Goal: Task Accomplishment & Management: Manage account settings

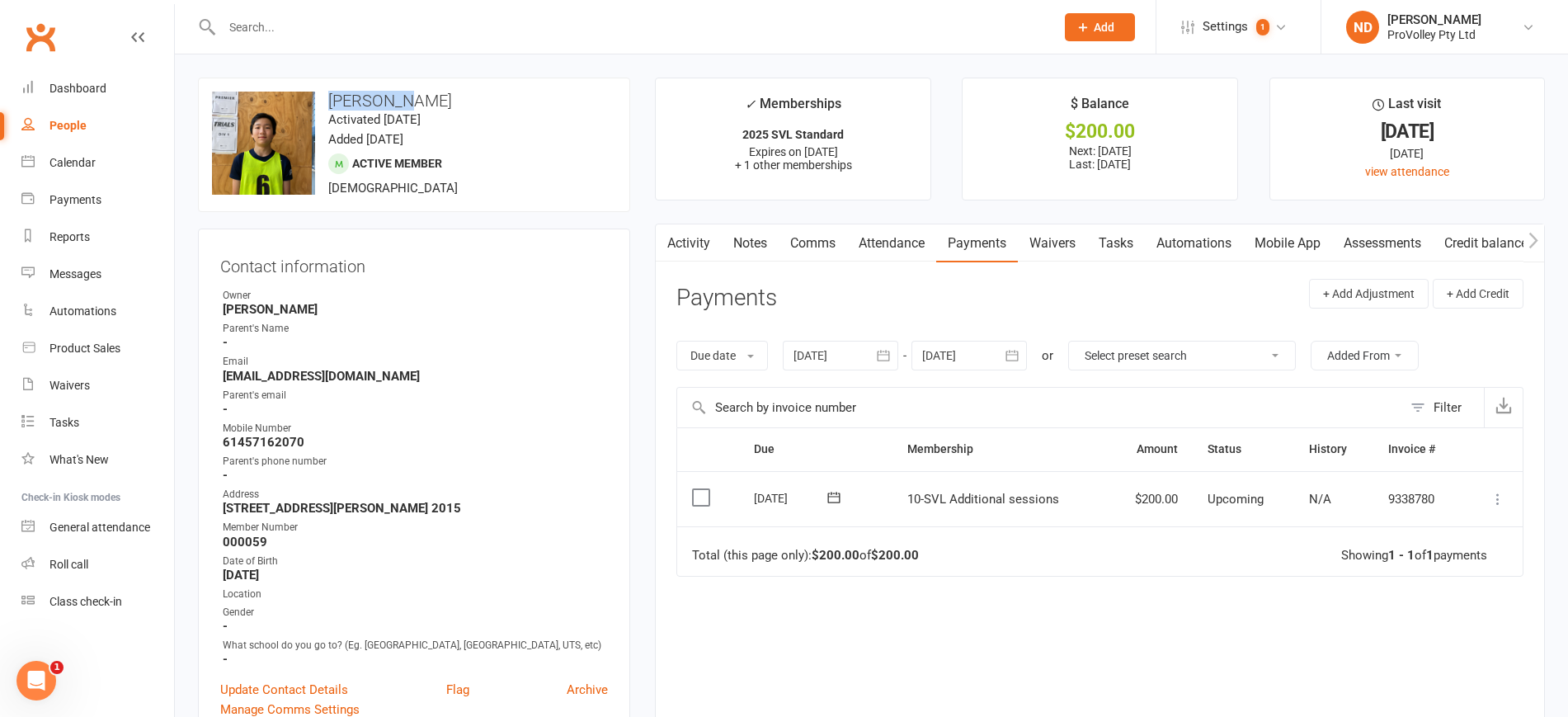
click at [72, 115] on link "People" at bounding box center [97, 126] width 152 height 38
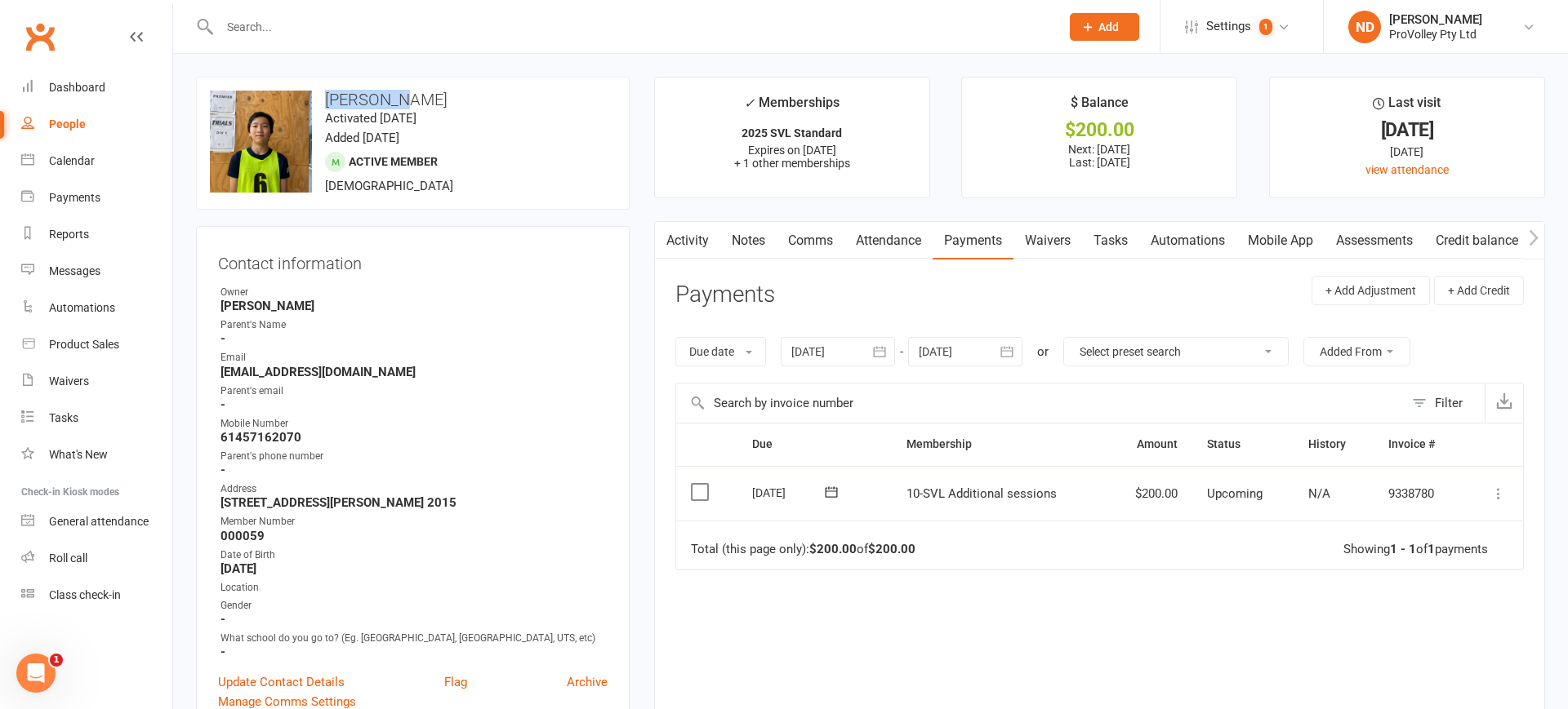
select select "100"
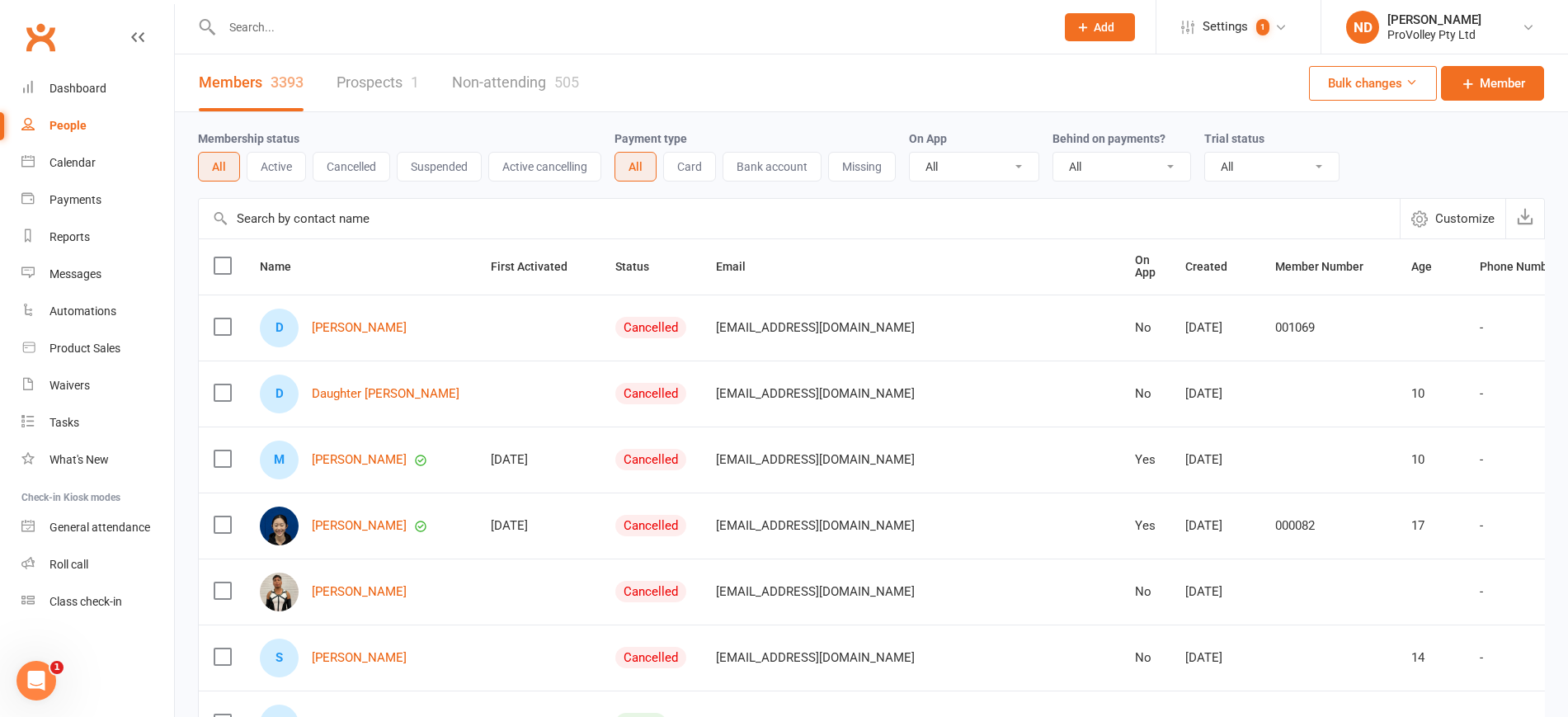
click at [340, 215] on input "text" at bounding box center [800, 219] width 1201 height 40
paste input "[PERSON_NAME]"
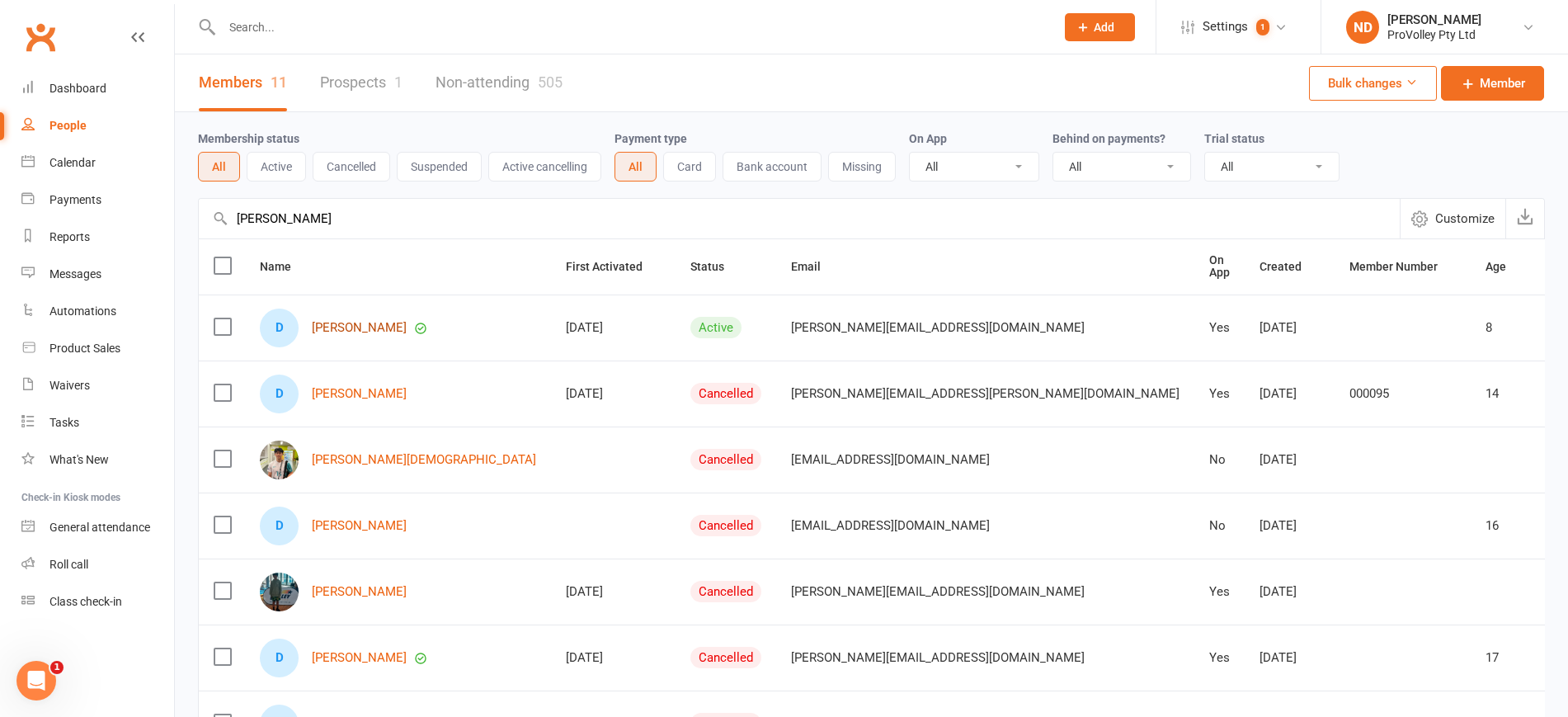
type input "[PERSON_NAME]"
click at [339, 327] on link "[PERSON_NAME]" at bounding box center [359, 328] width 95 height 14
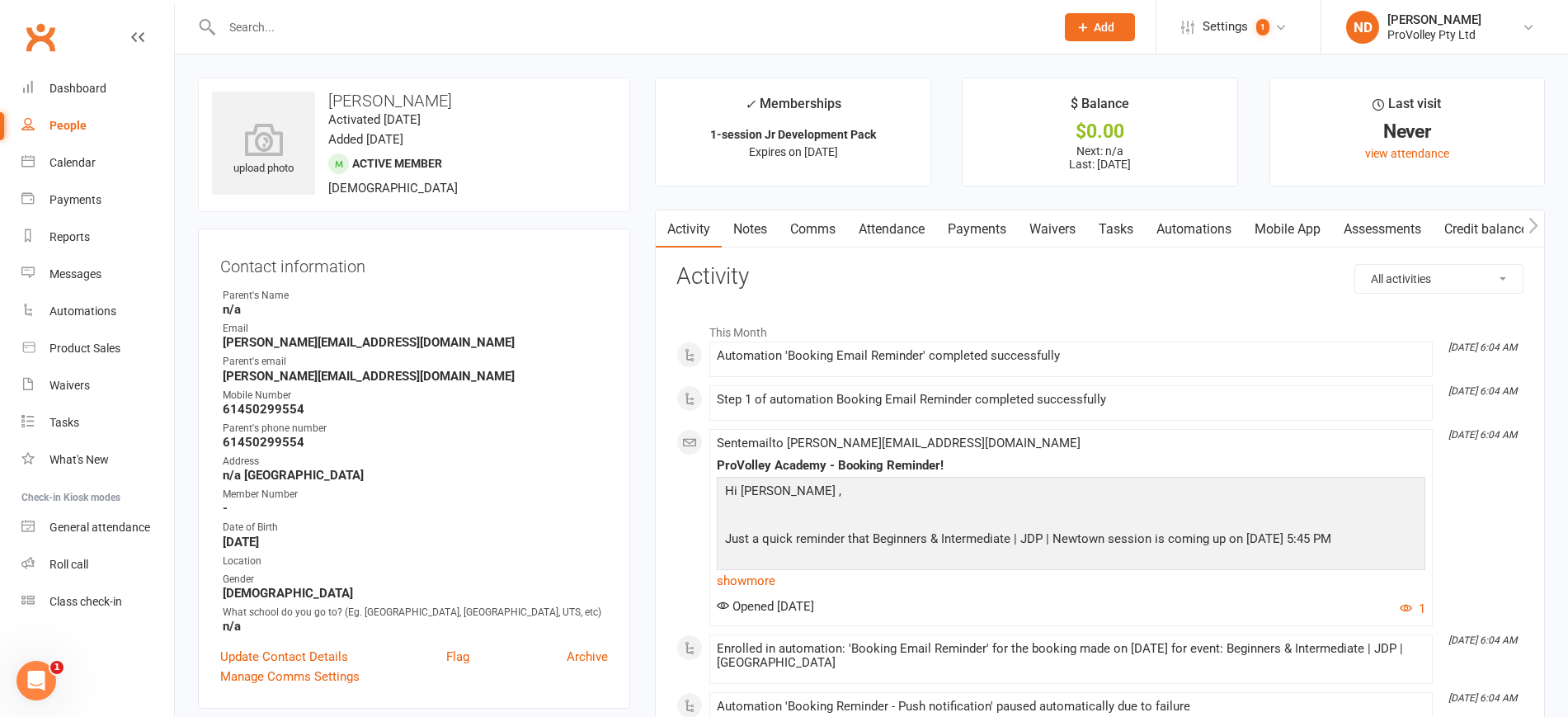
click at [999, 223] on link "Payments" at bounding box center [977, 229] width 82 height 38
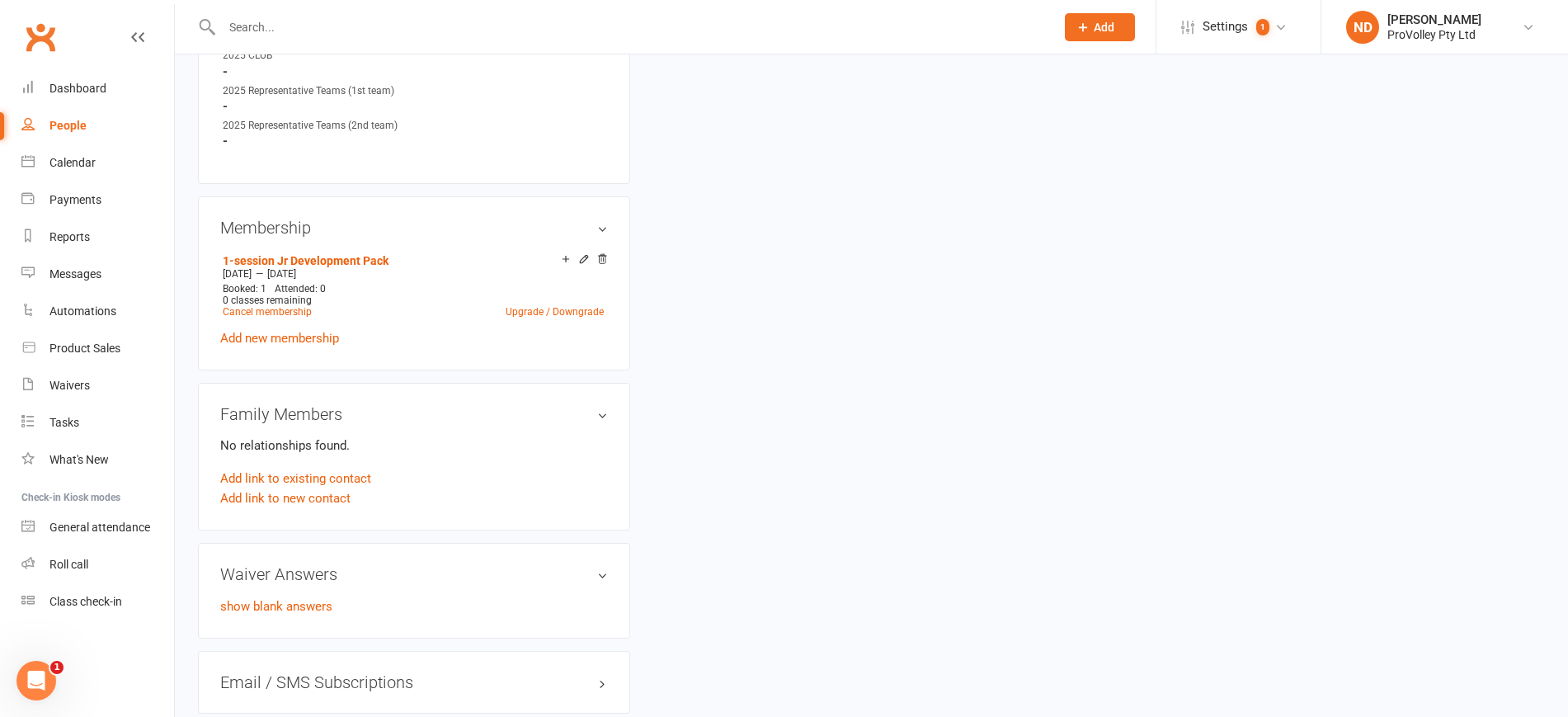
scroll to position [929, 0]
drag, startPoint x: 337, startPoint y: 304, endPoint x: 203, endPoint y: 279, distance: 136.3
click at [203, 279] on div "Membership 1-session Jr Development Pack [DATE] — [DATE] Booked: 1 Attended: 0 …" at bounding box center [414, 282] width 432 height 174
copy li "1-session Jr Development Pack [DATE] — [DATE] Booked: 1 Attended: 0"
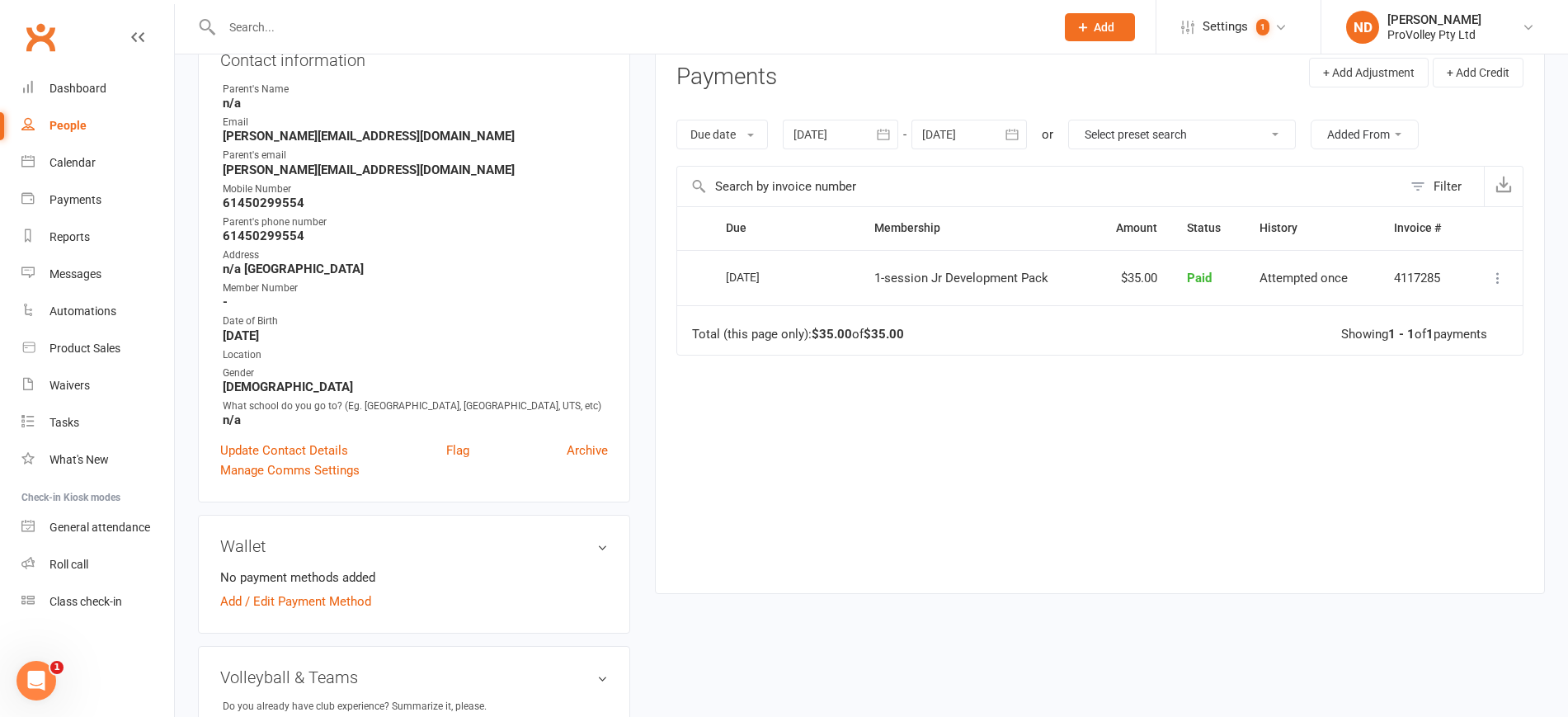
scroll to position [0, 0]
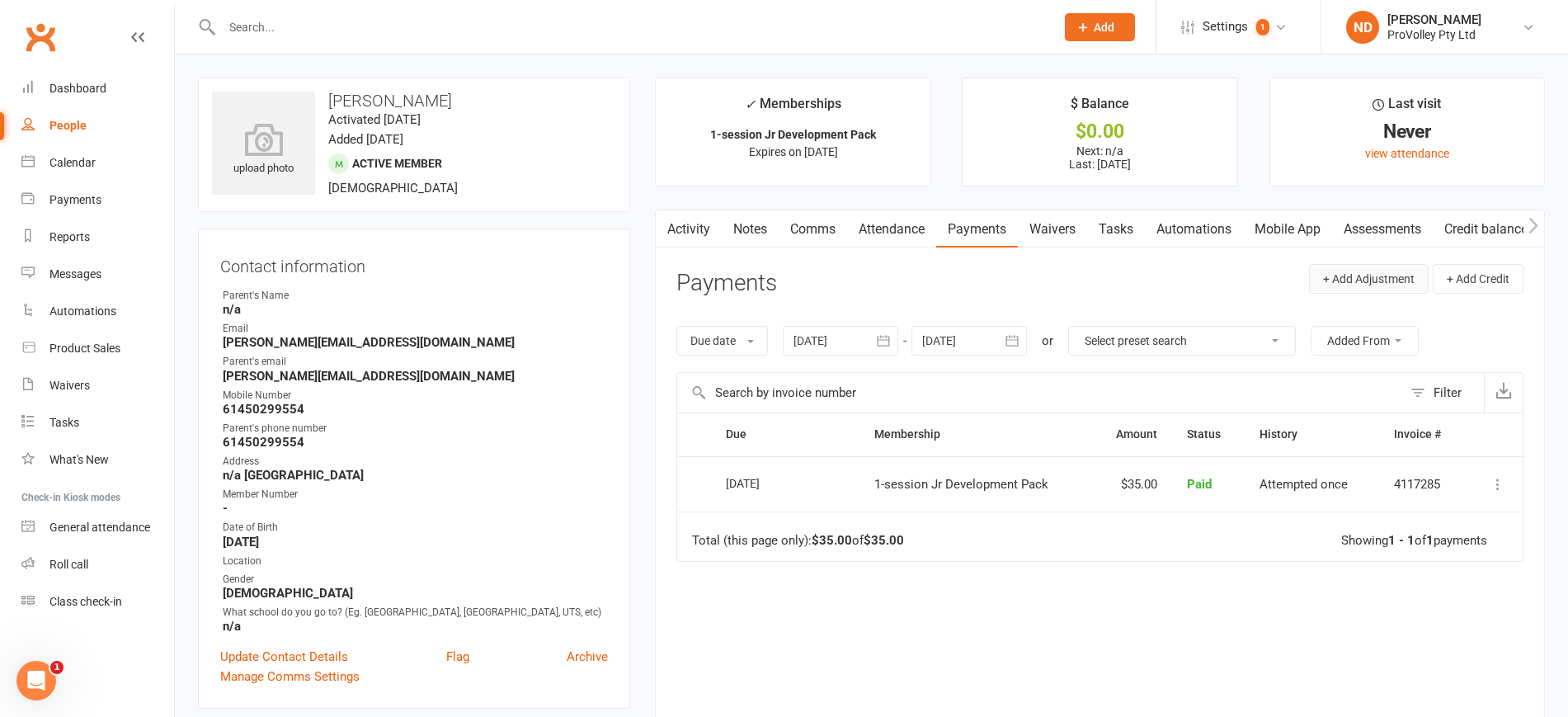
click at [1404, 268] on button "+ Add Adjustment" at bounding box center [1369, 279] width 120 height 30
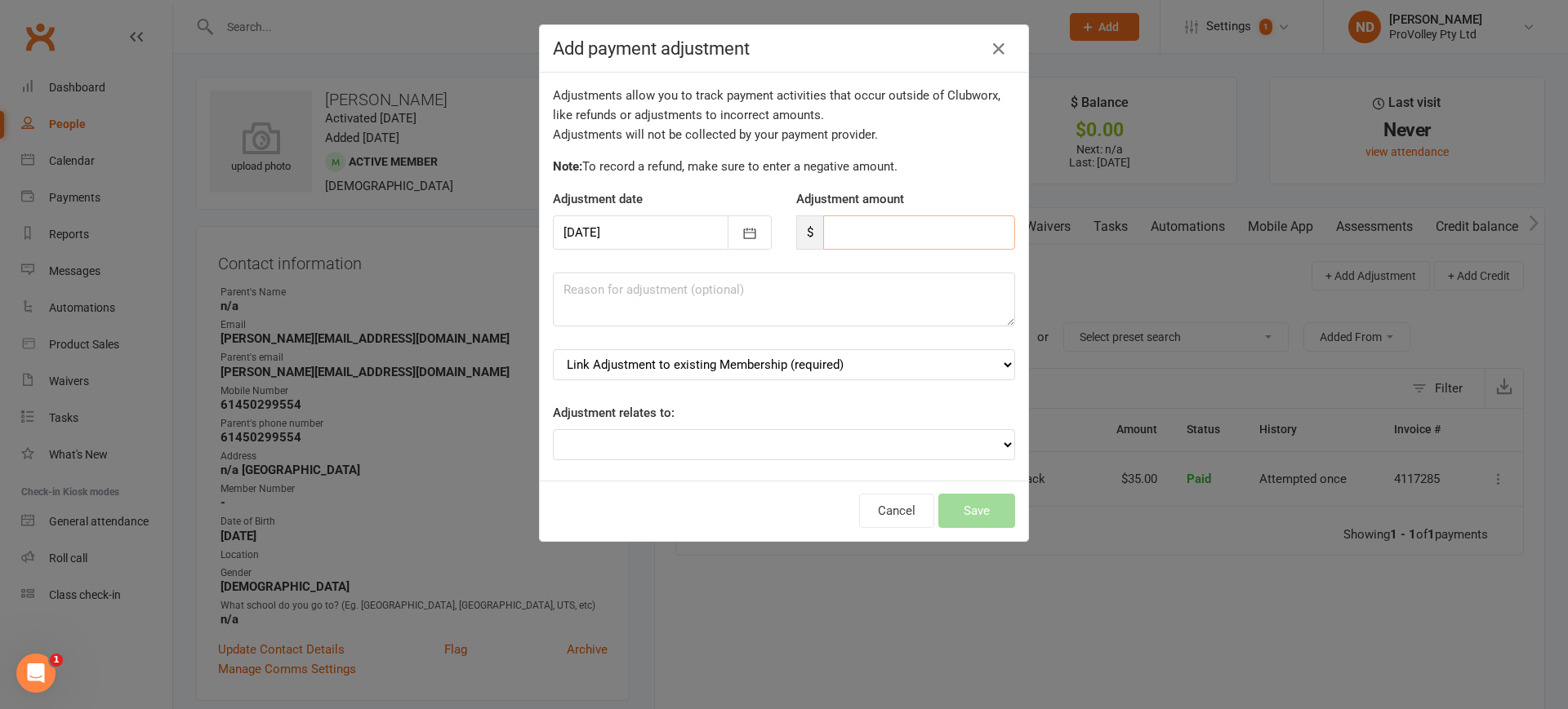
click at [828, 229] on input "number" at bounding box center [919, 232] width 192 height 35
type input "-35"
click at [789, 302] on textarea at bounding box center [784, 299] width 462 height 54
type textarea "Refunded via Xero"
click at [979, 445] on select "Adjustment for an Autopayment Cash adjustment POS Sale adjustment Other adjustm…" at bounding box center [784, 445] width 462 height 31
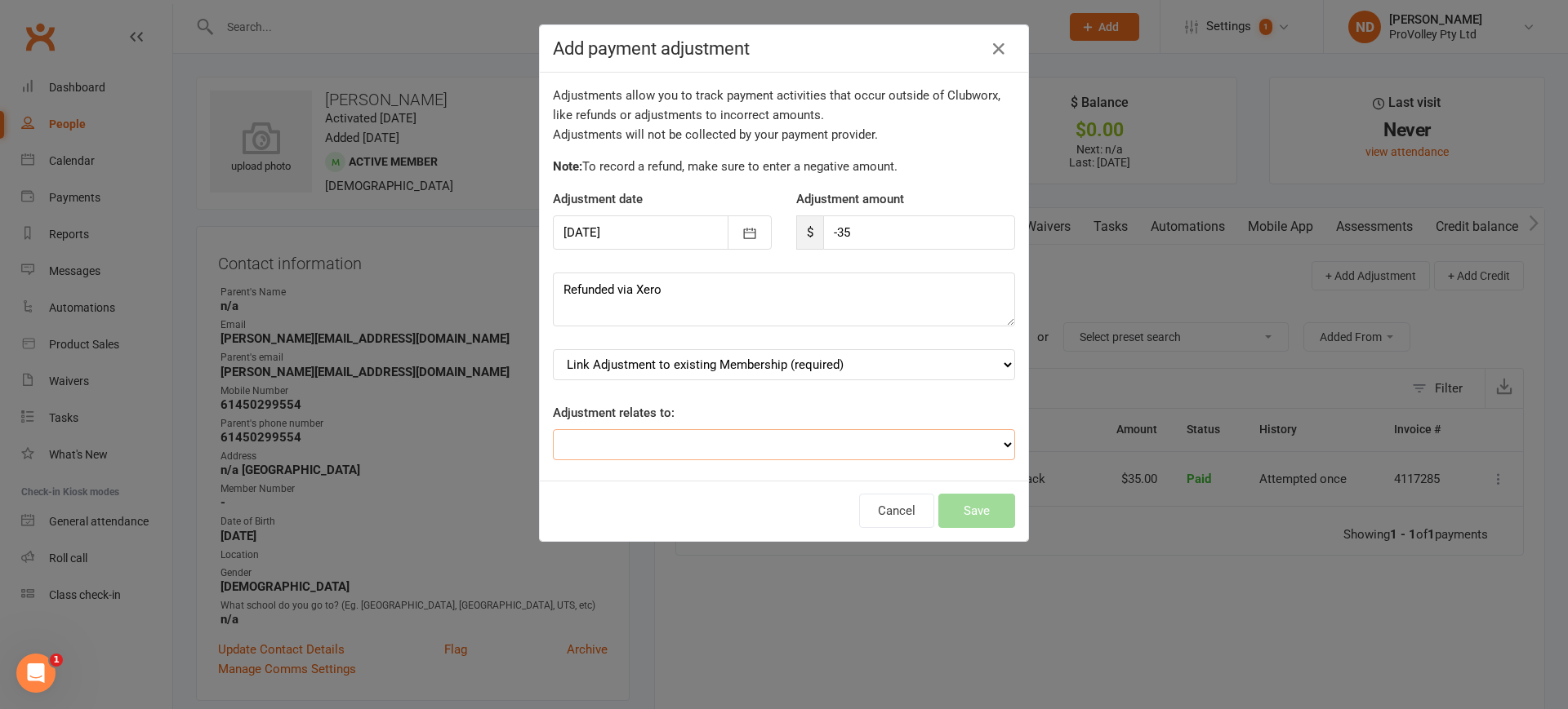
select select "1"
click at [553, 430] on select "Adjustment for an Autopayment Cash adjustment POS Sale adjustment Other adjustm…" at bounding box center [784, 445] width 462 height 31
click at [989, 371] on select "Link Adjustment to existing Membership (required) 1-session Jr Development Pack…" at bounding box center [784, 365] width 462 height 31
select select "0"
click at [553, 350] on select "Link Adjustment to existing Membership (required) 1-session Jr Development Pack…" at bounding box center [784, 365] width 462 height 31
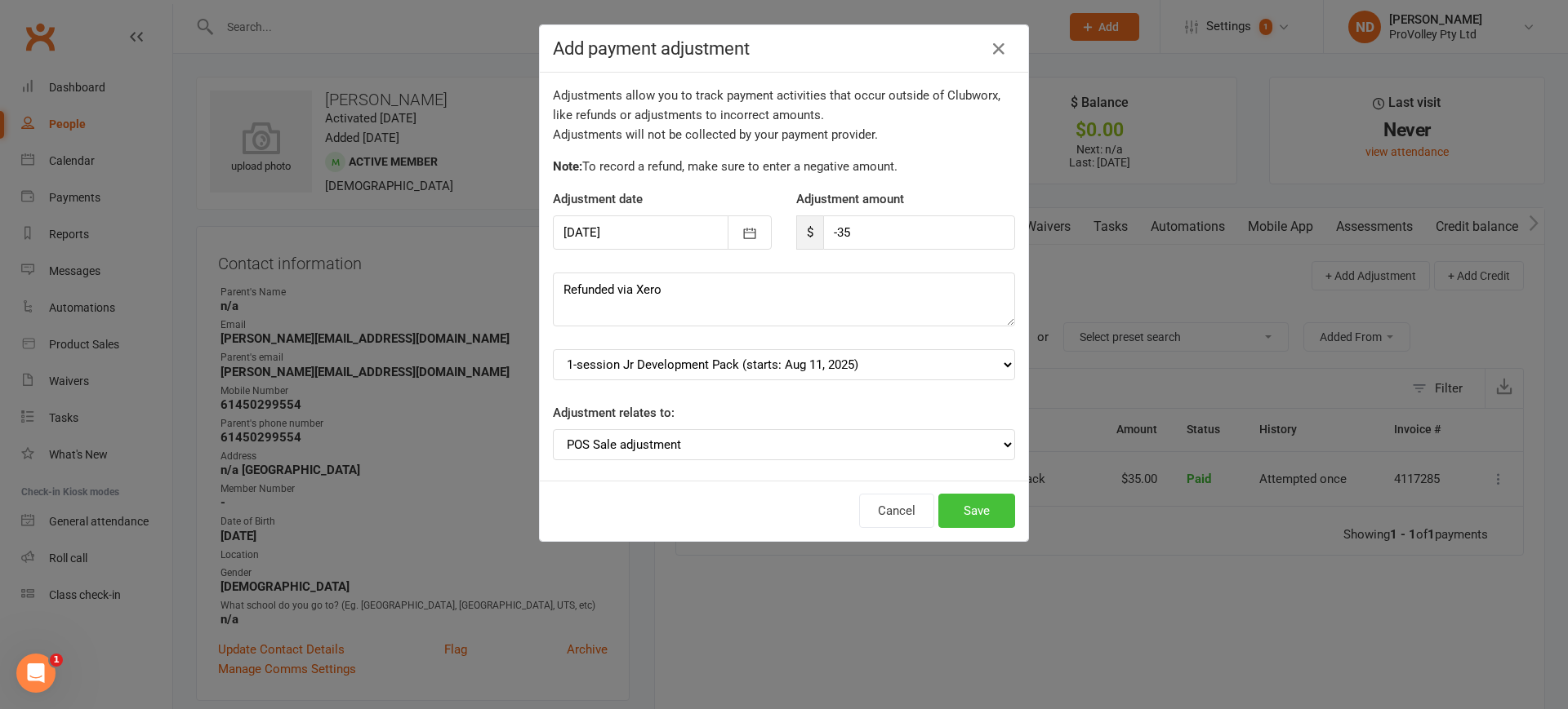
click at [992, 512] on button "Save" at bounding box center [977, 511] width 77 height 35
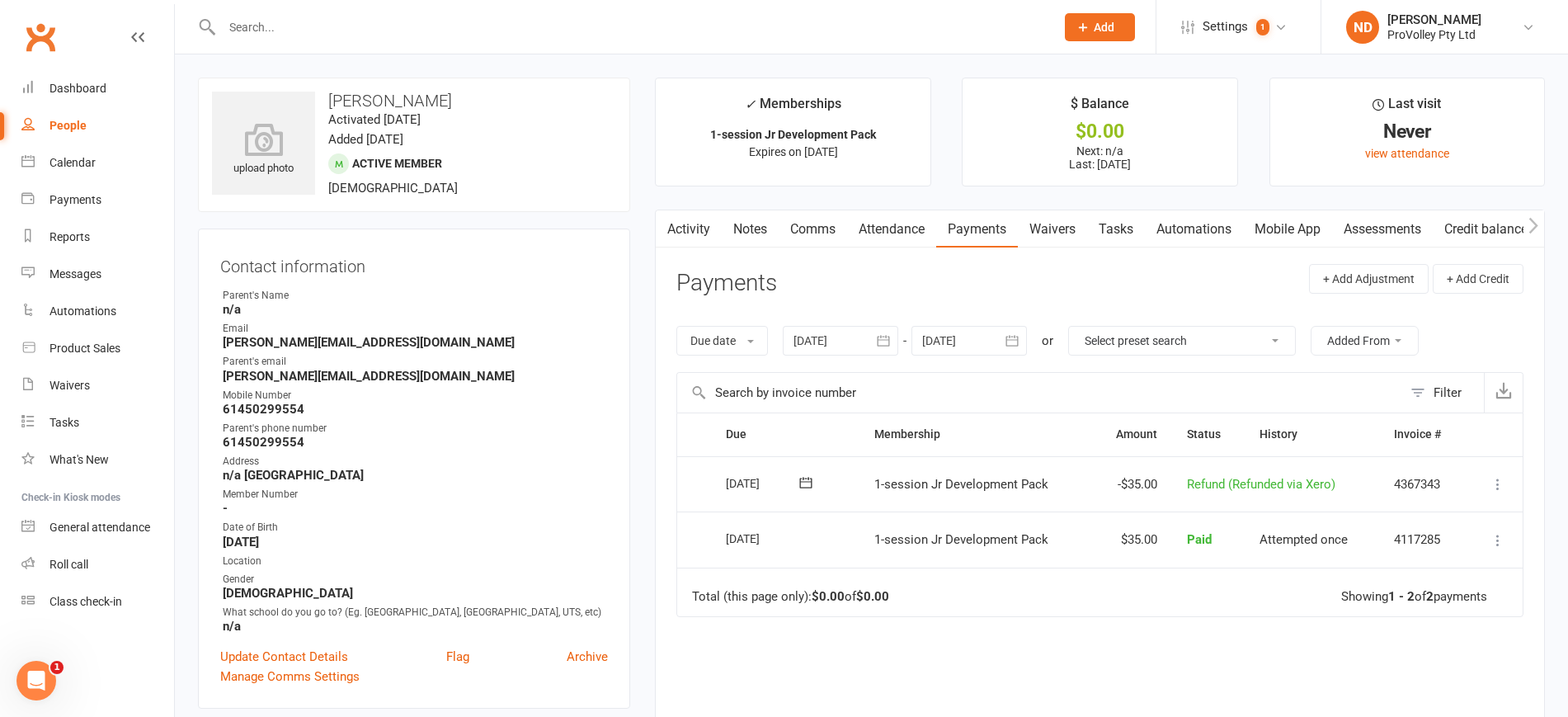
click at [89, 121] on link "People" at bounding box center [97, 126] width 152 height 38
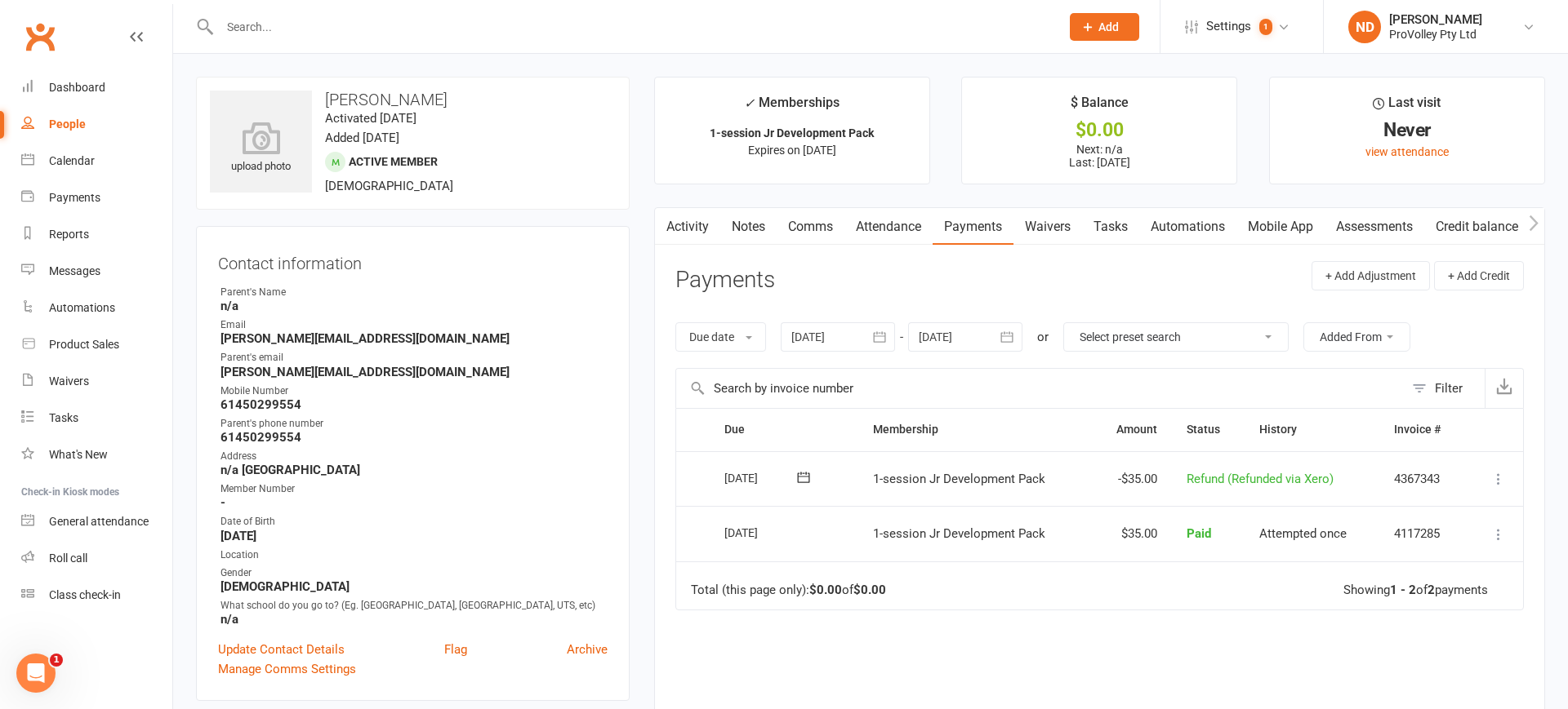
select select "100"
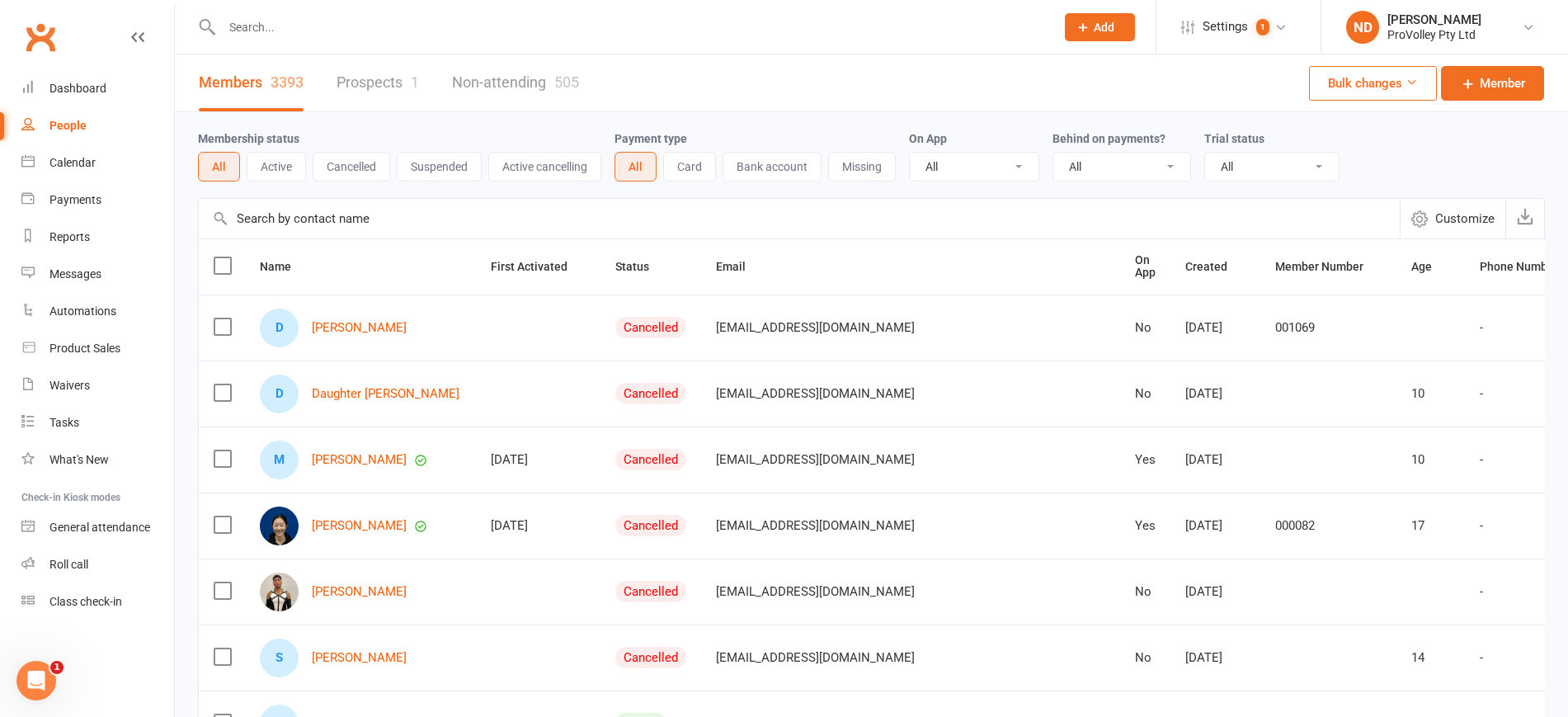
click at [382, 86] on link "Prospects 1" at bounding box center [377, 83] width 82 height 57
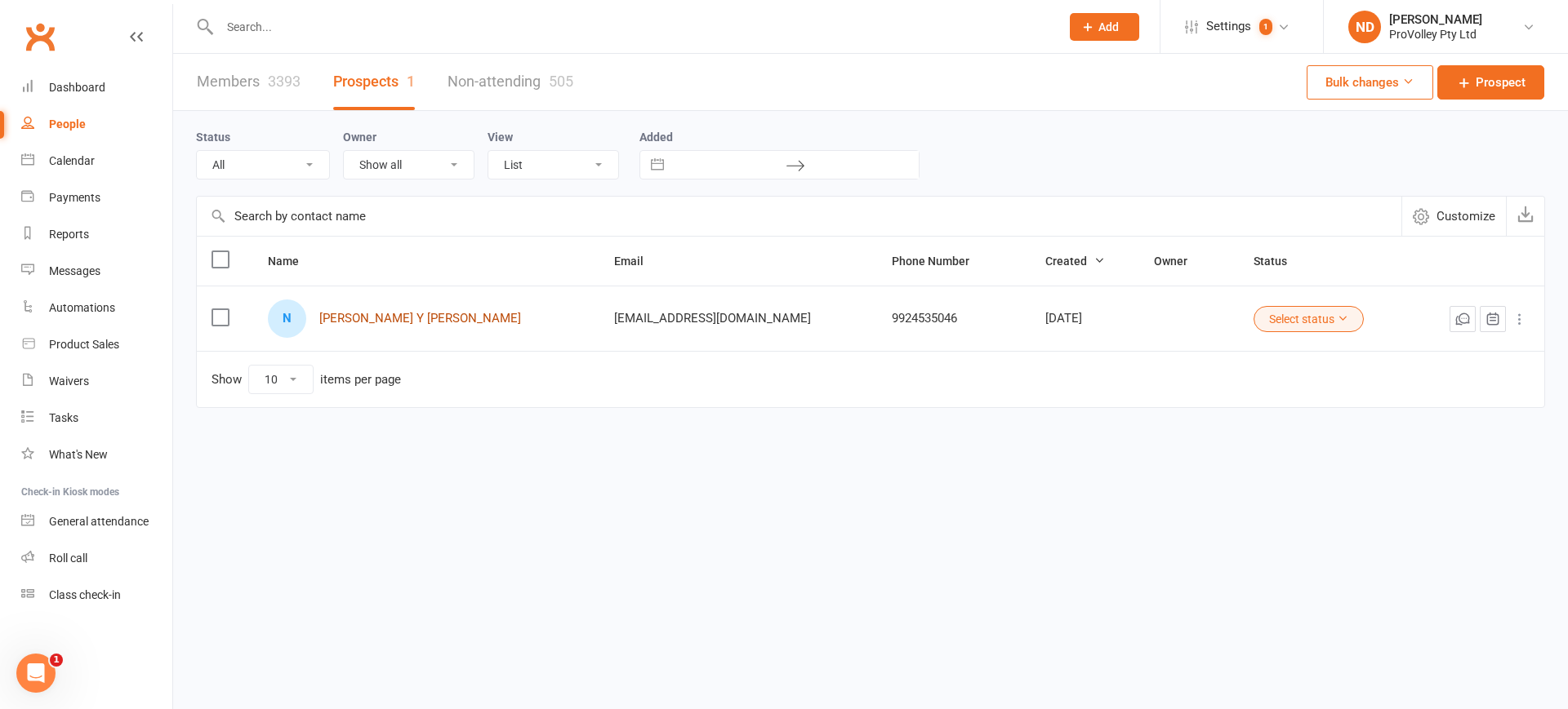
click at [365, 322] on link "[PERSON_NAME] Y [PERSON_NAME]" at bounding box center [420, 318] width 202 height 14
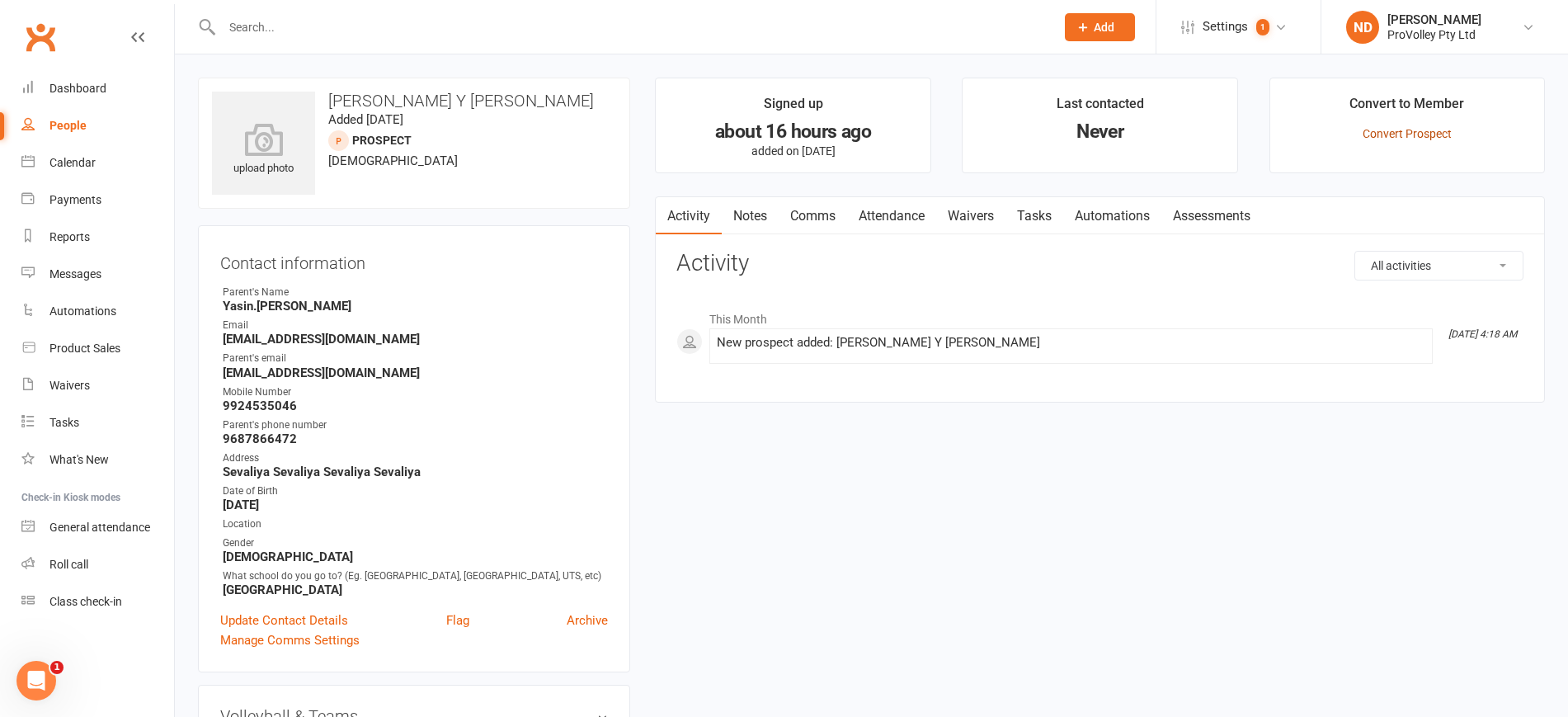
click at [1372, 133] on link "Convert Prospect" at bounding box center [1407, 133] width 89 height 13
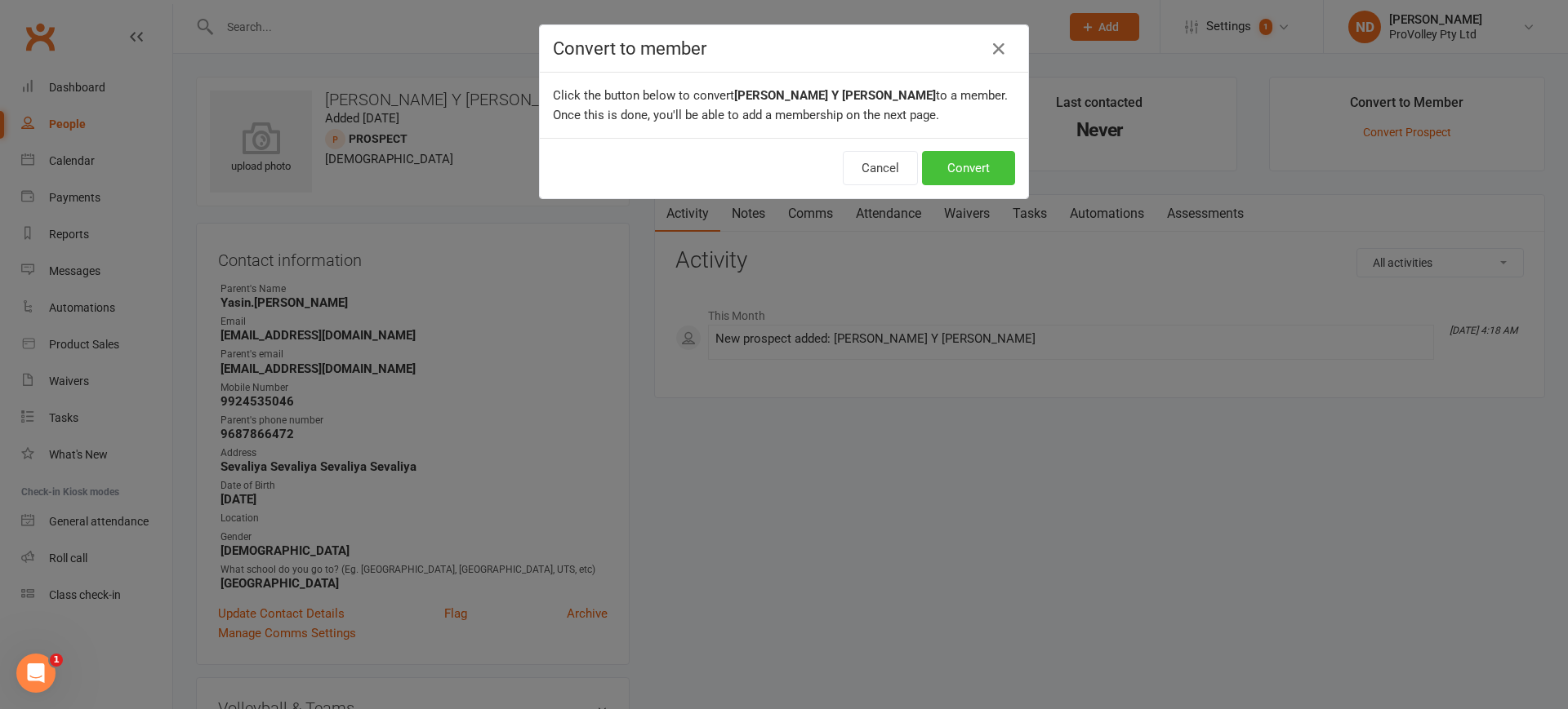
click at [958, 164] on button "Convert" at bounding box center [968, 168] width 93 height 35
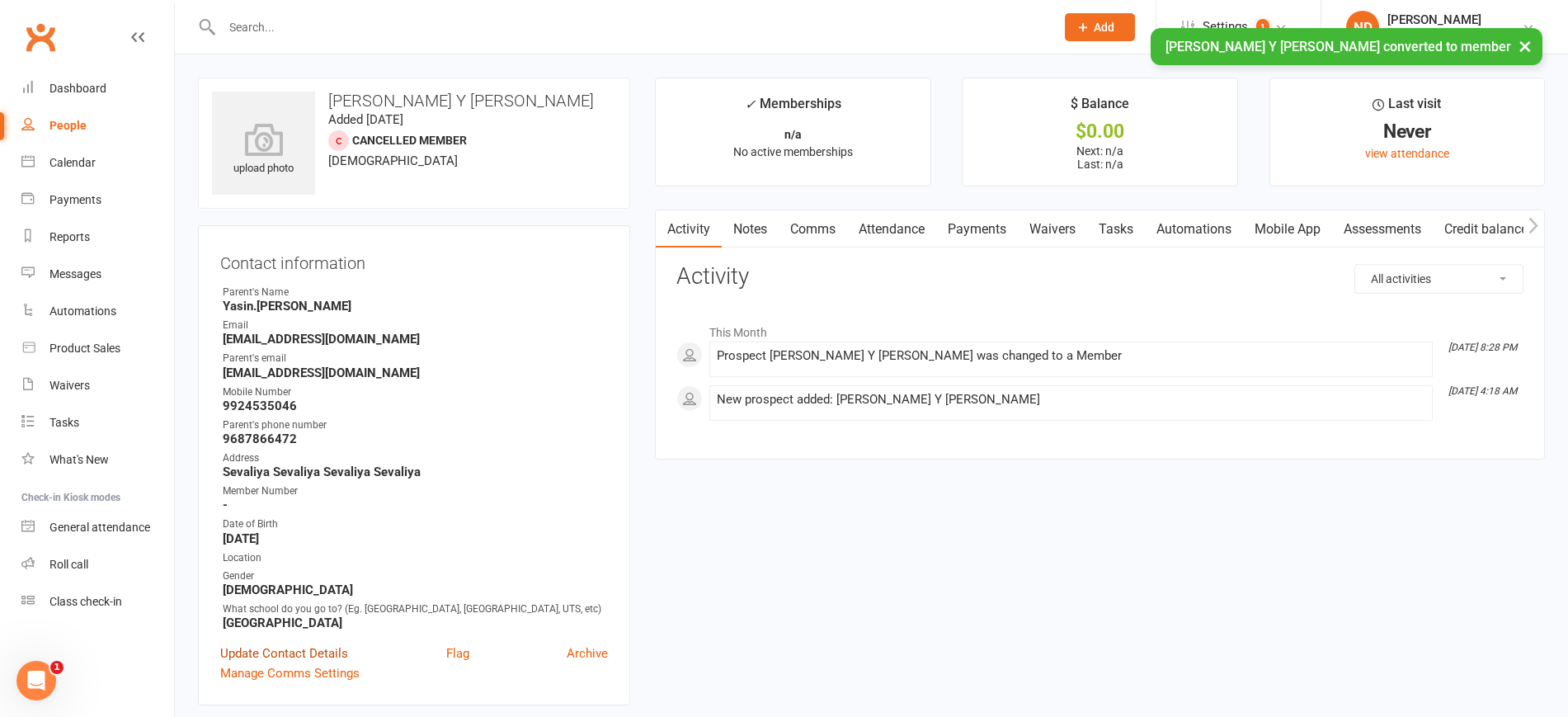
click at [305, 664] on link "Update Contact Details" at bounding box center [283, 654] width 127 height 20
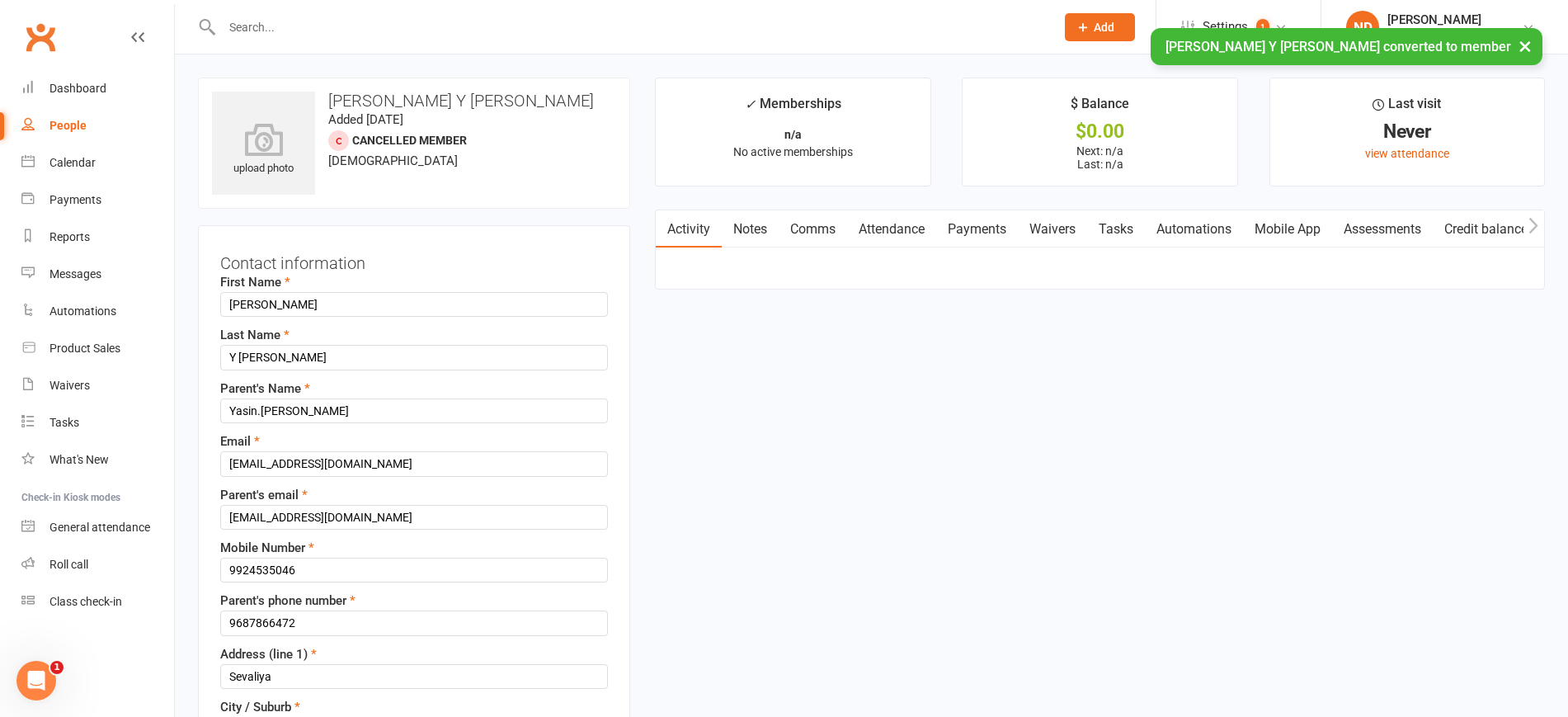
scroll to position [78, 0]
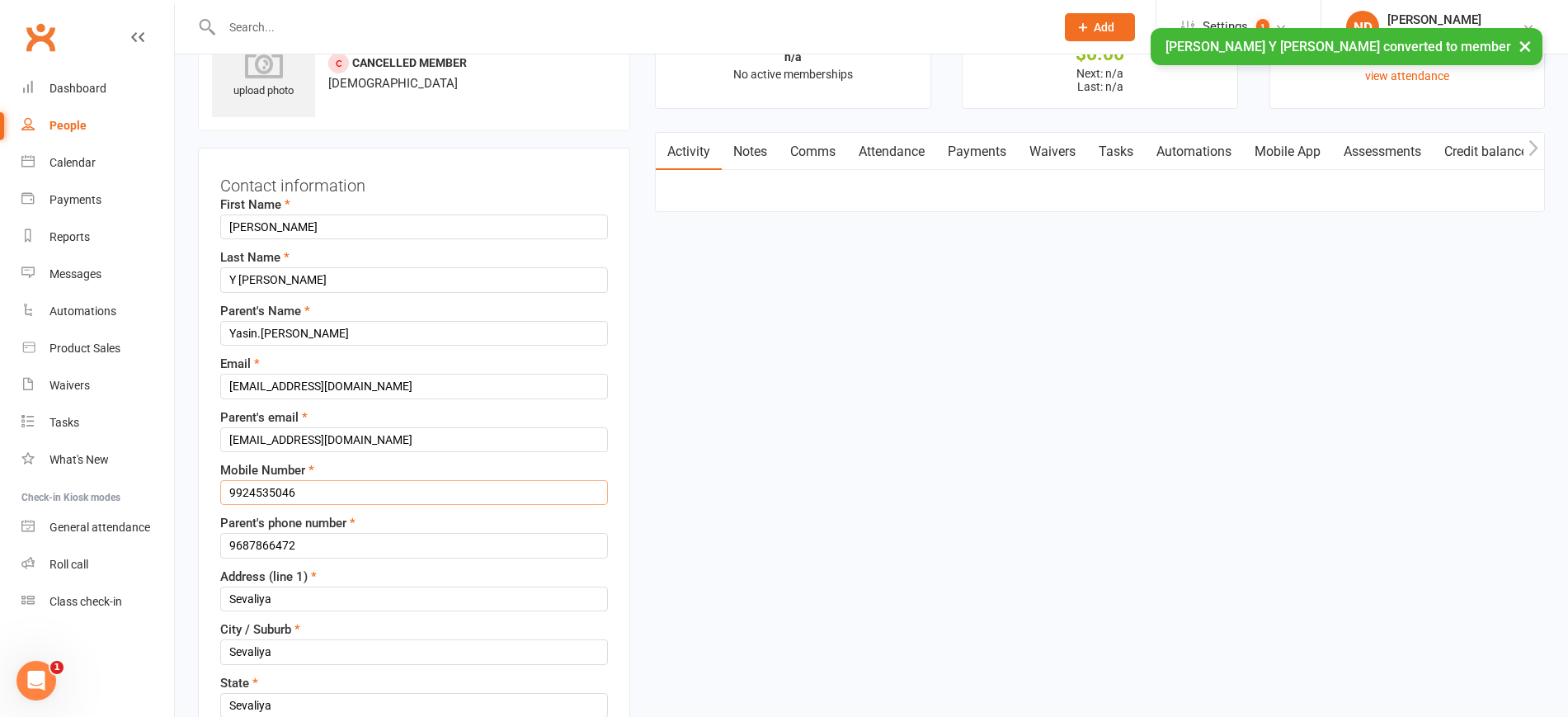
click at [222, 497] on input "9924535046" at bounding box center [413, 493] width 387 height 25
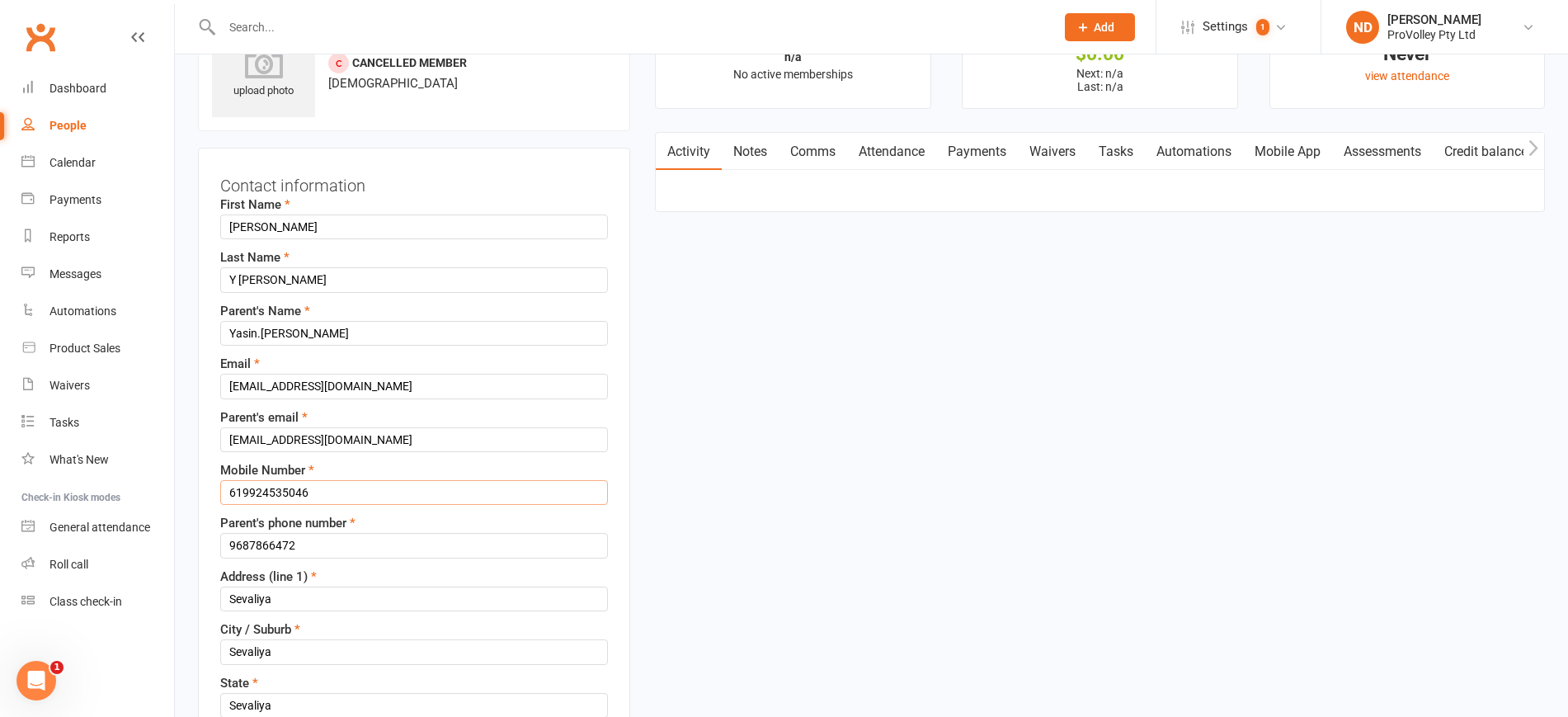
type input "619924535046"
click at [224, 541] on input "string" at bounding box center [413, 546] width 387 height 25
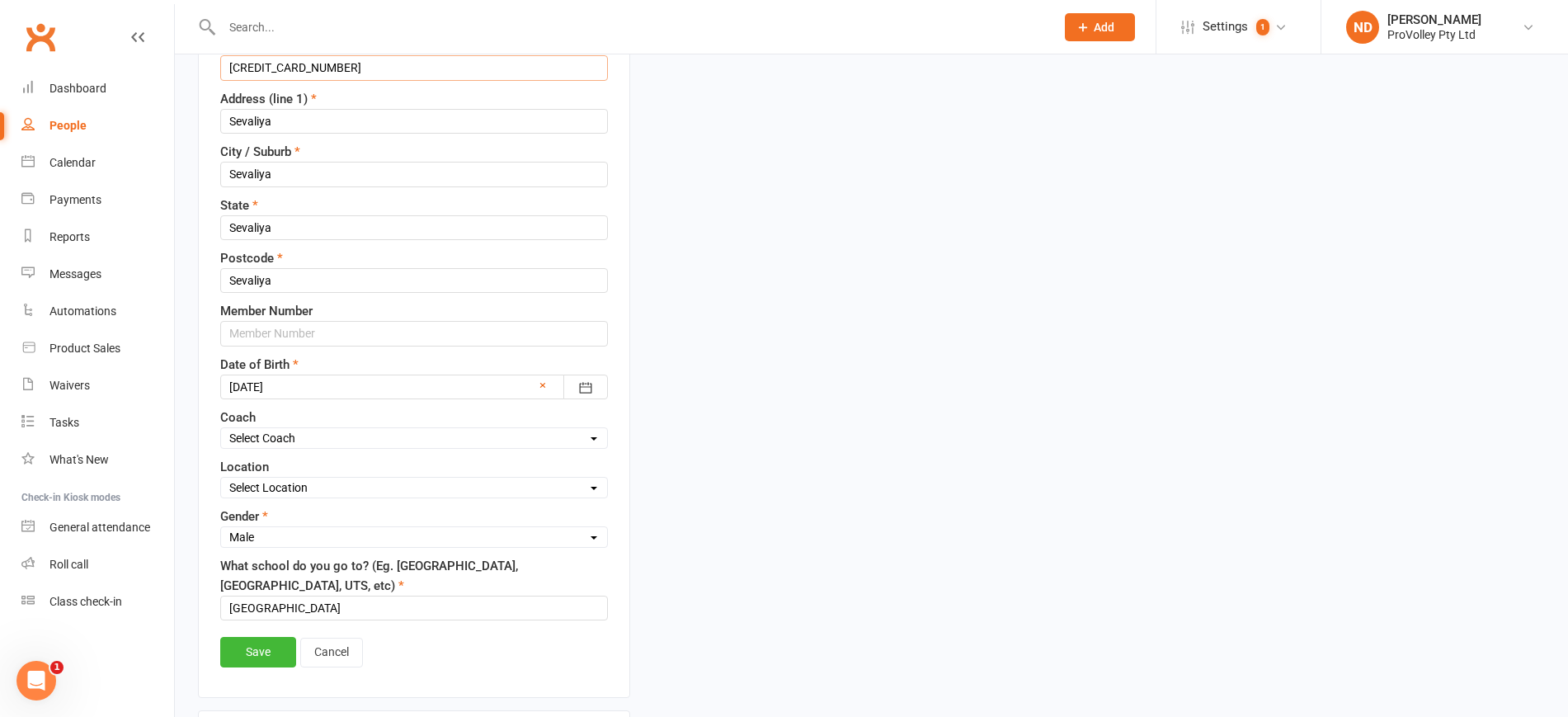
scroll to position [594, 0]
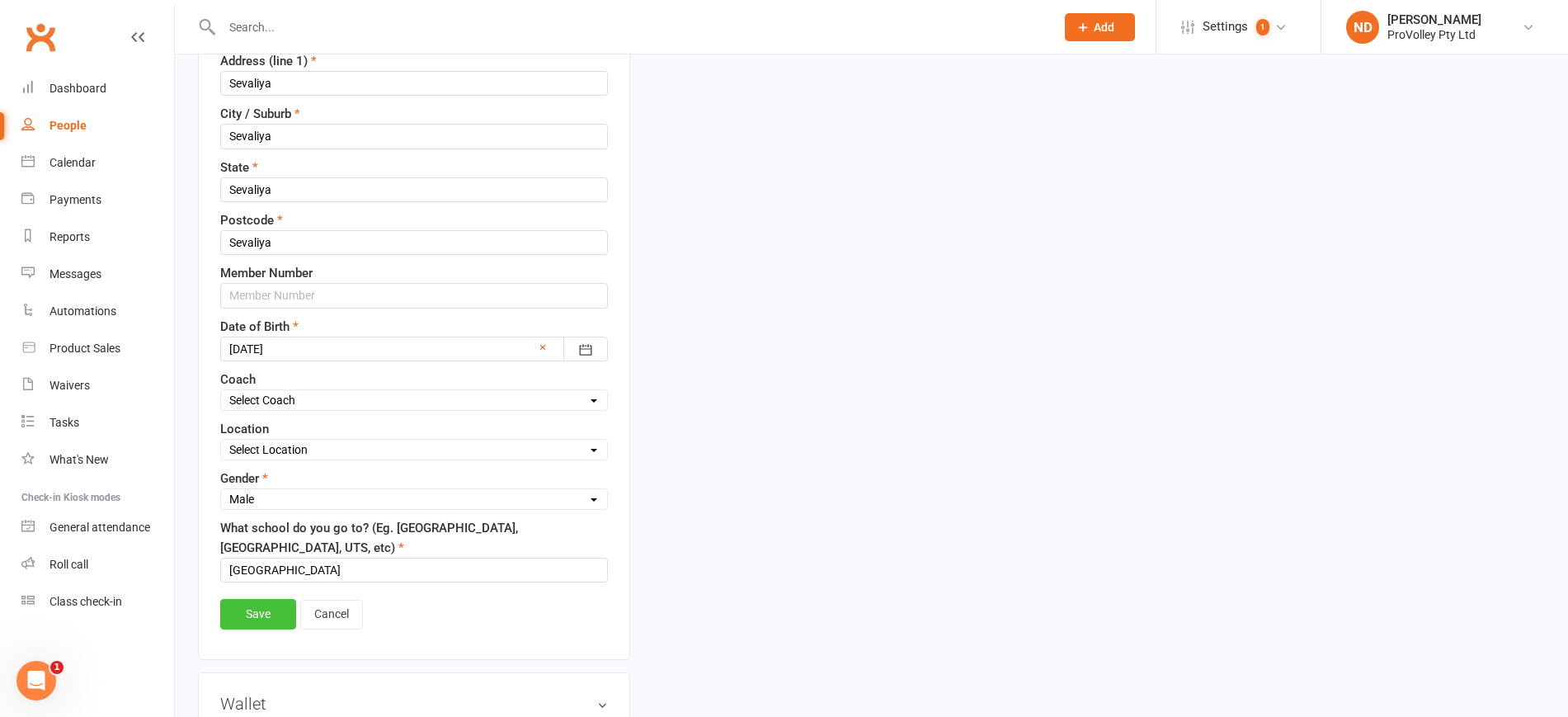
type input "[CREDIT_CARD_NUMBER]"
click at [253, 625] on link "Save" at bounding box center [257, 614] width 76 height 30
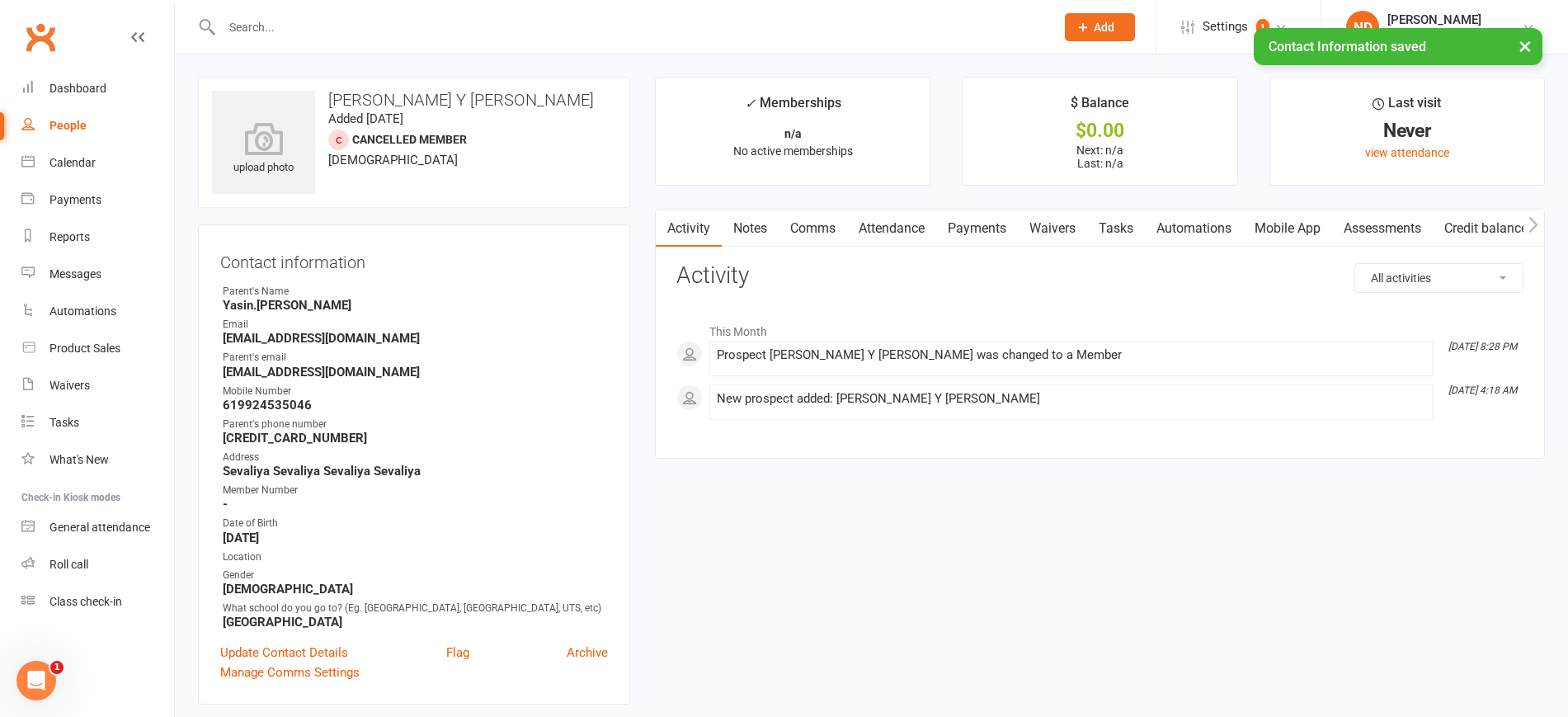
scroll to position [0, 0]
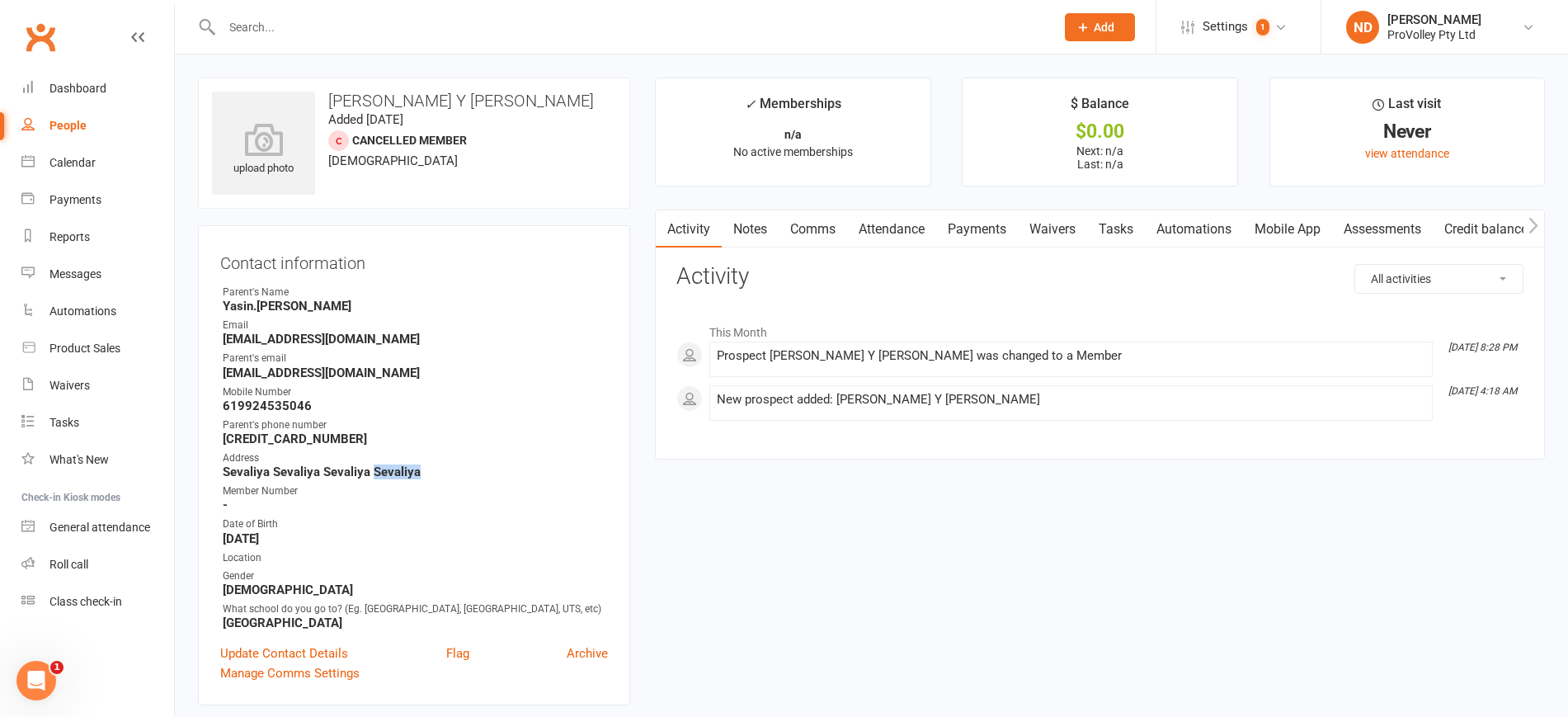
drag, startPoint x: 442, startPoint y: 469, endPoint x: 374, endPoint y: 467, distance: 68.0
click at [374, 467] on strong "Sevaliya Sevaliya Sevaliya Sevaliya" at bounding box center [415, 472] width 385 height 15
copy strong "Sevaliya"
click at [311, 664] on link "Update Contact Details" at bounding box center [283, 654] width 127 height 20
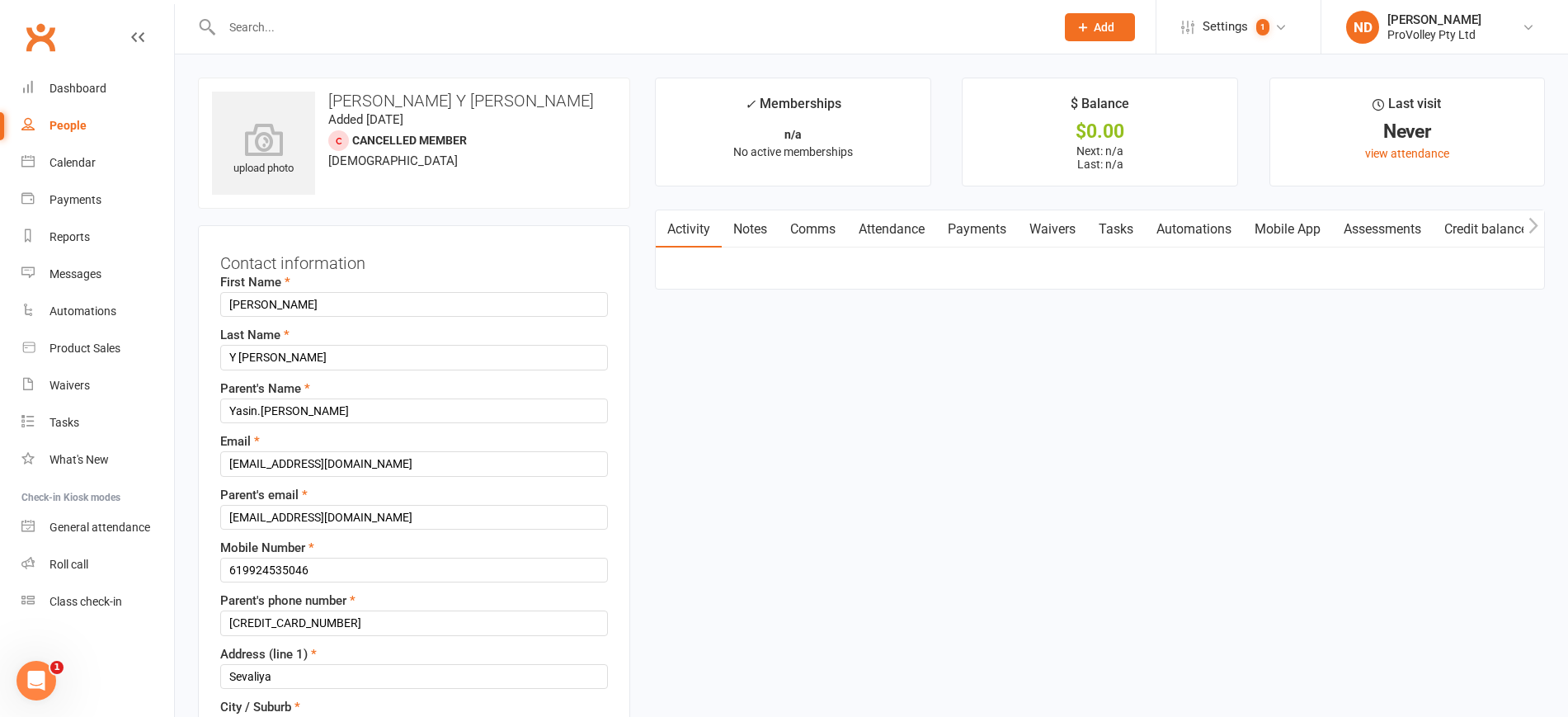
scroll to position [78, 0]
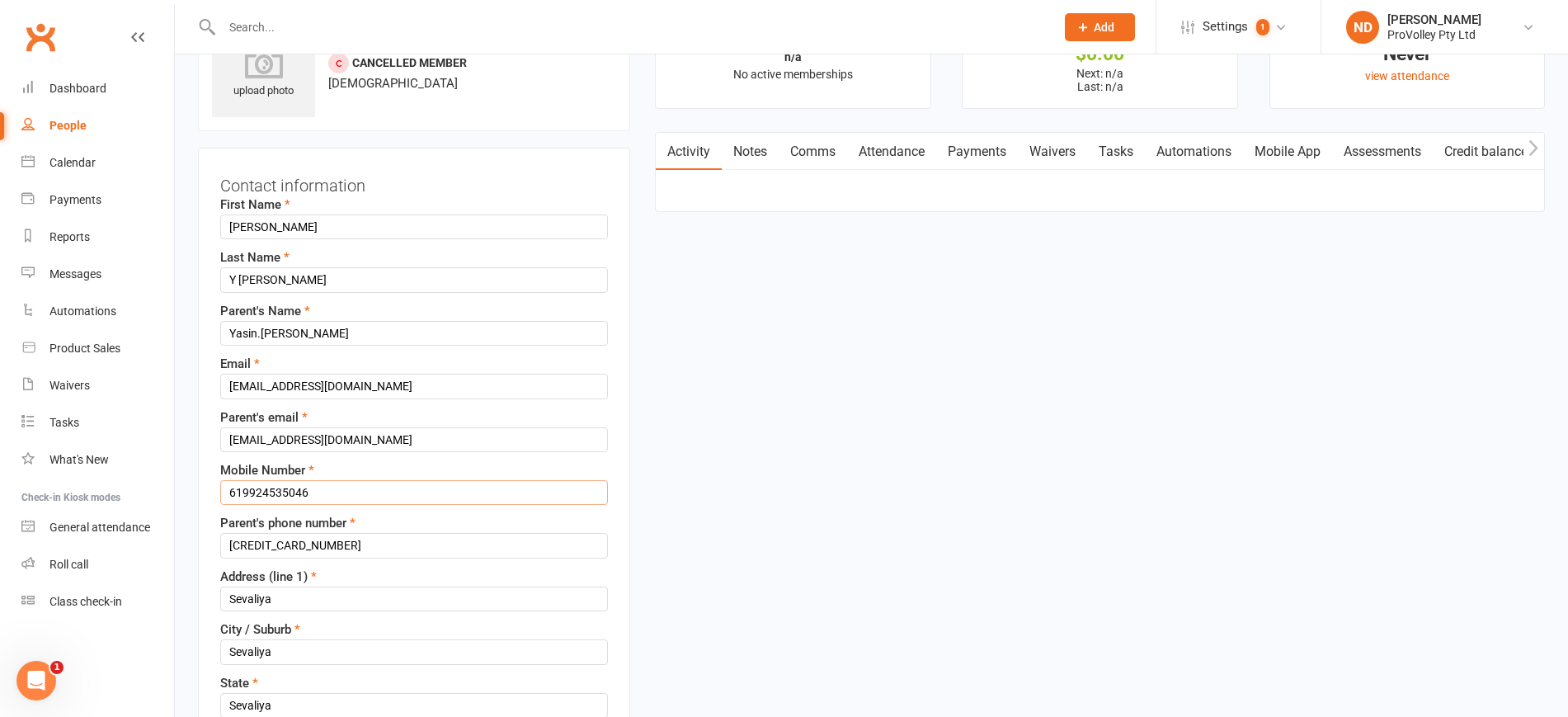
click at [231, 490] on input "619924535046" at bounding box center [413, 493] width 387 height 25
type input "919924535046"
drag, startPoint x: 236, startPoint y: 543, endPoint x: 211, endPoint y: 536, distance: 26.0
click at [211, 542] on div "Contact information First Name [PERSON_NAME] Last Name Y [PERSON_NAME] Parent's…" at bounding box center [414, 662] width 432 height 1029
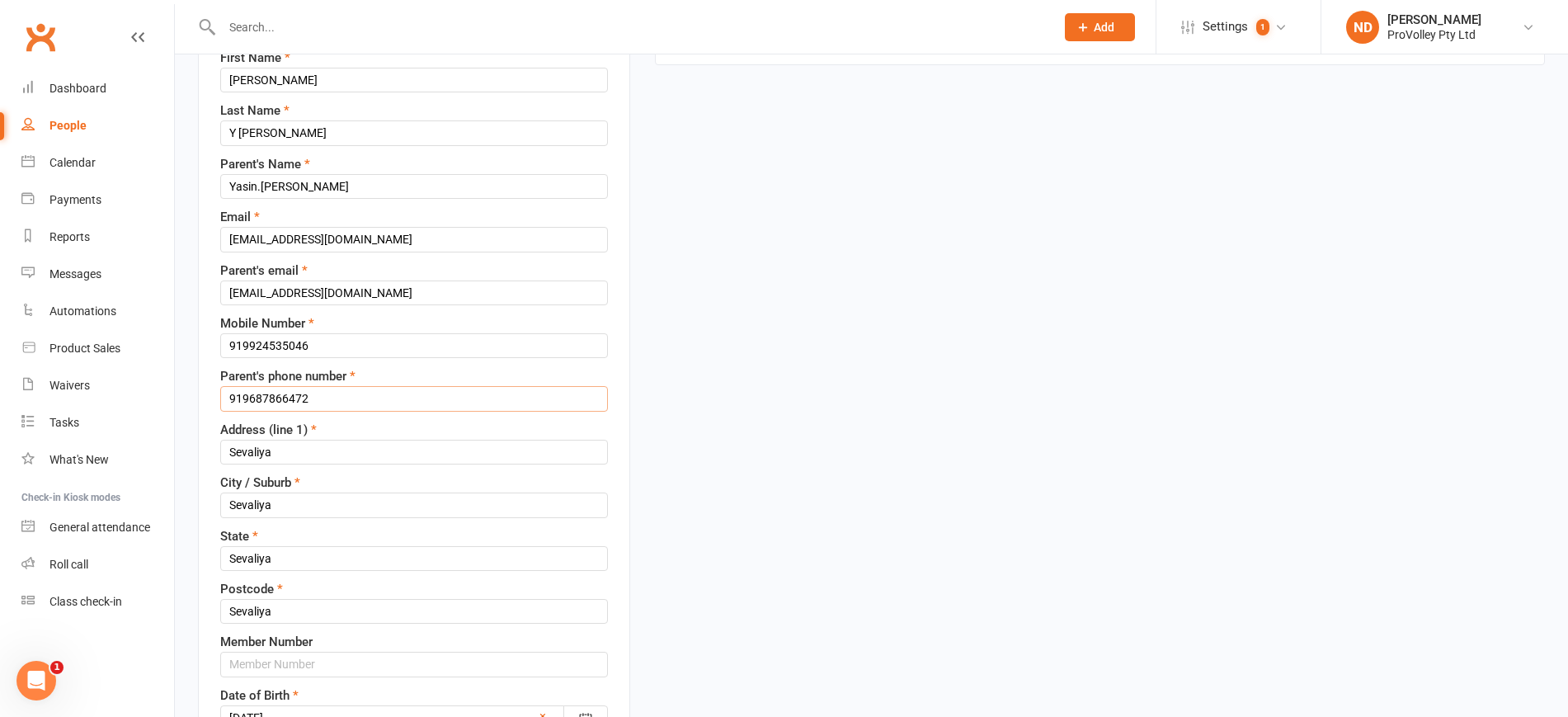
scroll to position [387, 0]
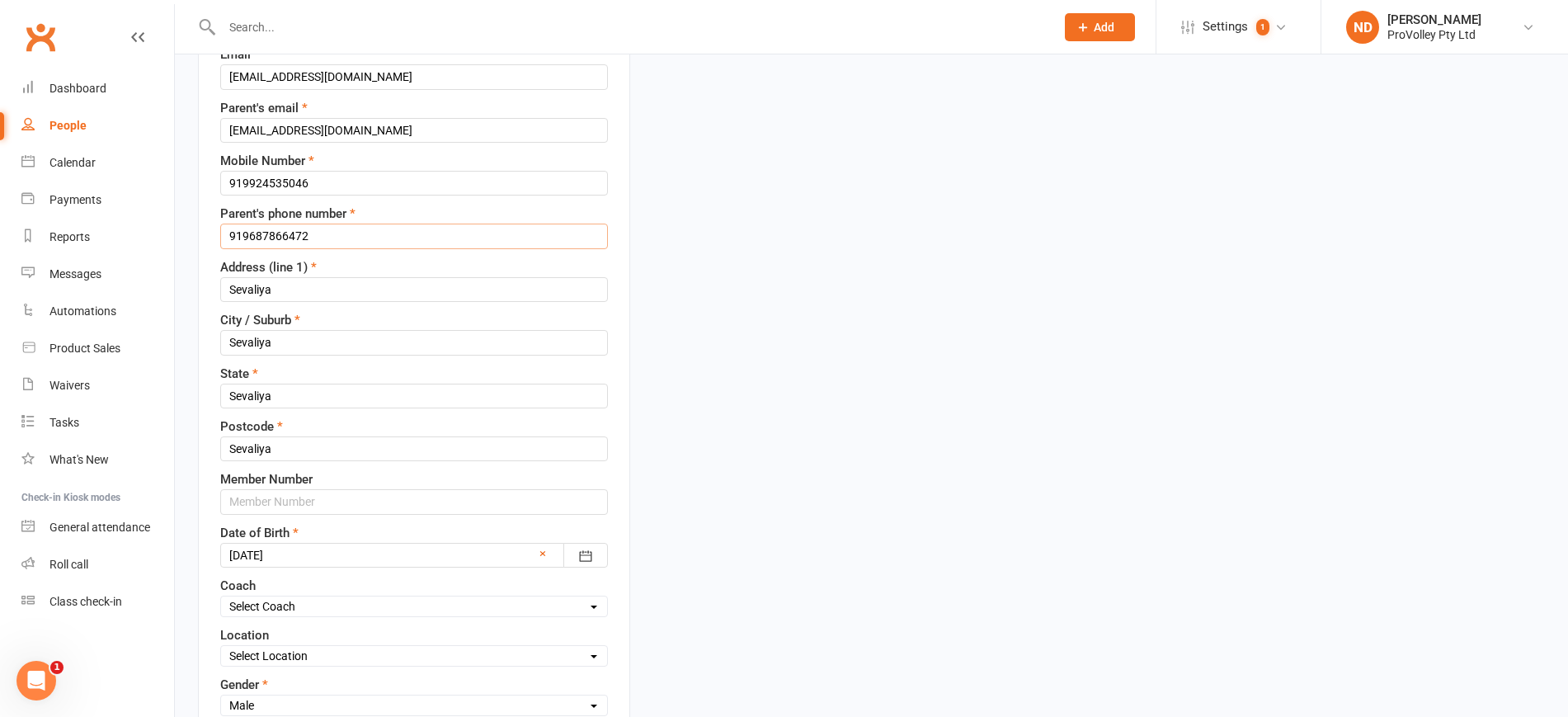
type input "919687866472"
drag, startPoint x: 297, startPoint y: 393, endPoint x: 161, endPoint y: 384, distance: 136.3
type input "[GEOGRAPHIC_DATA]"
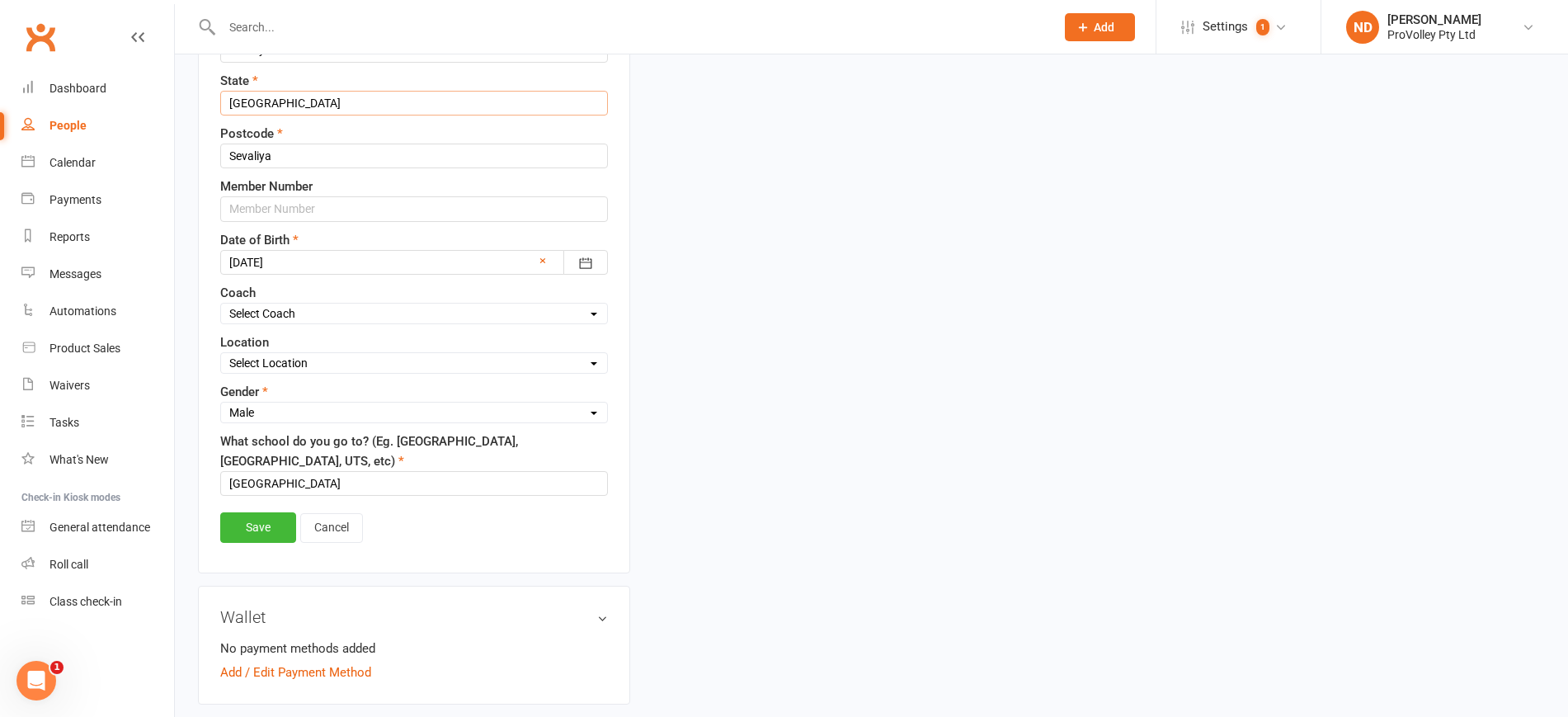
scroll to position [903, 0]
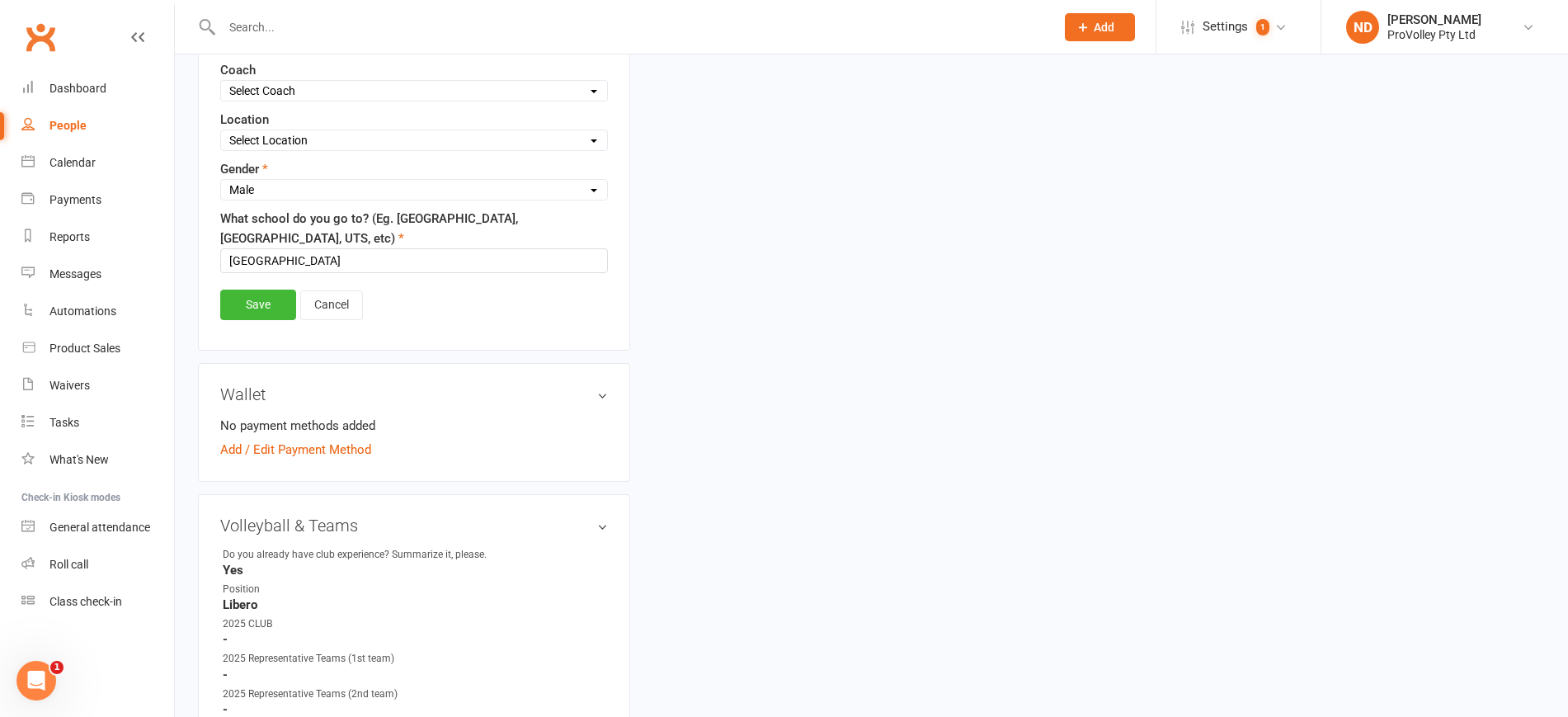
click at [257, 298] on link "Save" at bounding box center [257, 305] width 76 height 30
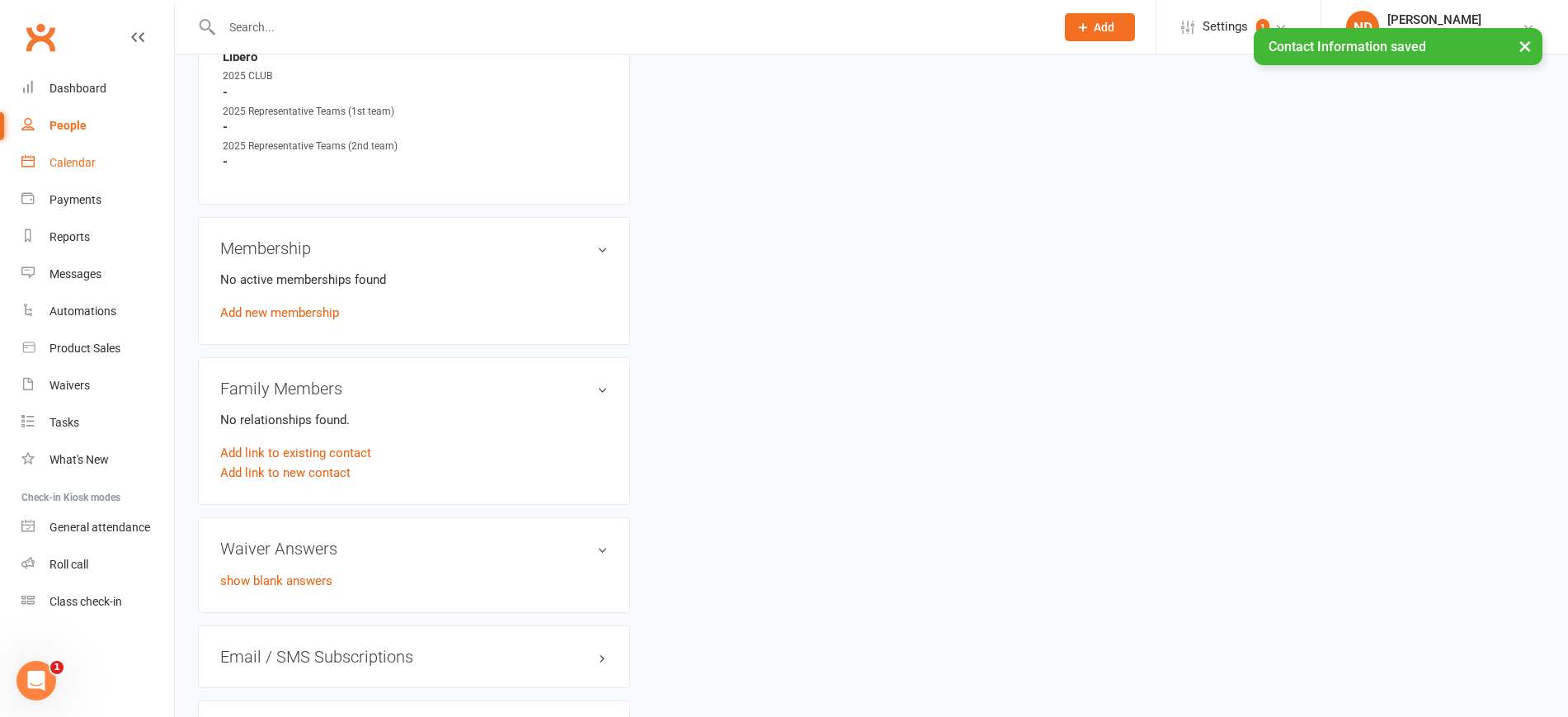
click at [85, 159] on div "Calendar" at bounding box center [72, 163] width 46 height 13
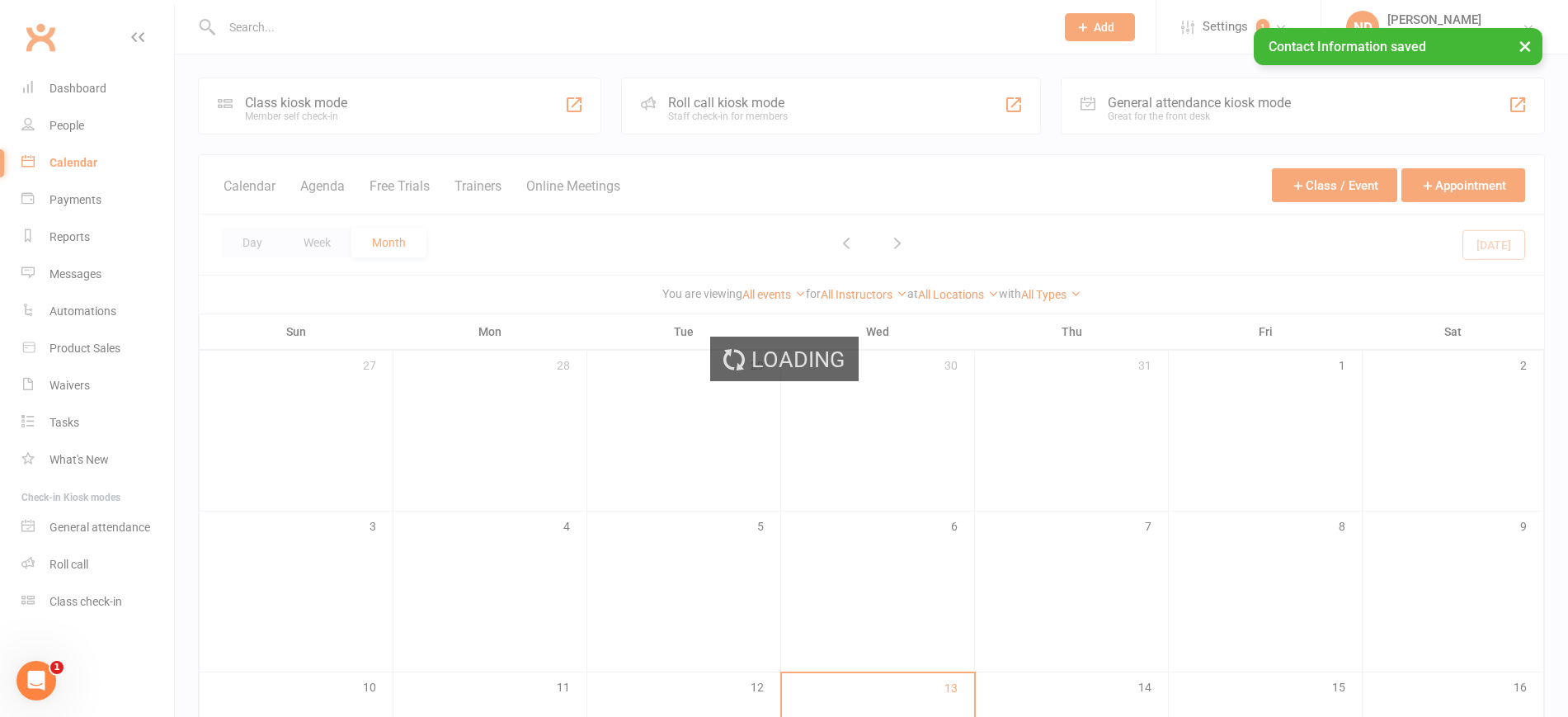
click at [75, 123] on div "Loading" at bounding box center [784, 358] width 1568 height 717
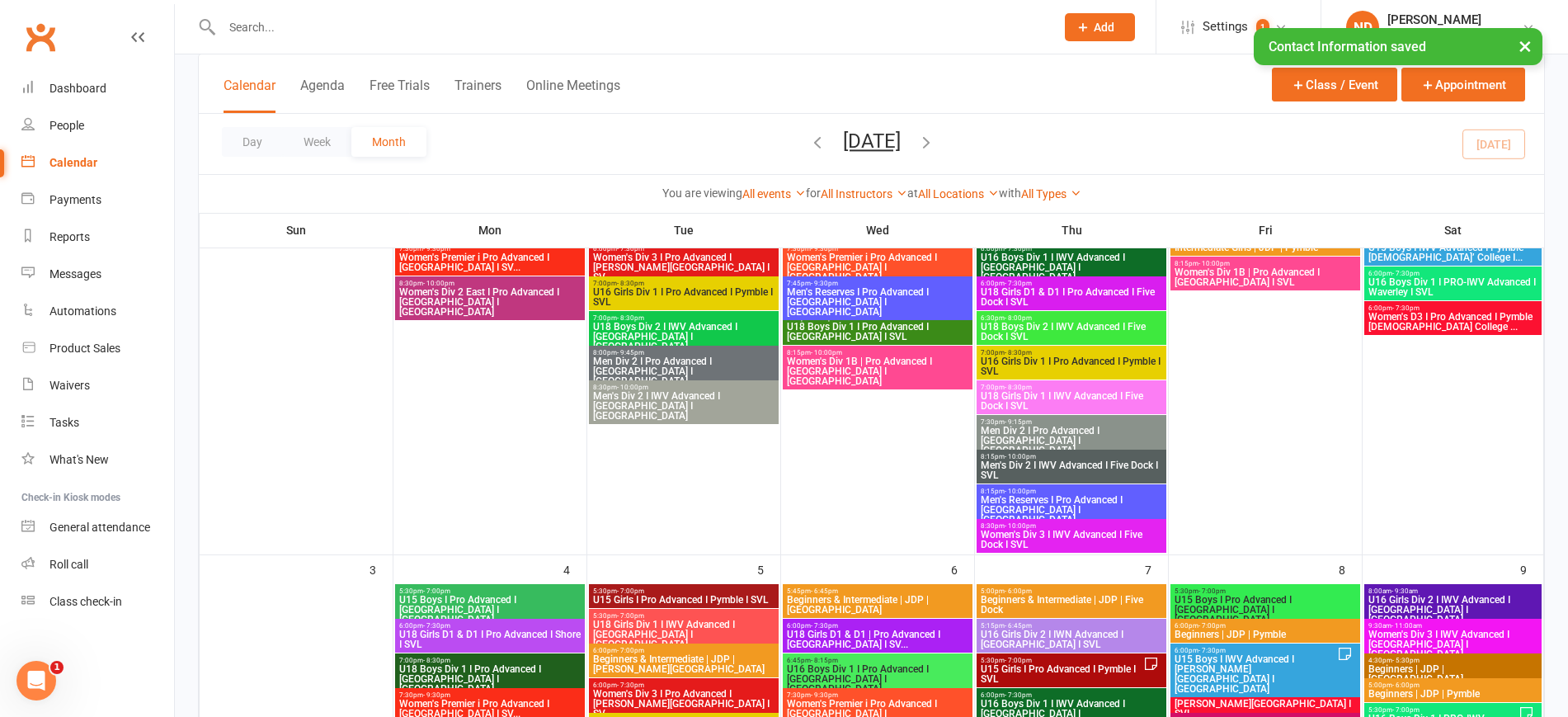
scroll to position [516, 0]
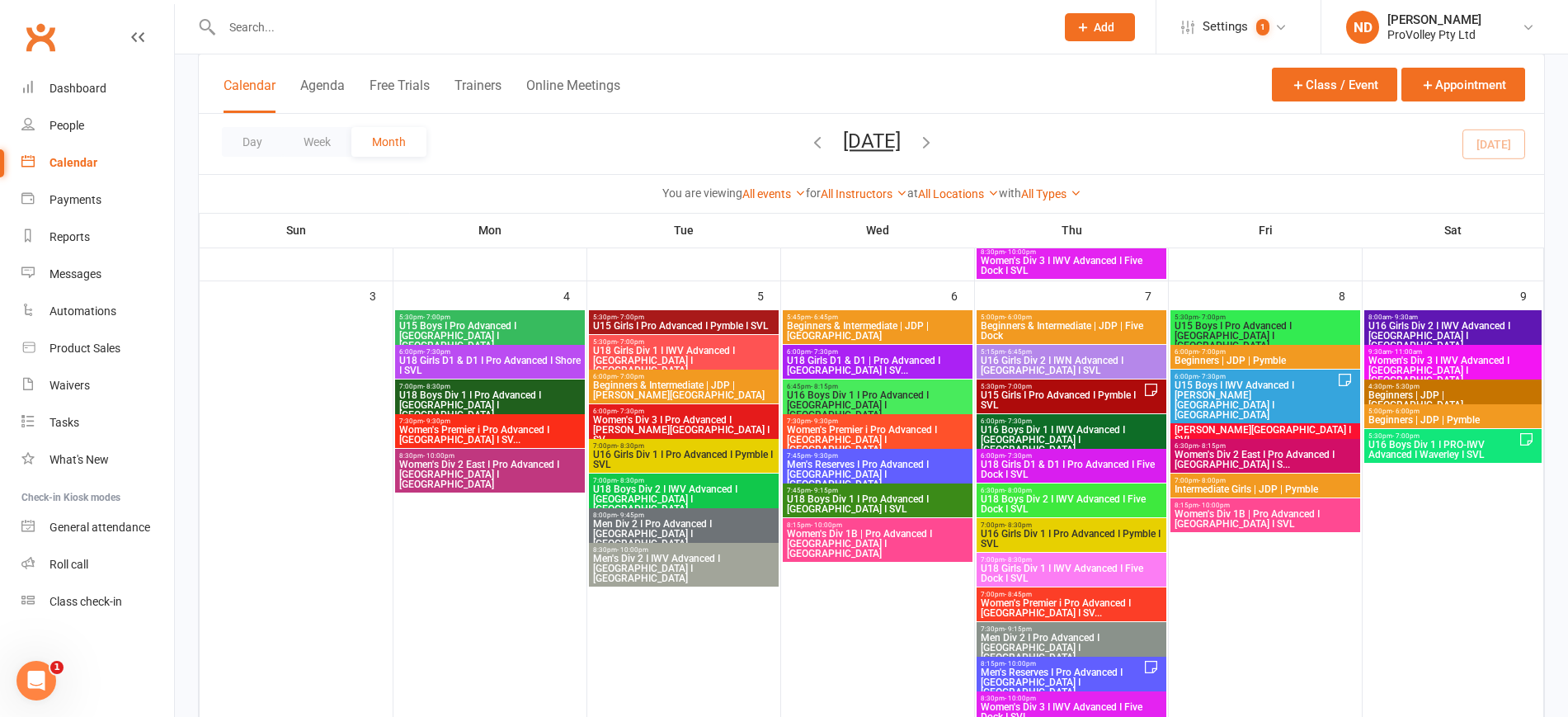
click at [1314, 384] on span "U15 Boys I IWV Advanced I [PERSON_NAME][GEOGRAPHIC_DATA] I [GEOGRAPHIC_DATA]" at bounding box center [1256, 400] width 163 height 40
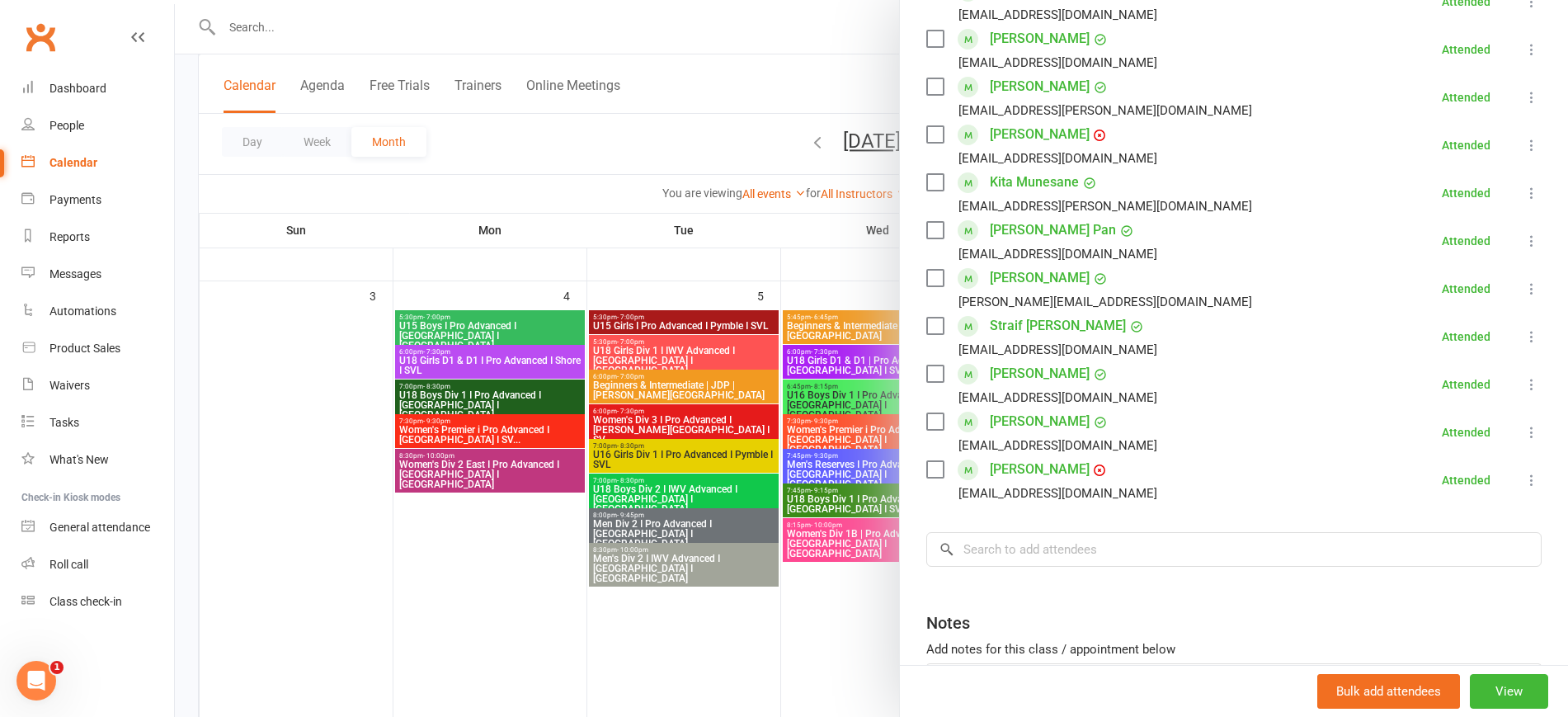
scroll to position [513, 0]
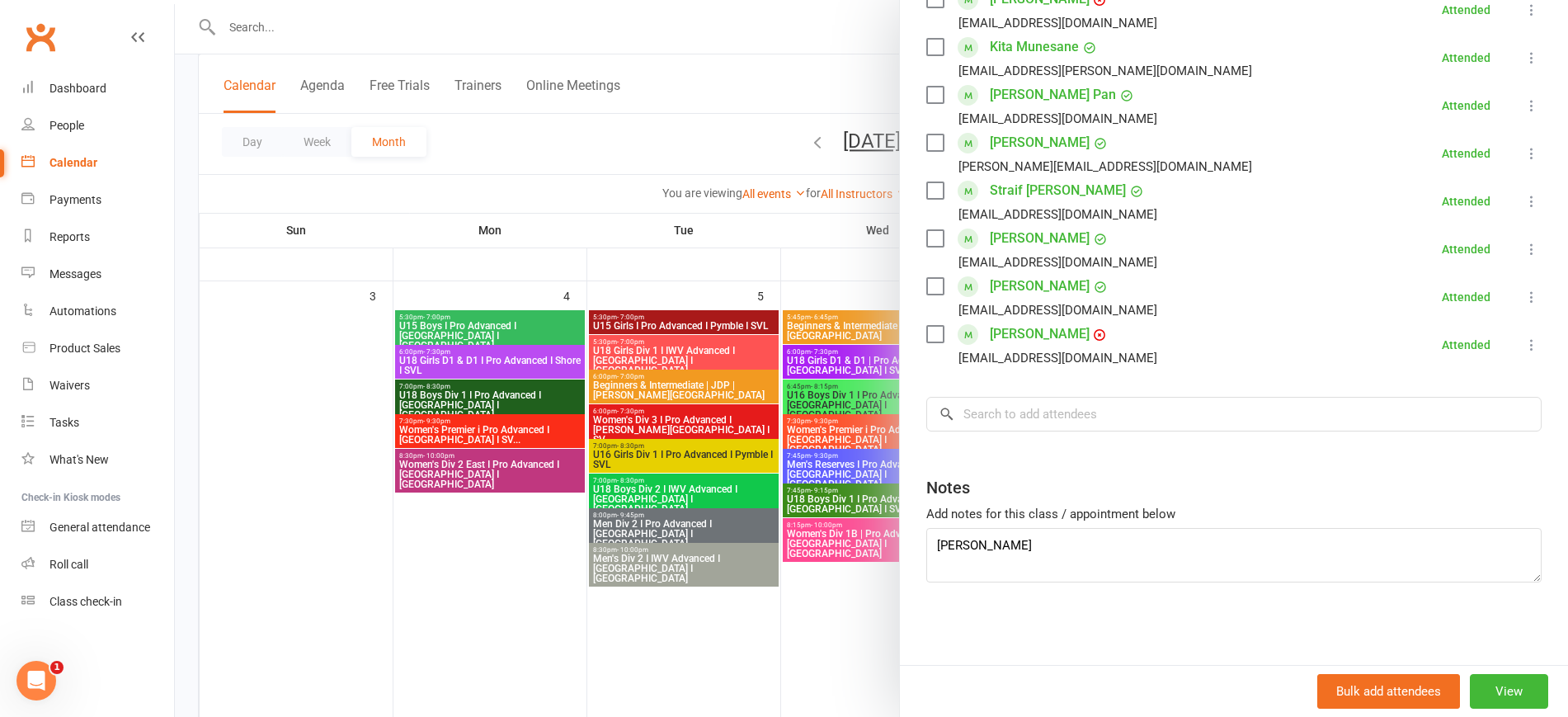
click at [772, 613] on div at bounding box center [871, 358] width 1393 height 717
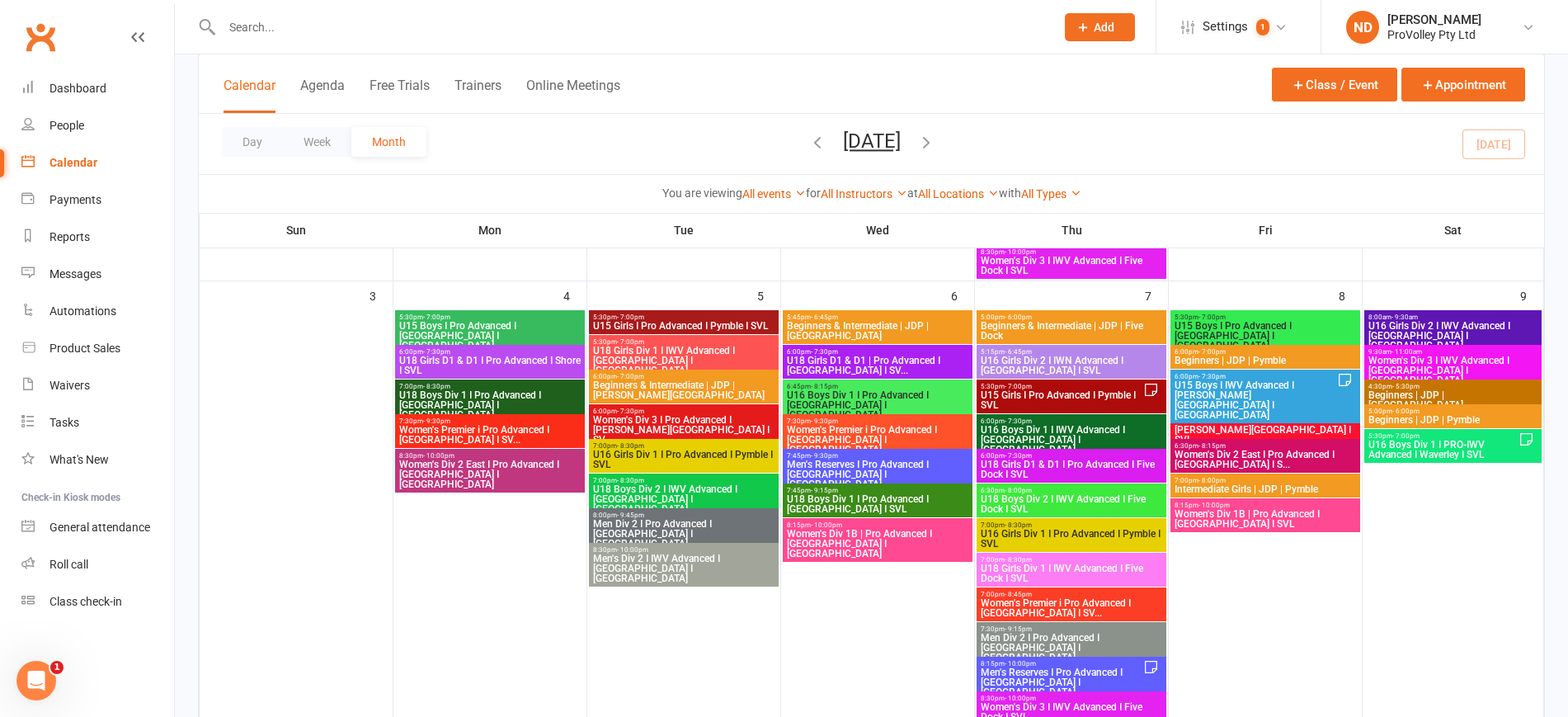
click at [1469, 449] on span "U16 Boys Div 1 I PRO-IWV Advanced I Waverley I SVL" at bounding box center [1443, 450] width 151 height 20
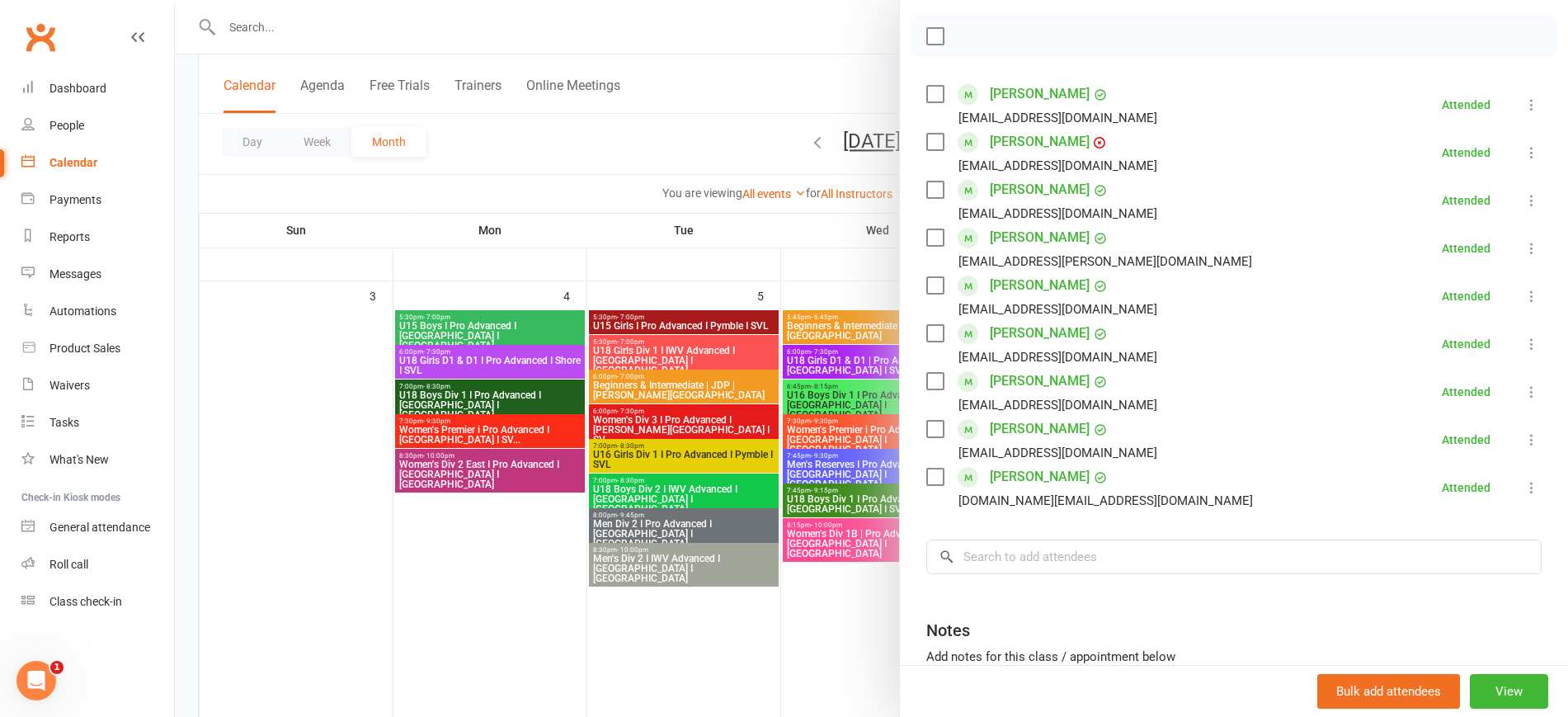
scroll to position [369, 0]
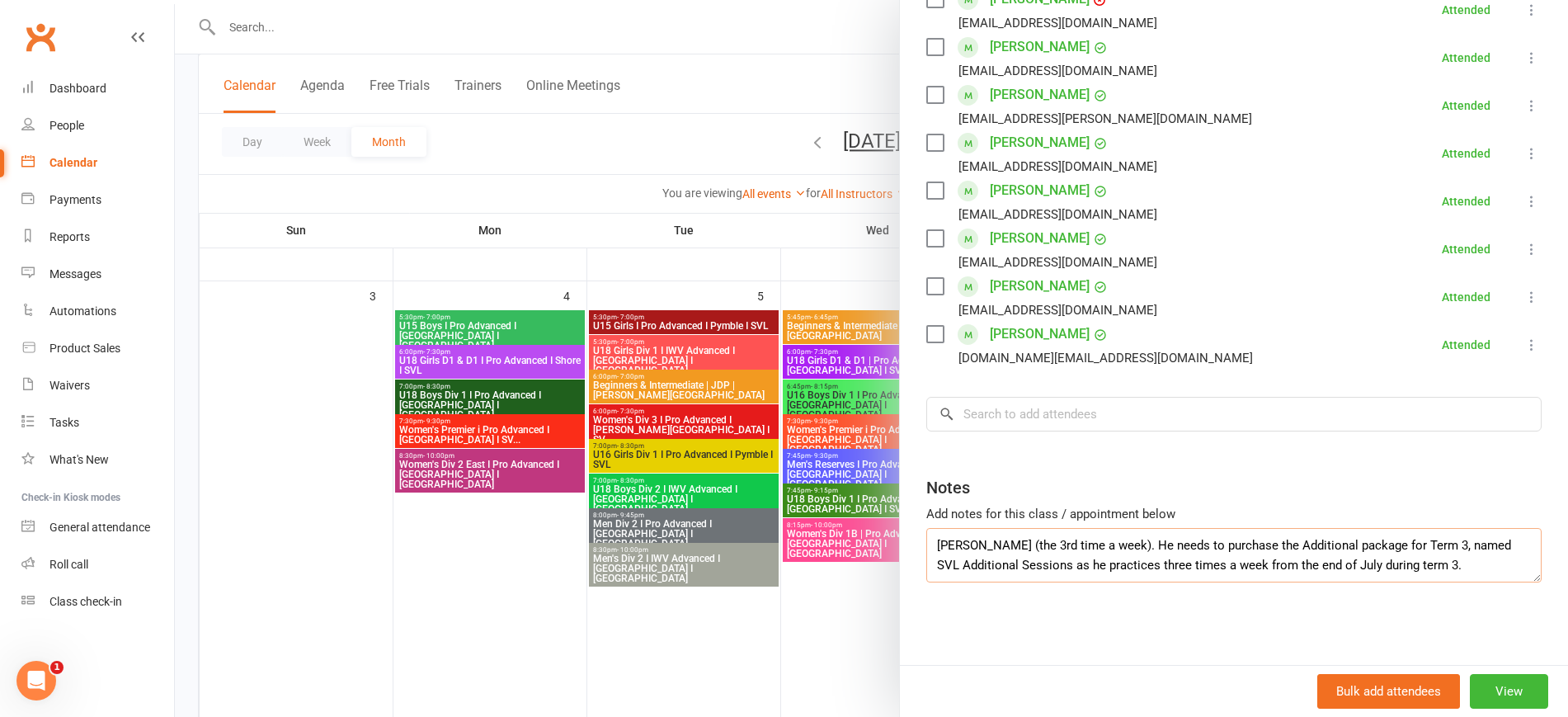
drag, startPoint x: 1444, startPoint y: 568, endPoint x: 921, endPoint y: 469, distance: 532.3
click at [926, 469] on div "Notes Add notes for this class / appointment below [PERSON_NAME] (the 3rd time …" at bounding box center [1234, 523] width 616 height 119
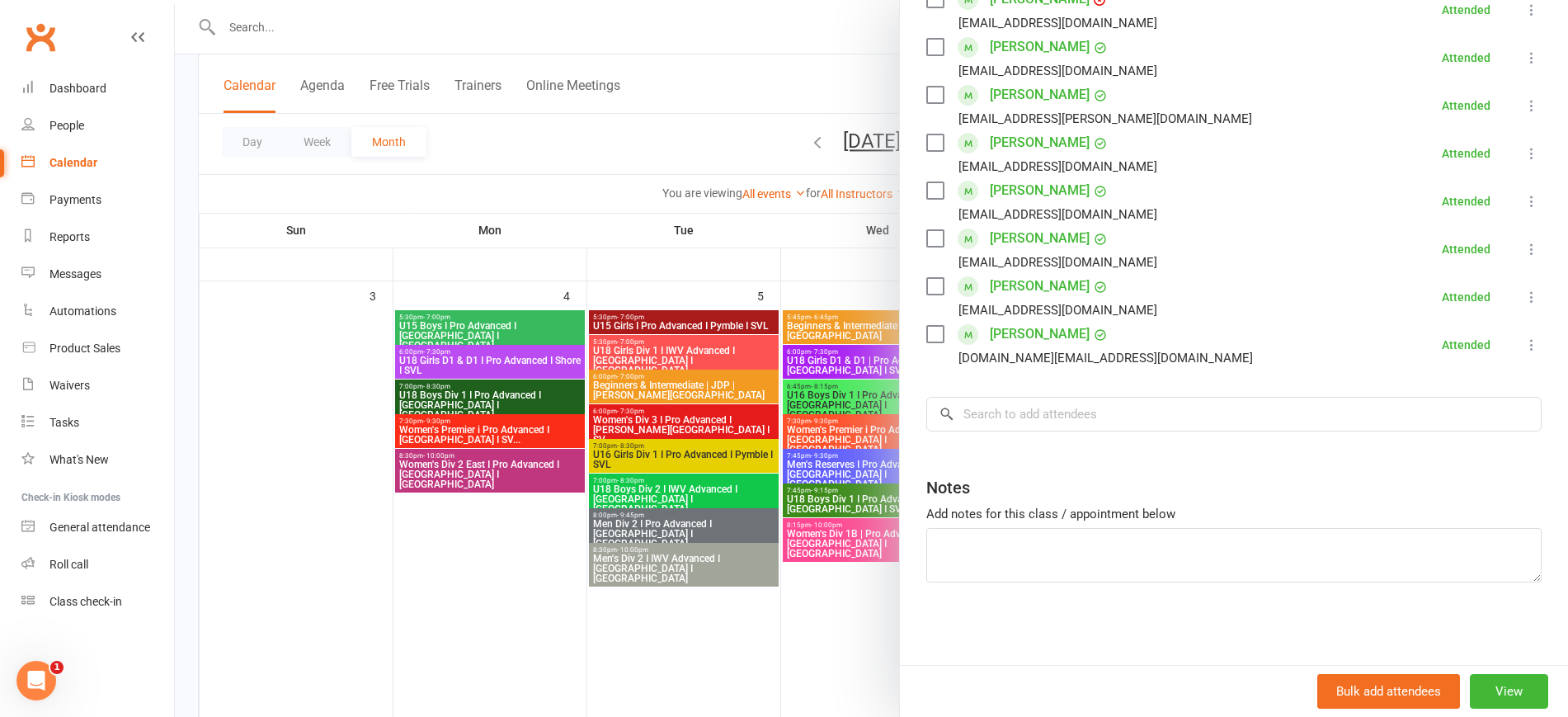
click at [826, 635] on div at bounding box center [871, 358] width 1393 height 717
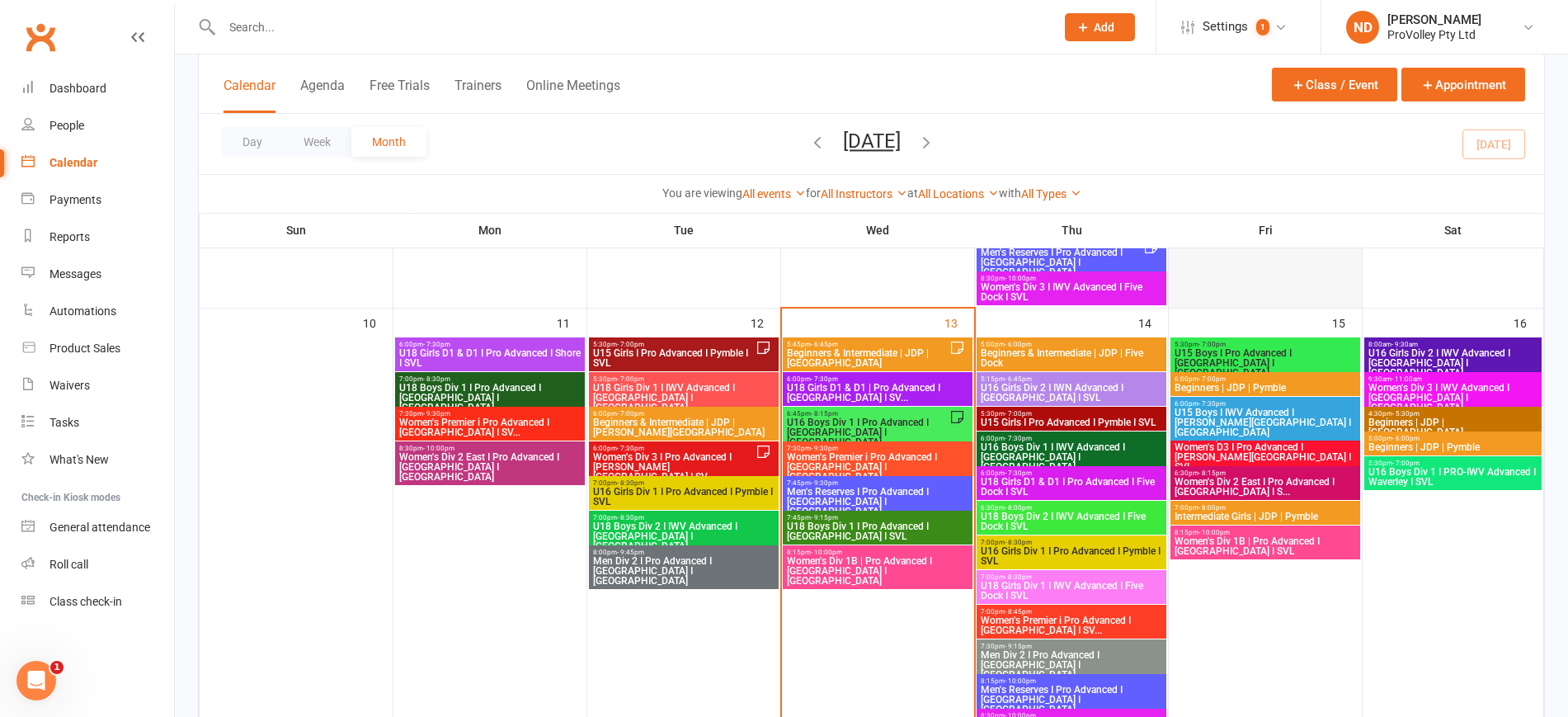
scroll to position [905, 0]
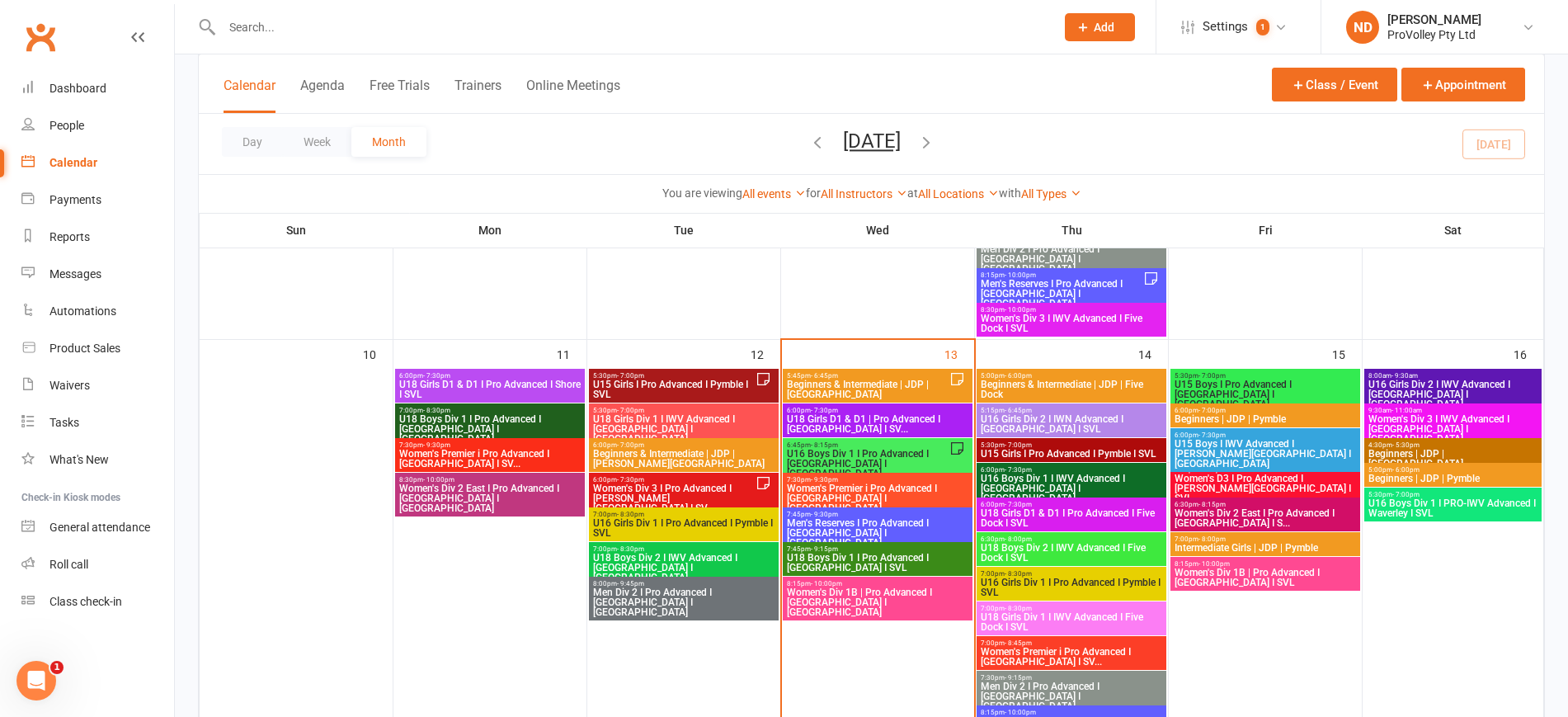
click at [673, 384] on span "U15 Girls I Pro Advanced I Pymble I SVL" at bounding box center [674, 389] width 163 height 20
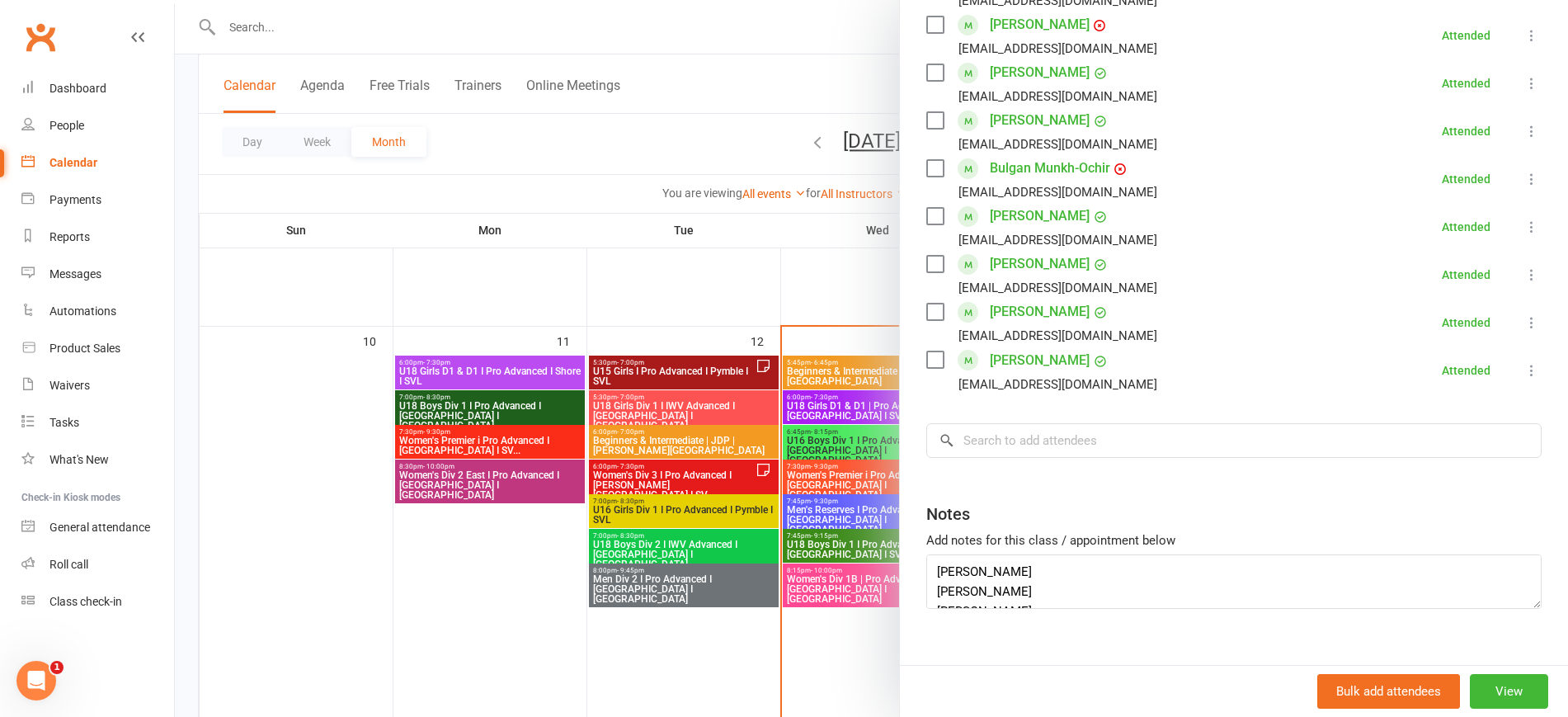
scroll to position [801, 0]
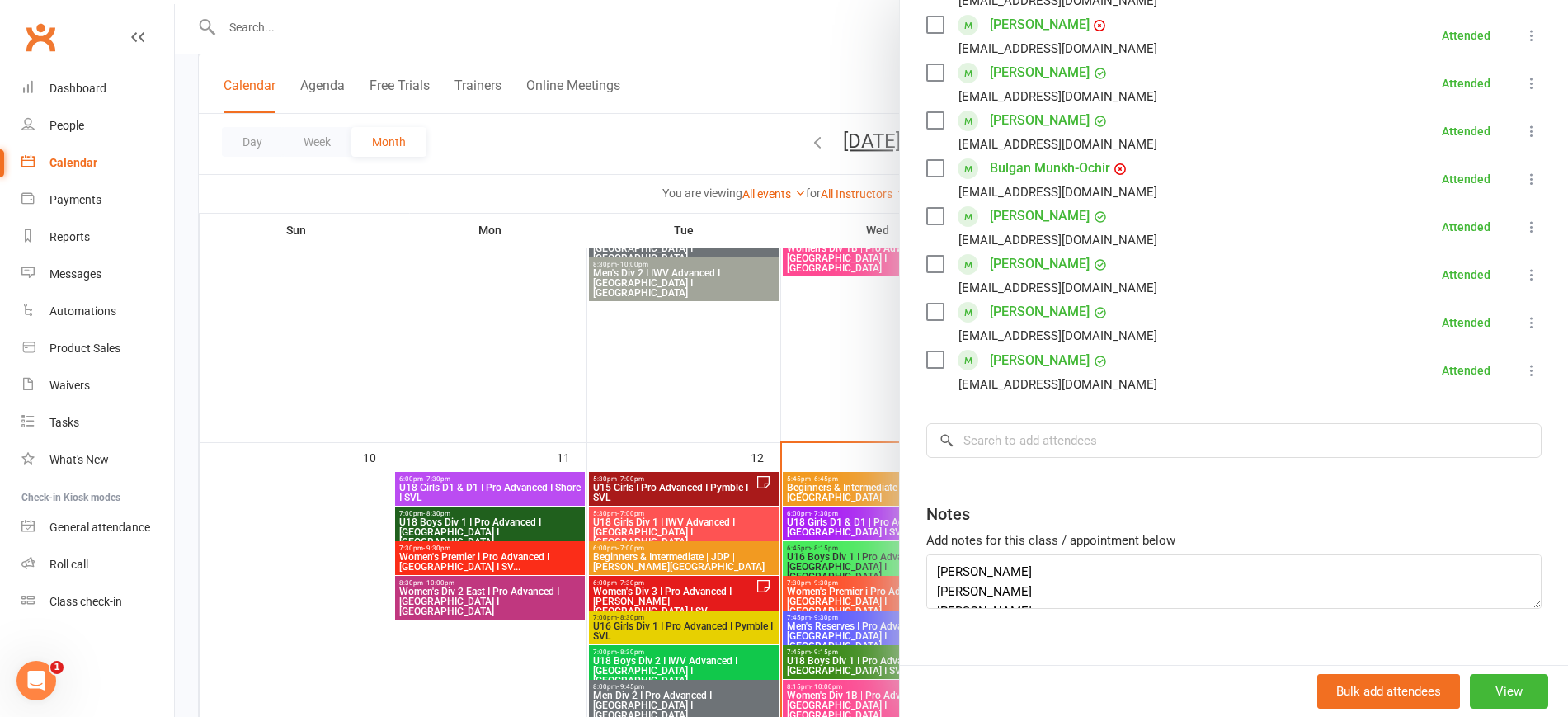
click at [698, 596] on div at bounding box center [871, 358] width 1393 height 717
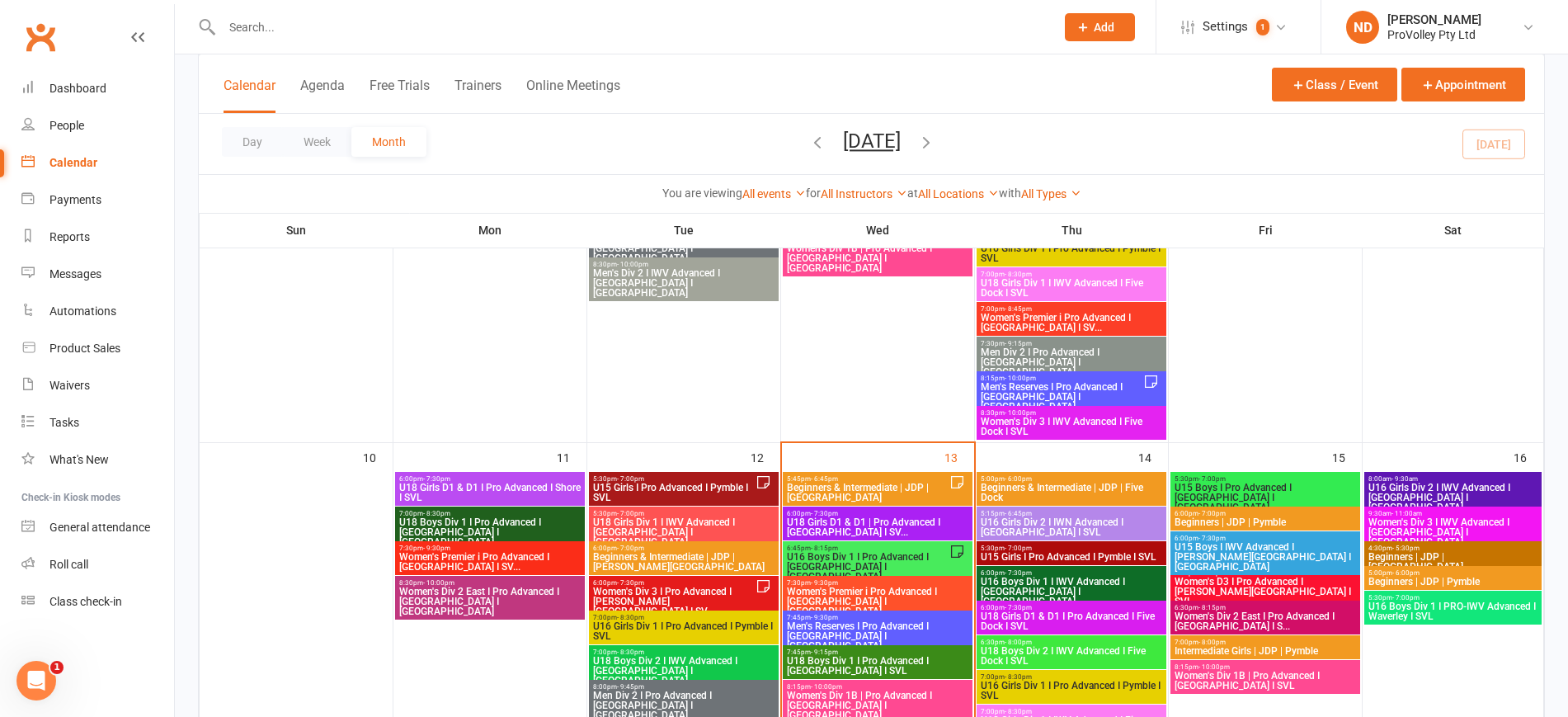
click at [700, 592] on span "Women's Div 3 I Pro Advanced I [PERSON_NAME][GEOGRAPHIC_DATA] I SV..." at bounding box center [674, 602] width 163 height 30
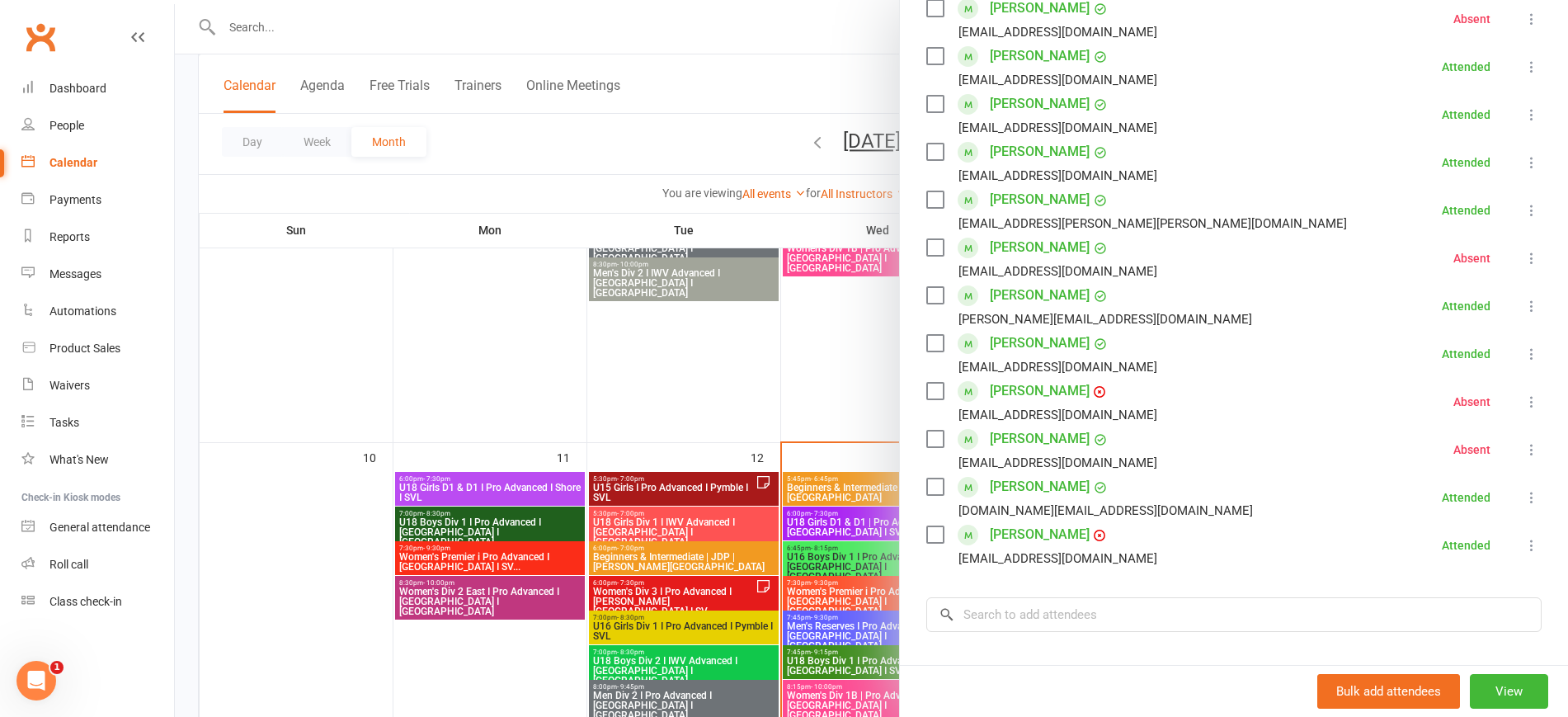
scroll to position [103, 0]
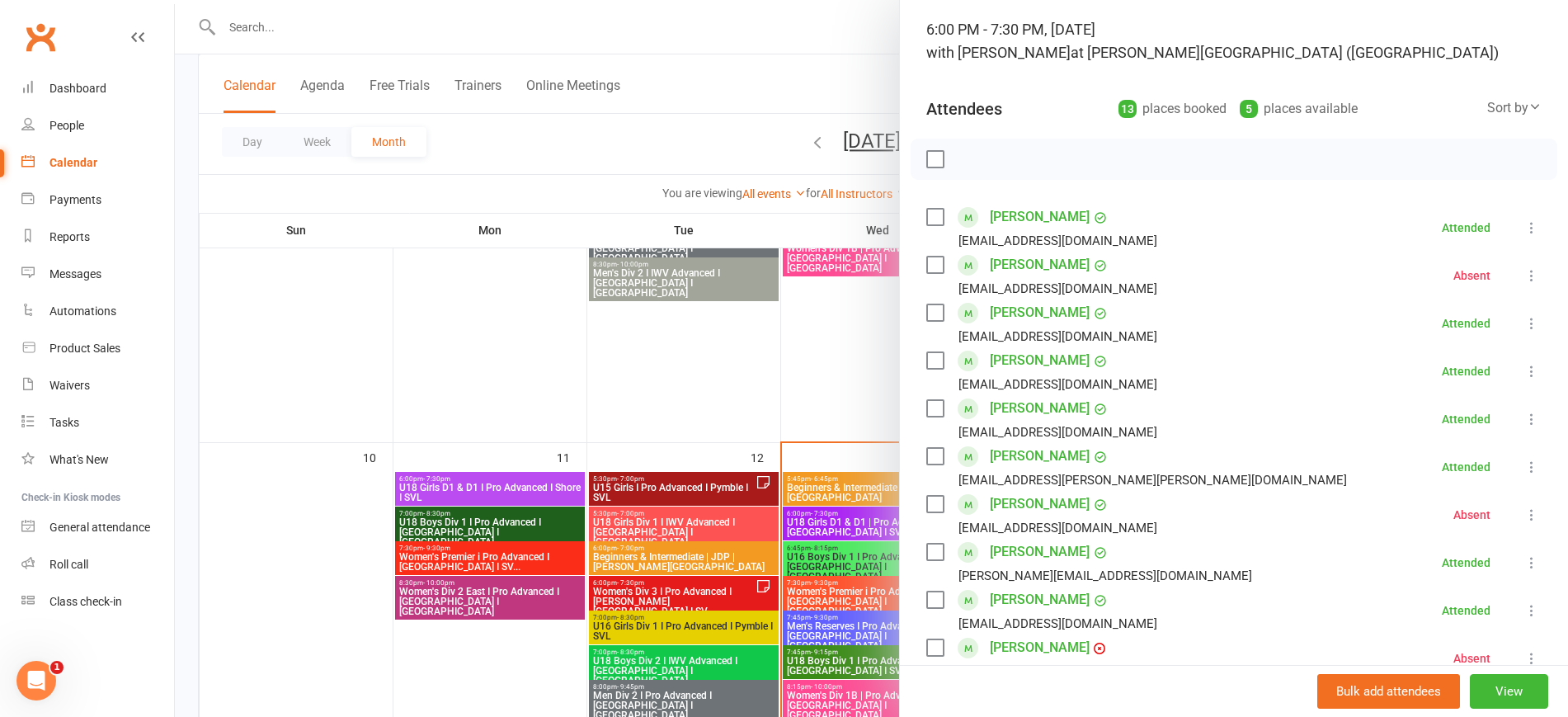
click at [391, 609] on div at bounding box center [871, 358] width 1393 height 717
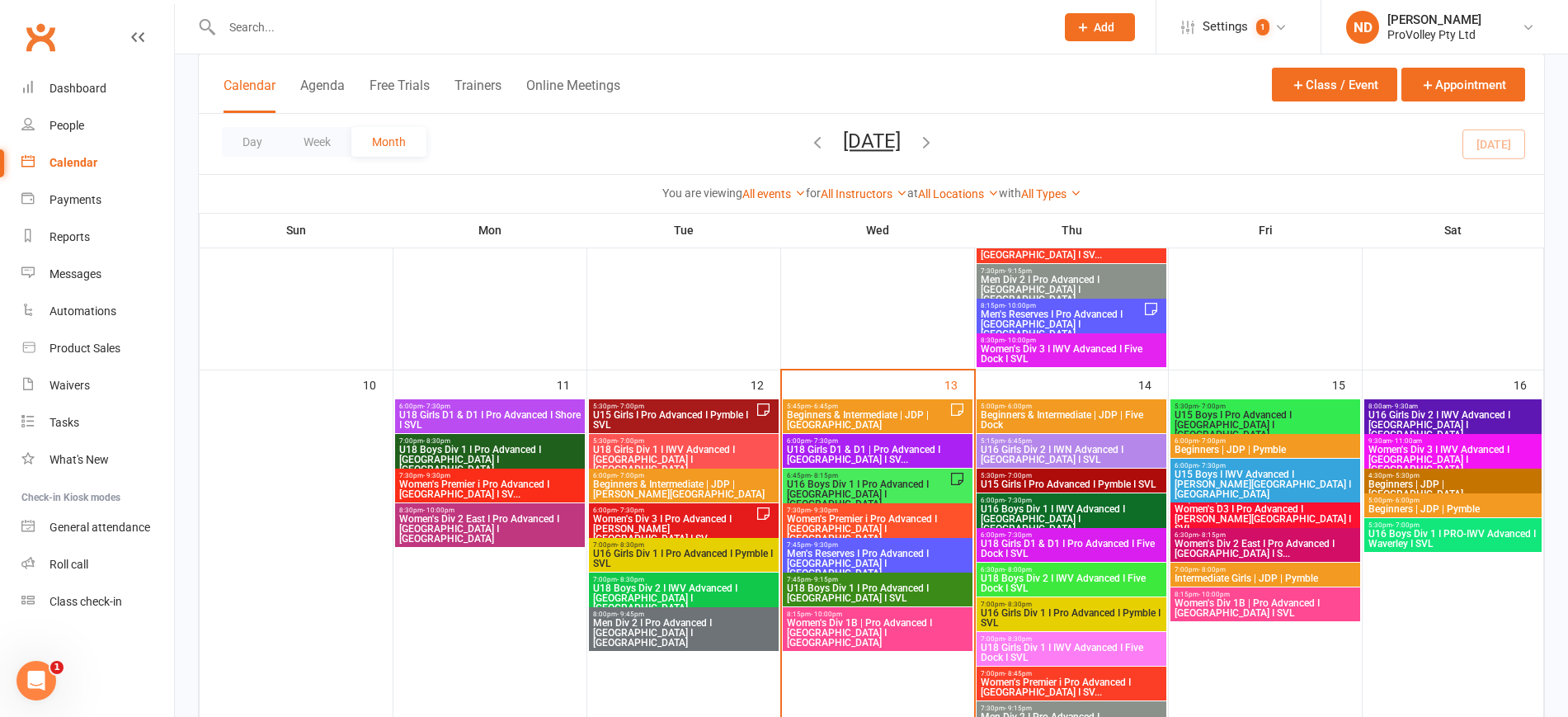
scroll to position [905, 0]
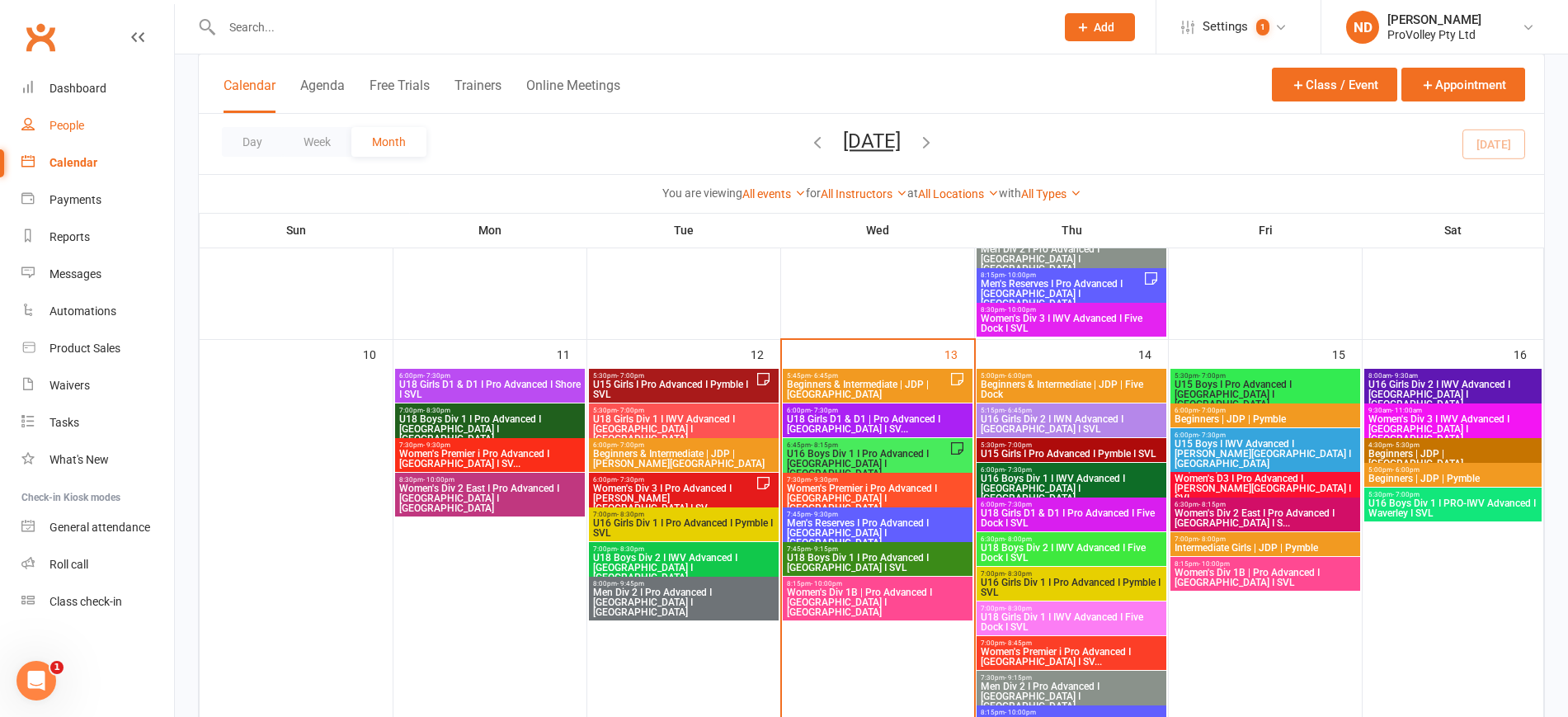
click at [96, 122] on link "People" at bounding box center [97, 126] width 152 height 38
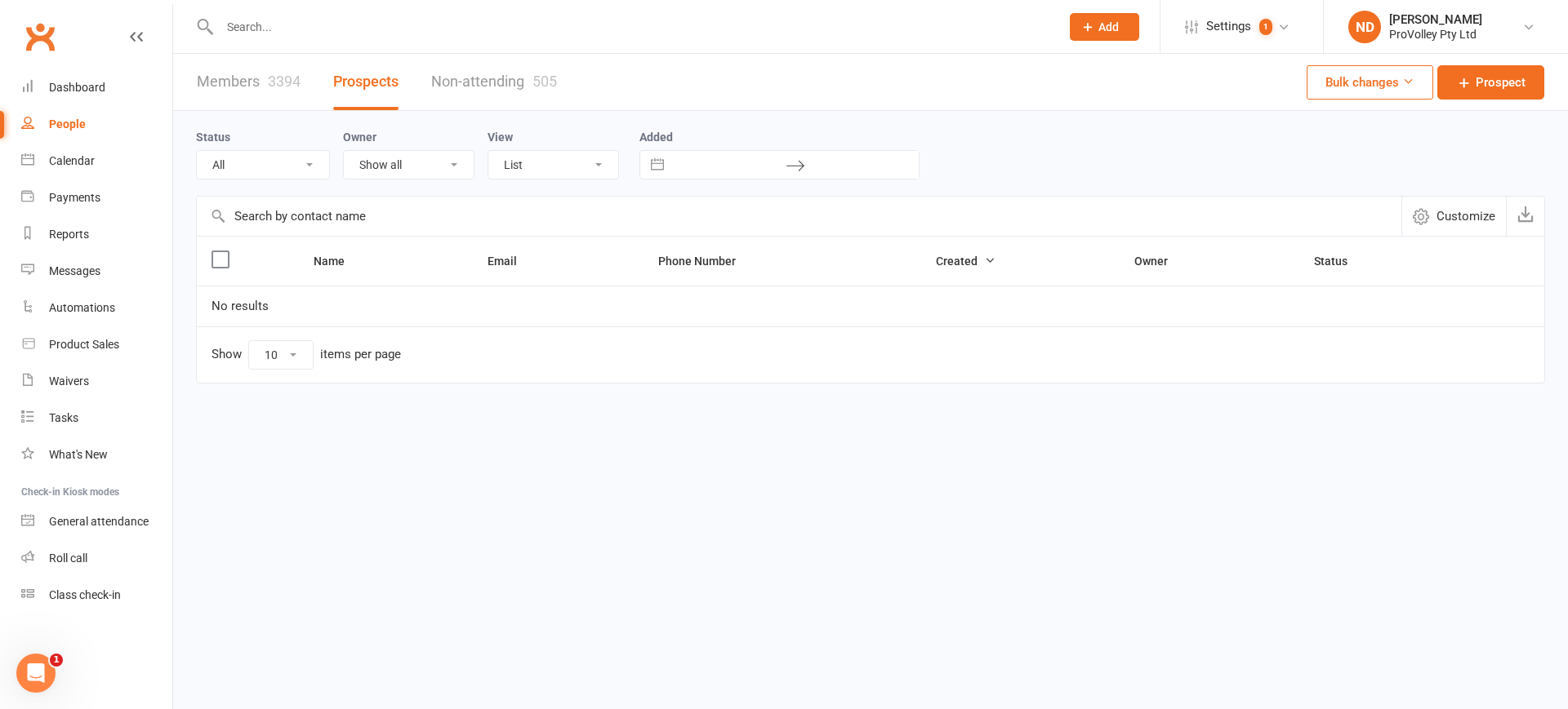
click at [344, 206] on input "text" at bounding box center [799, 217] width 1204 height 40
click at [280, 74] on div "3394" at bounding box center [285, 81] width 33 height 17
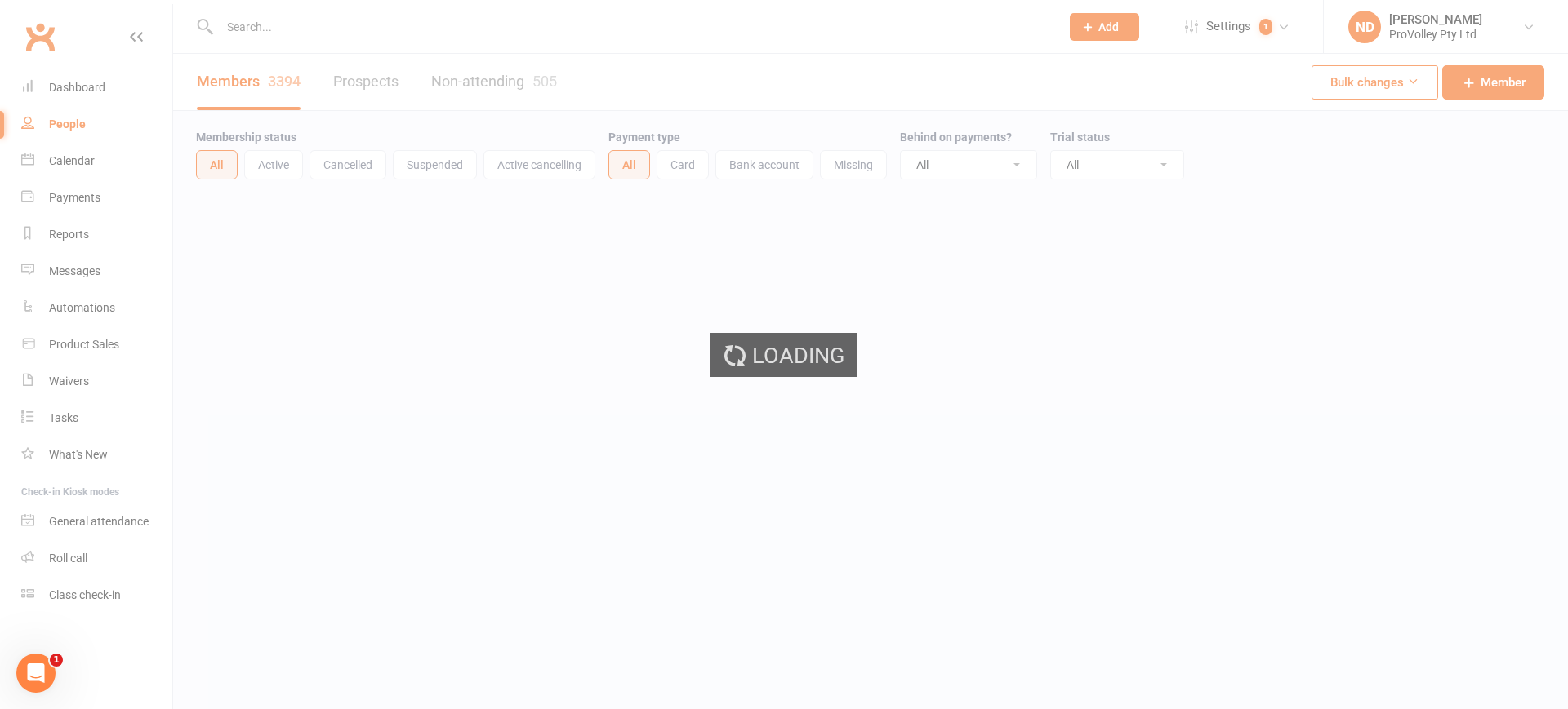
select select "100"
click at [299, 209] on ui-view "Prospect Member Non-attending contact Class / event Appointment Task Membership…" at bounding box center [784, 226] width 1568 height 444
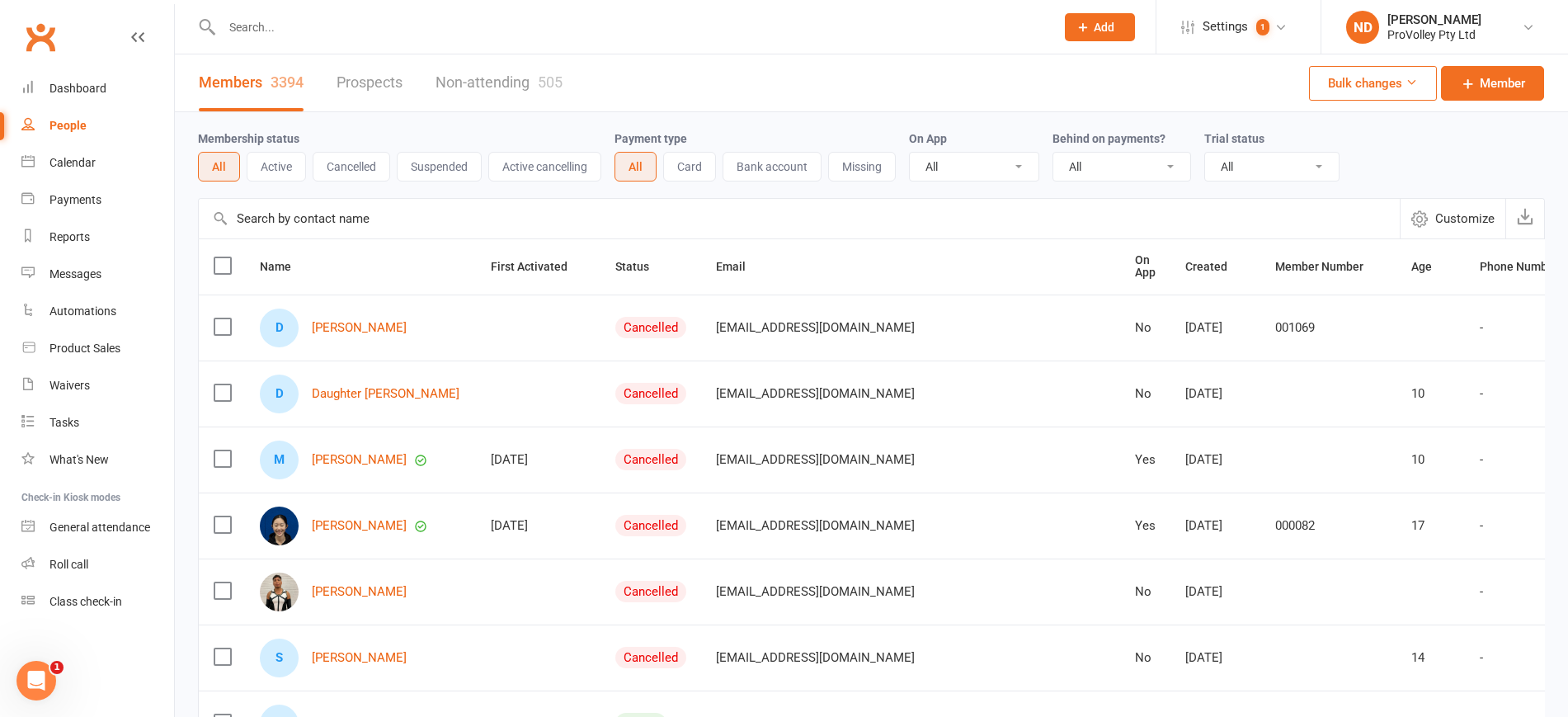
click at [302, 215] on input "text" at bounding box center [800, 219] width 1201 height 40
paste input "jpeselz@hotmail.com"
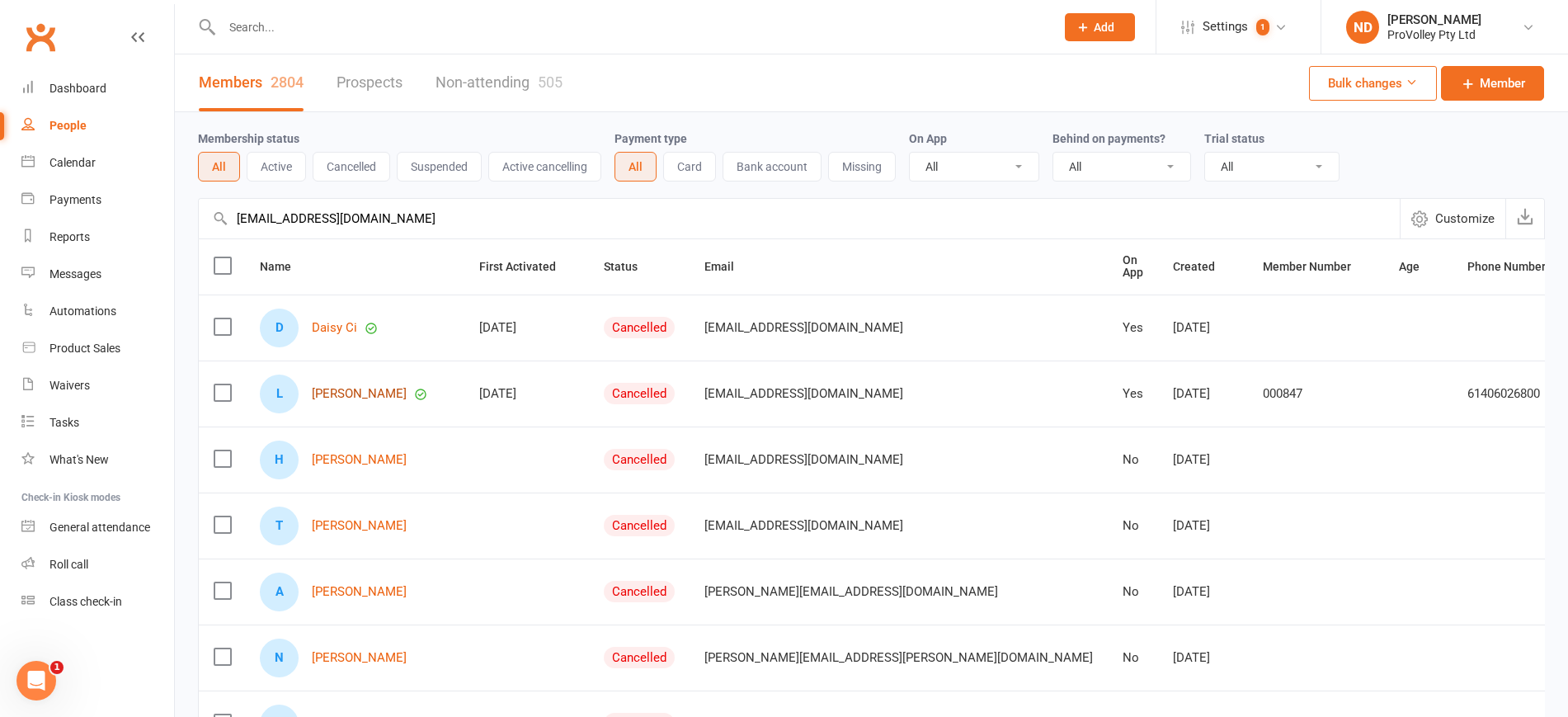
type input "jpeselz@hotmail.com"
click at [370, 387] on link "Lavinia Carreras" at bounding box center [359, 394] width 95 height 14
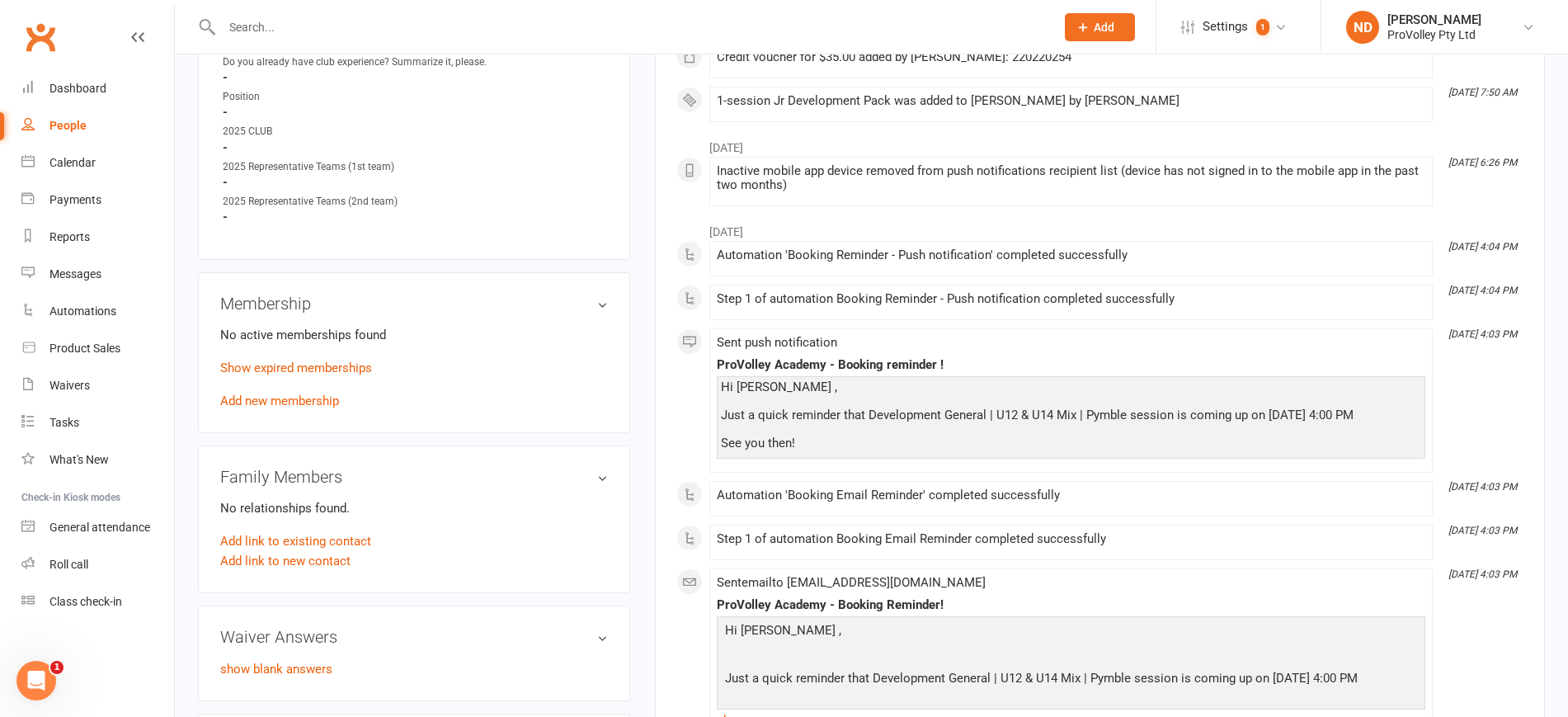
scroll to position [1032, 0]
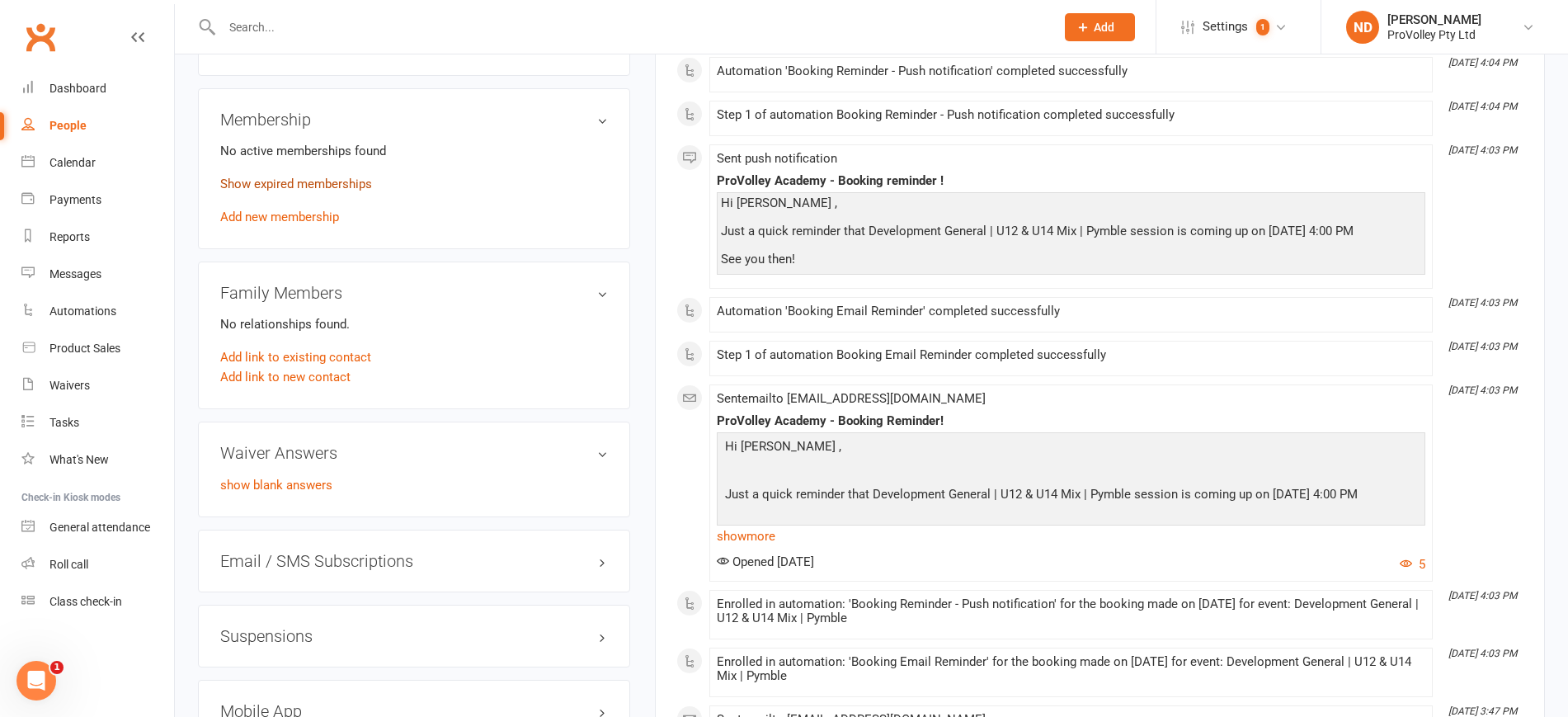
click at [337, 192] on link "Show expired memberships" at bounding box center [296, 184] width 152 height 15
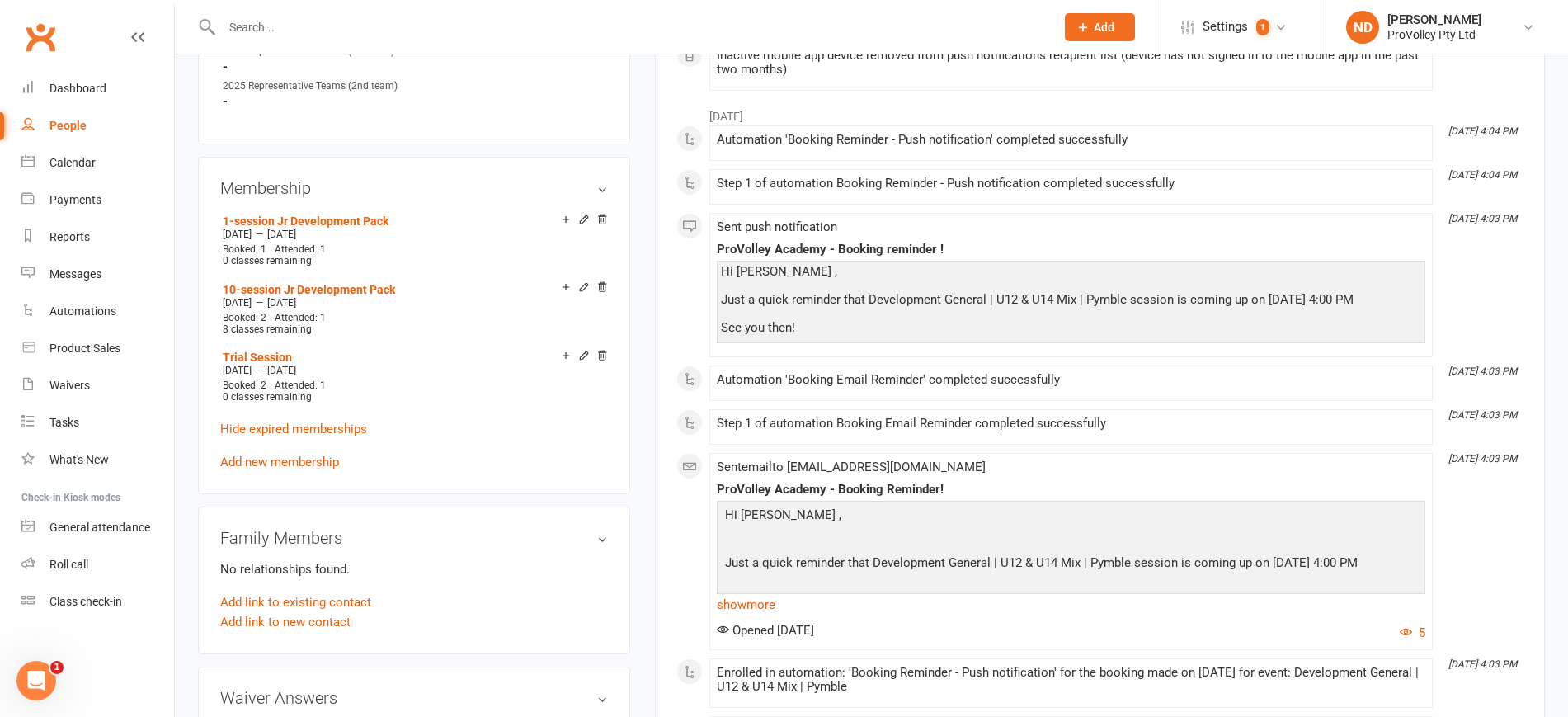
scroll to position [929, 0]
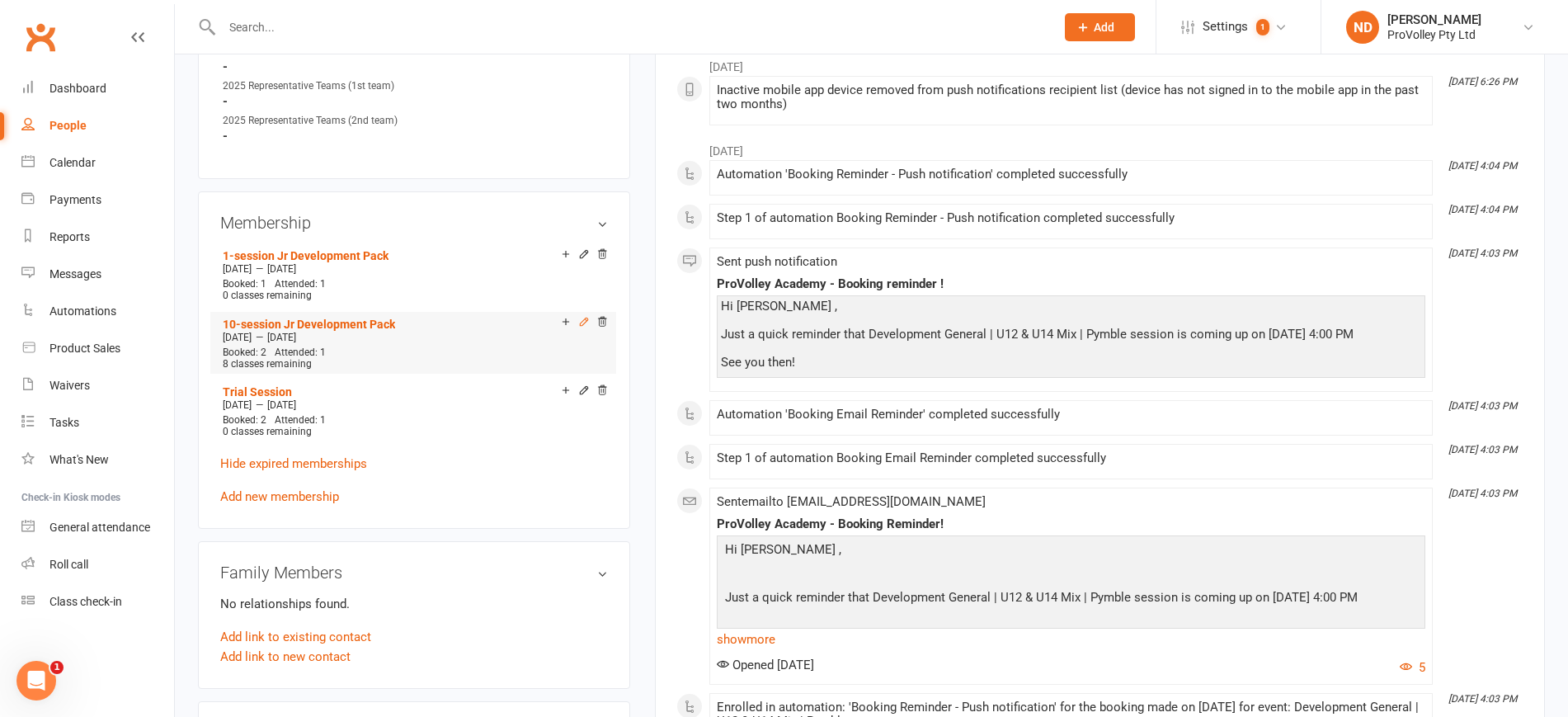
click at [580, 328] on icon at bounding box center [584, 322] width 12 height 12
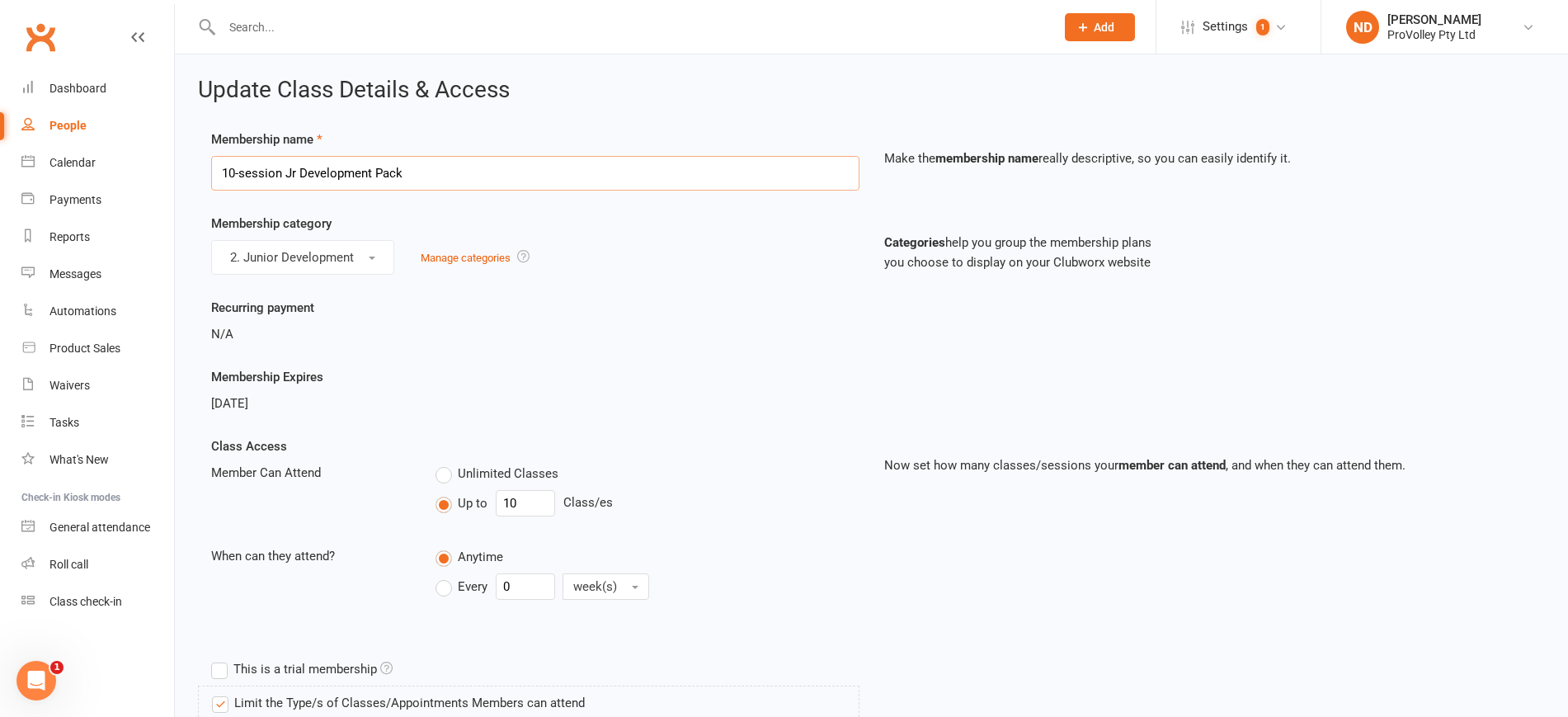
drag, startPoint x: 233, startPoint y: 171, endPoint x: 216, endPoint y: 165, distance: 18.0
click at [216, 165] on input "10-session Jr Development Pack" at bounding box center [535, 173] width 648 height 35
type input "2-session Jr Development Pack"
drag, startPoint x: 525, startPoint y: 506, endPoint x: 512, endPoint y: 504, distance: 13.2
click at [512, 504] on input "10" at bounding box center [525, 504] width 59 height 27
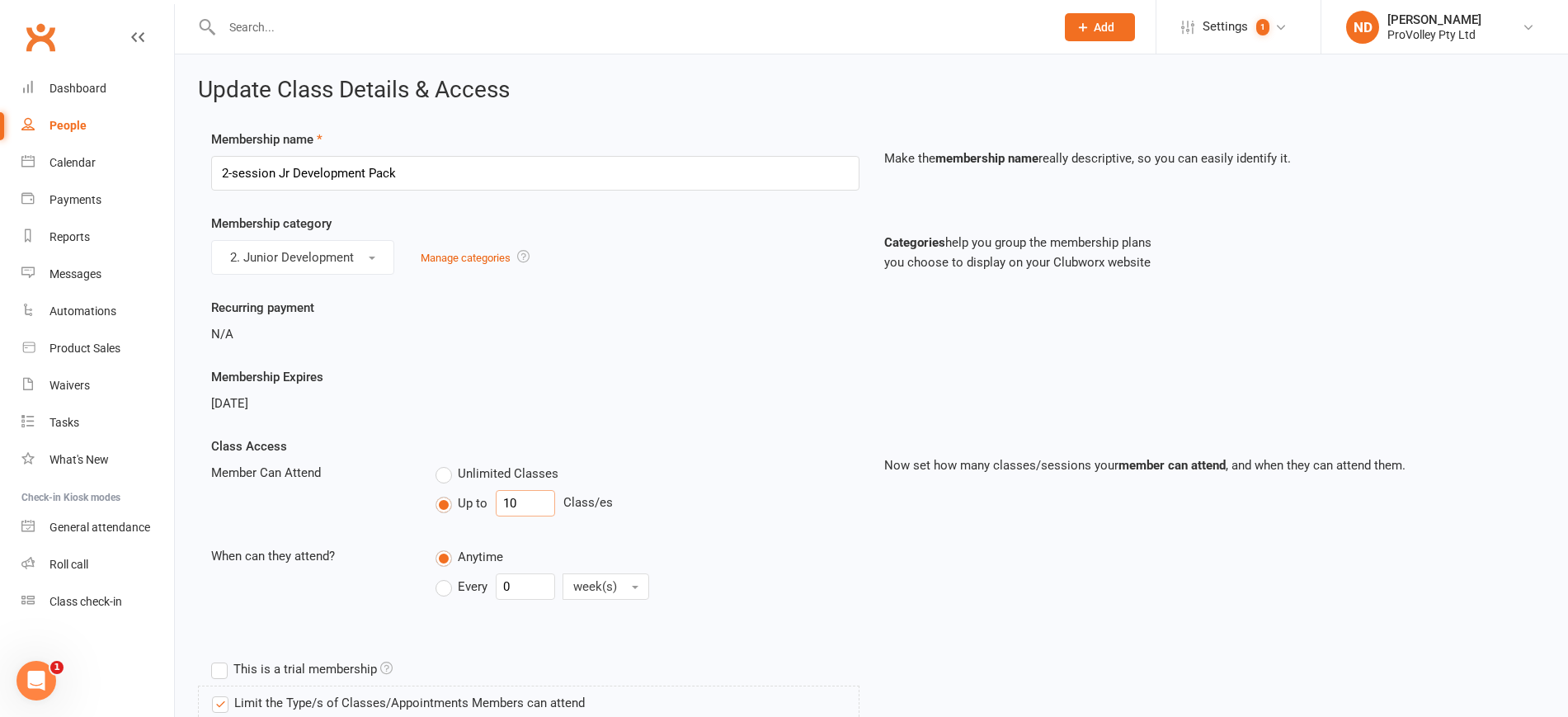
click at [527, 498] on input "10" at bounding box center [525, 504] width 59 height 27
click at [530, 503] on input "10" at bounding box center [525, 504] width 59 height 27
click at [529, 505] on input "10" at bounding box center [525, 504] width 59 height 27
click at [540, 533] on div "Class Access Member Can Attend Unlimited Classes Up to 10 Class/es When can the…" at bounding box center [536, 534] width 673 height 193
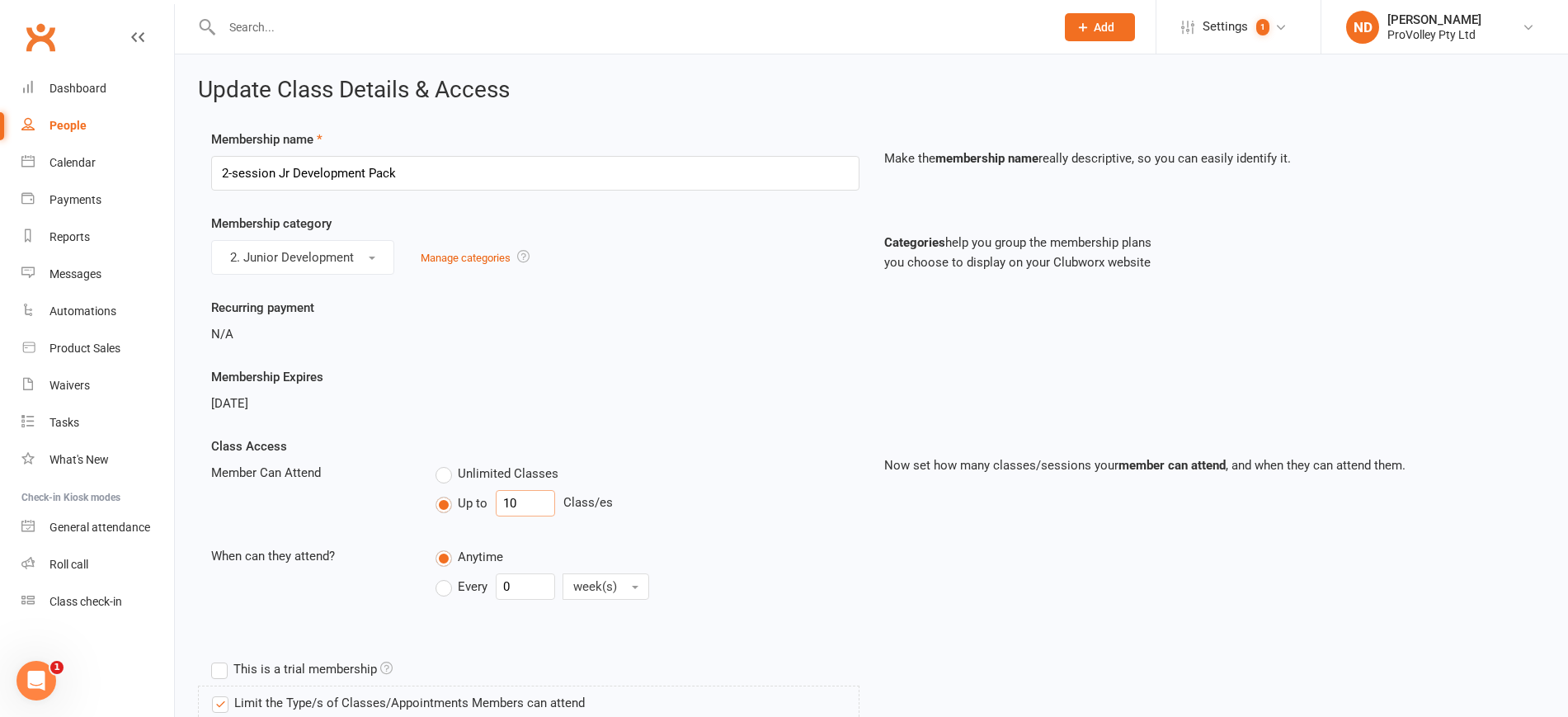
drag, startPoint x: 477, startPoint y: 504, endPoint x: 439, endPoint y: 494, distance: 39.3
click at [439, 495] on div "Up to 10 Class/es" at bounding box center [647, 504] width 424 height 27
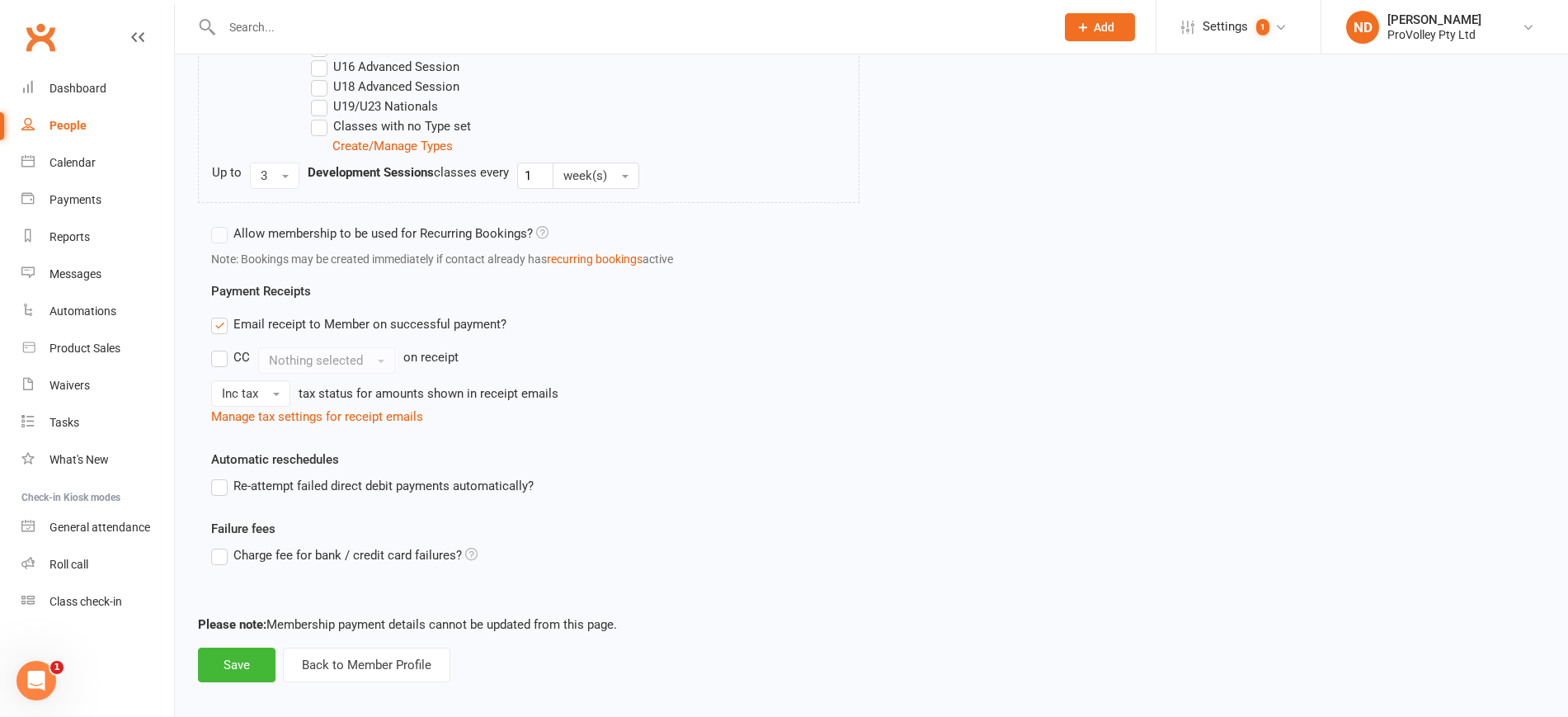
scroll to position [1171, 0]
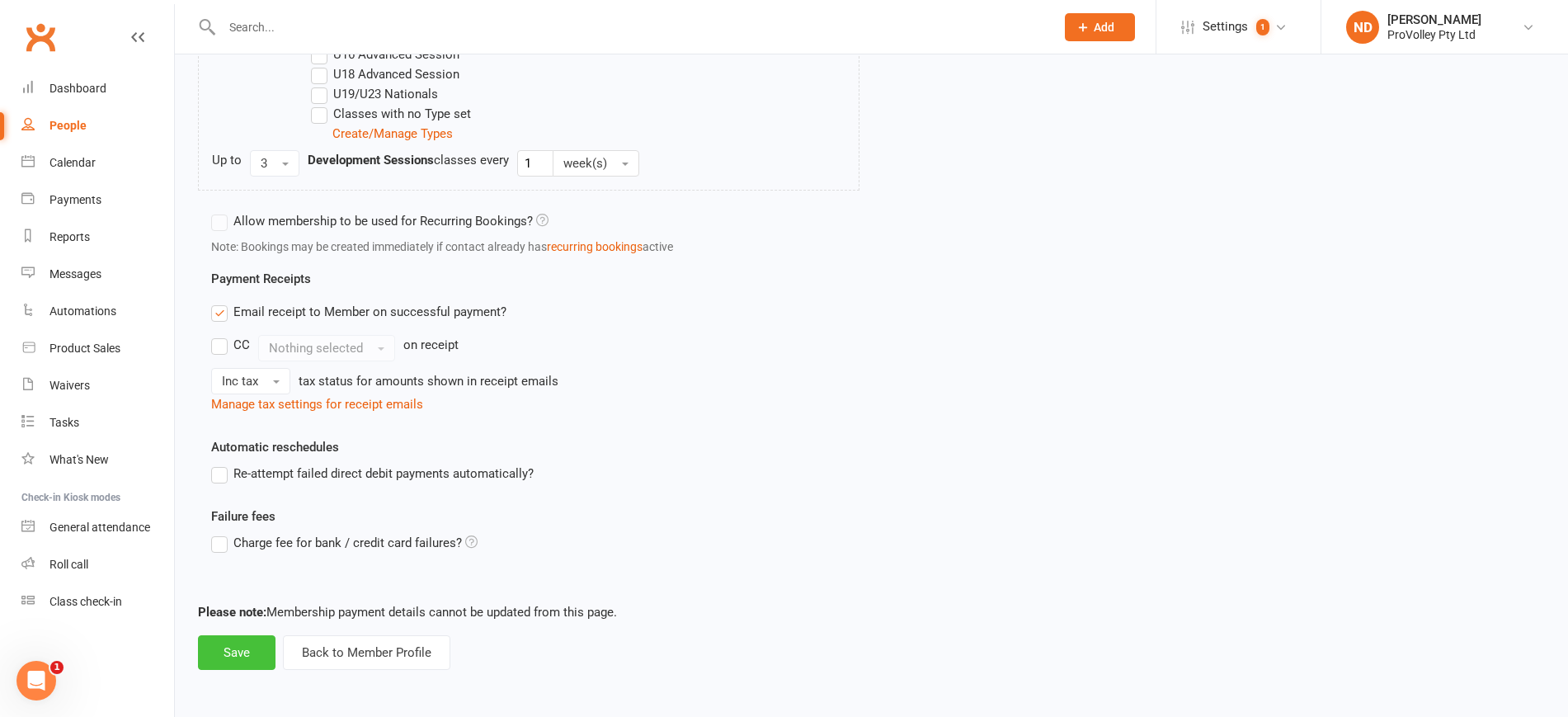
type input "2"
click at [217, 664] on button "Save" at bounding box center [237, 653] width 77 height 35
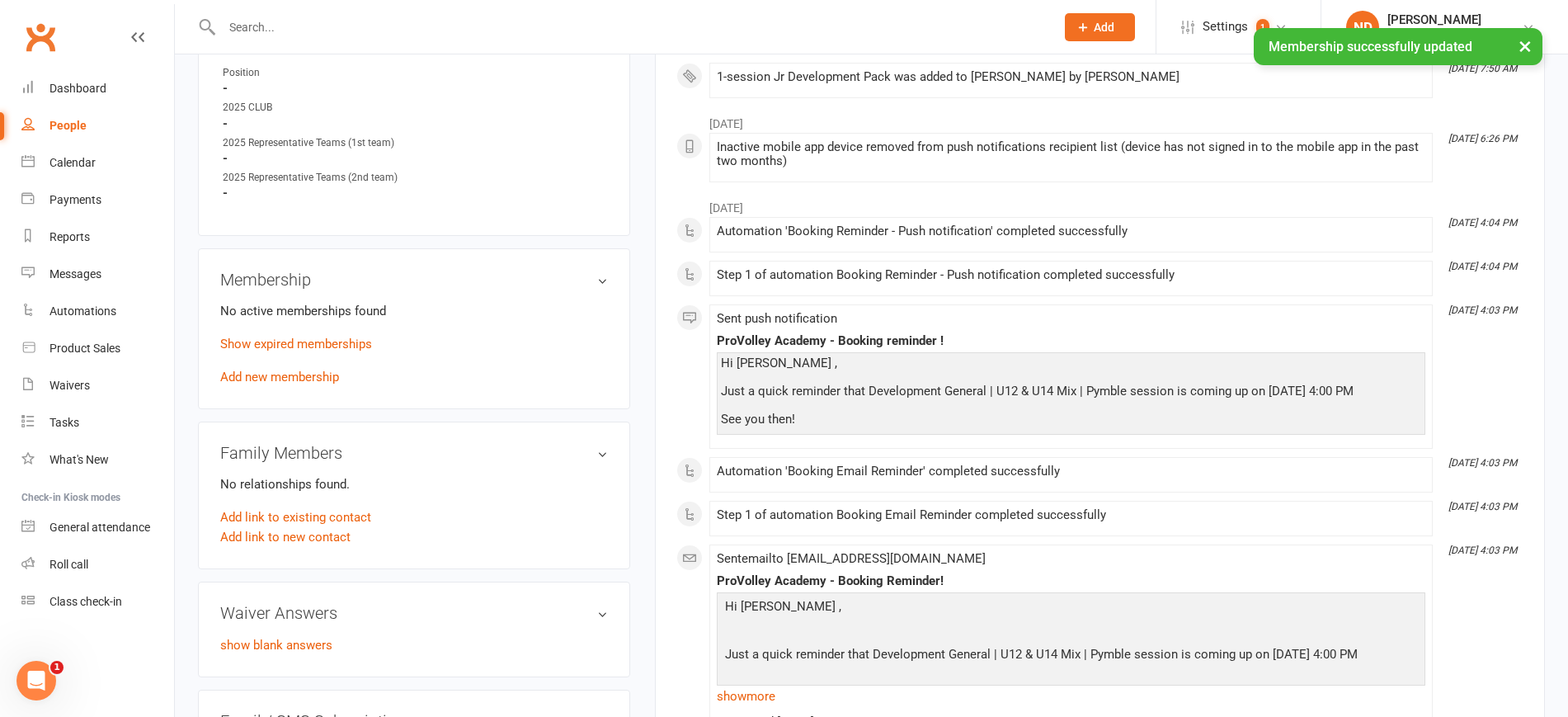
scroll to position [722, 0]
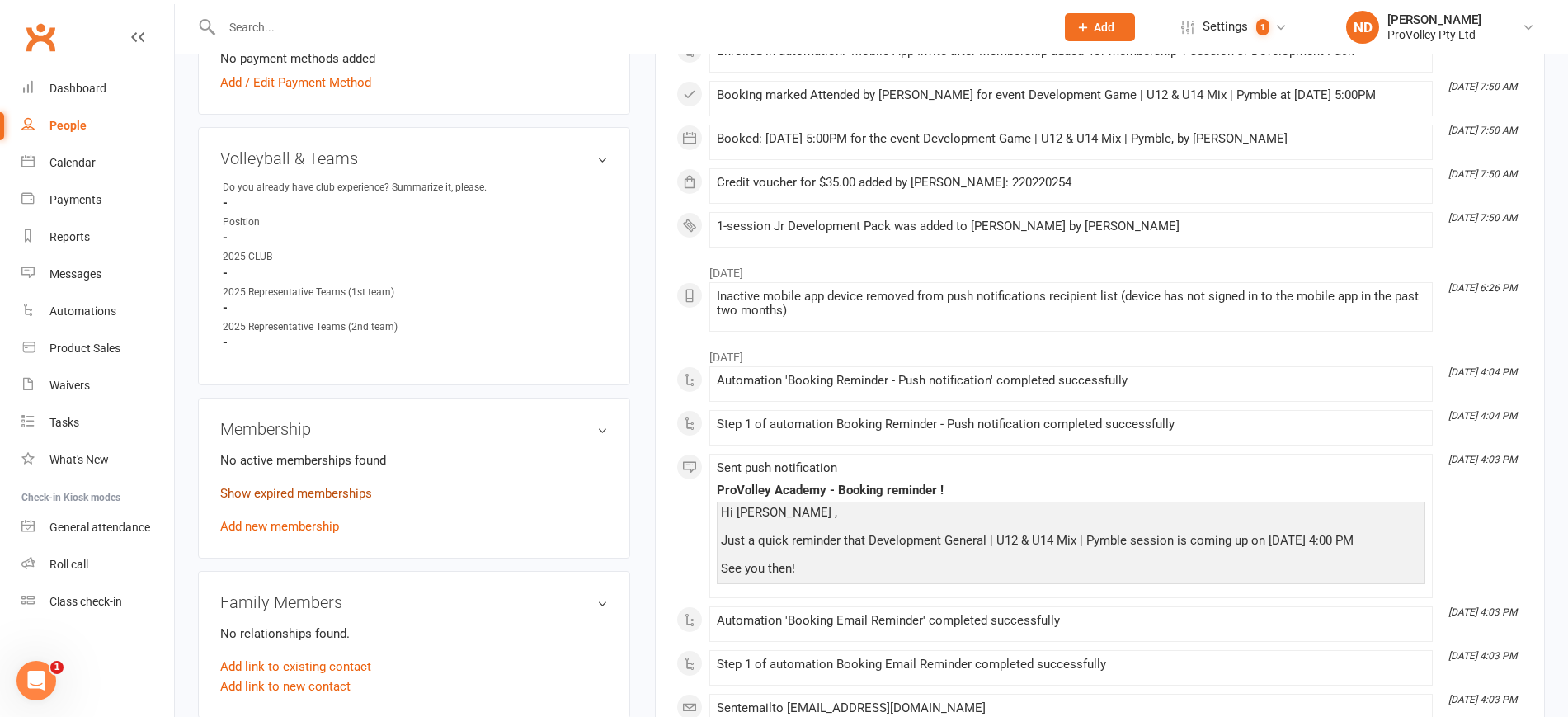
click at [334, 501] on link "Show expired memberships" at bounding box center [296, 494] width 152 height 15
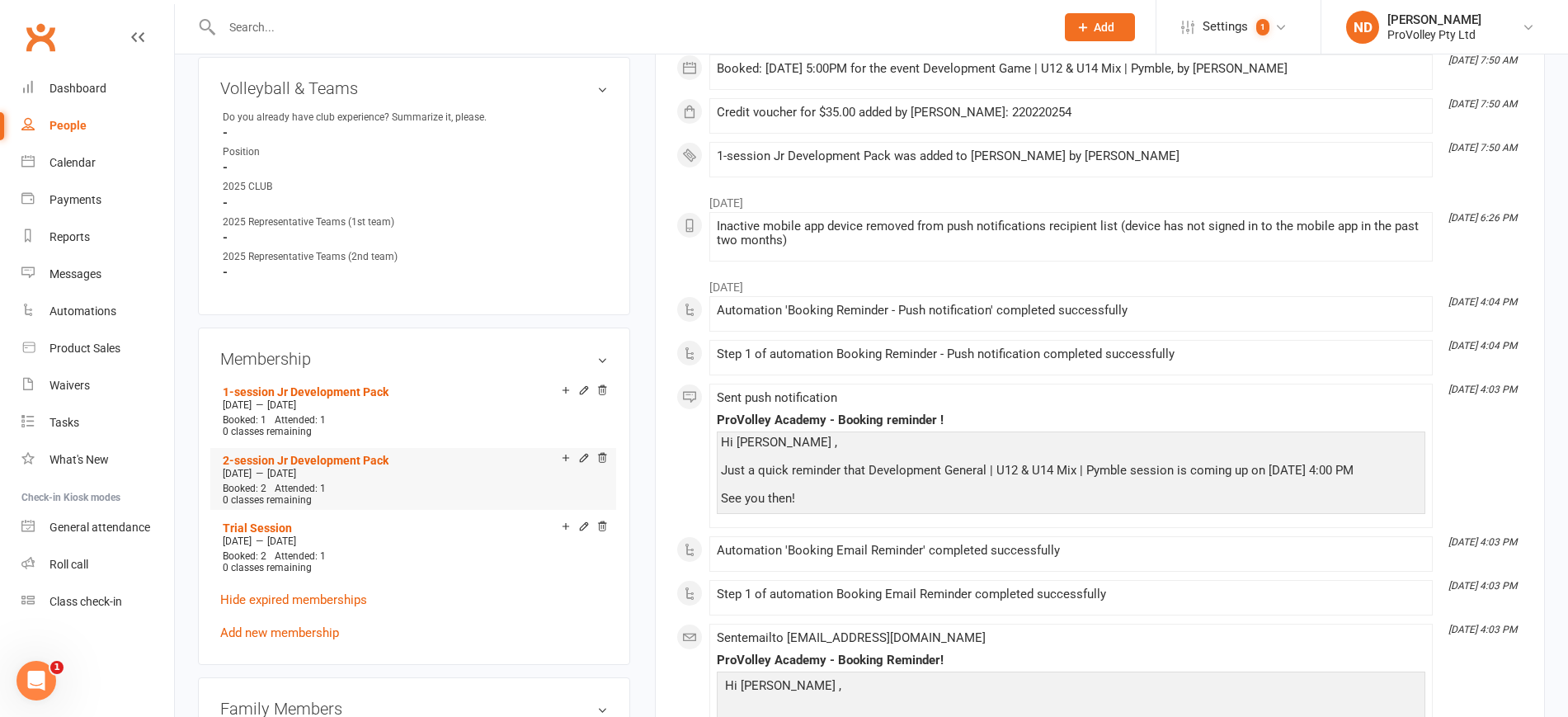
scroll to position [825, 0]
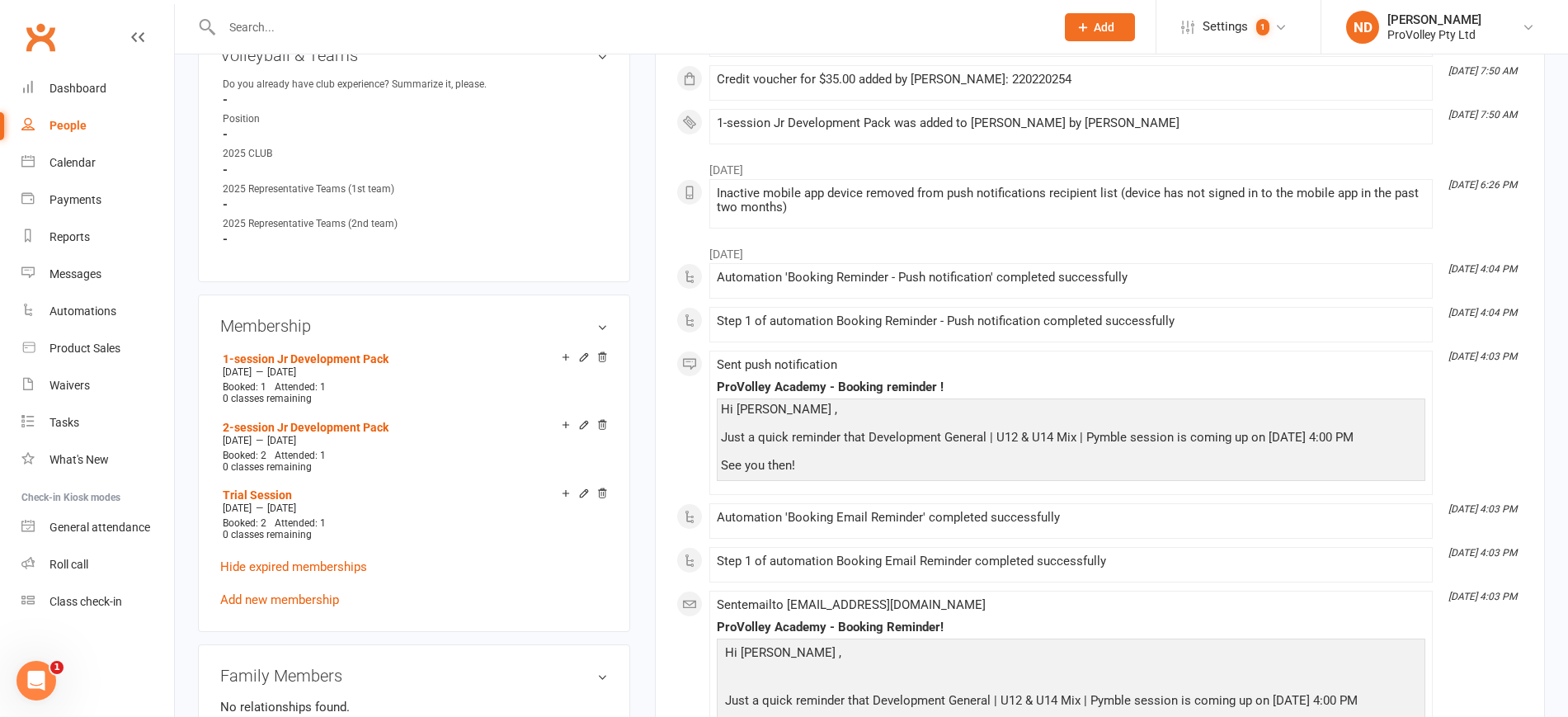
click at [306, 608] on link "Add new membership" at bounding box center [279, 600] width 119 height 15
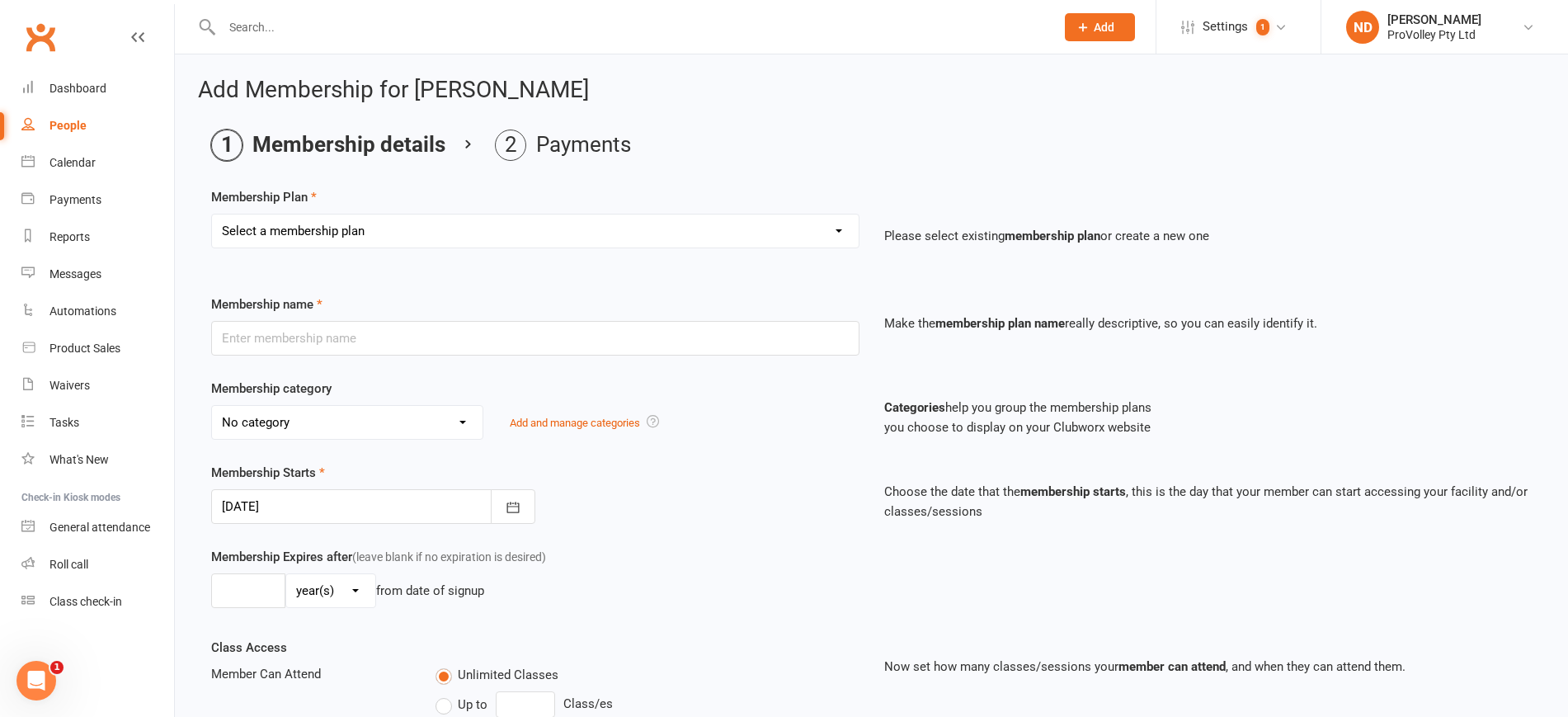
click at [431, 235] on select "Select a membership plan Create new Membership Plan SVL Team 1-Day Trial SVL Te…" at bounding box center [535, 231] width 647 height 33
select select "5"
click at [212, 214] on select "Select a membership plan Create new Membership Plan SVL Team 1-Day Trial SVL Te…" at bounding box center [535, 231] width 647 height 33
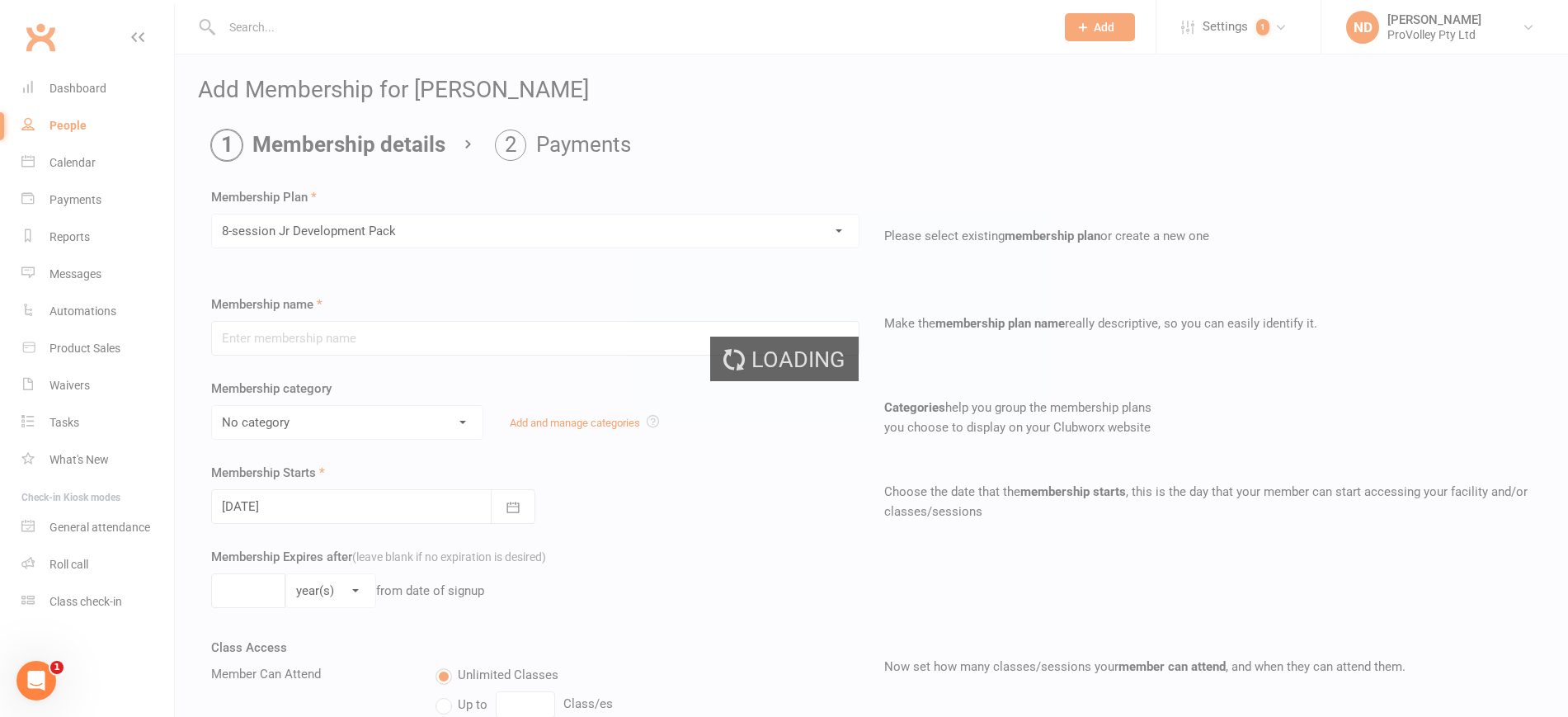
type input "8-session Jr Development Pack"
select select "2"
type input "8"
select select "1"
type input "8"
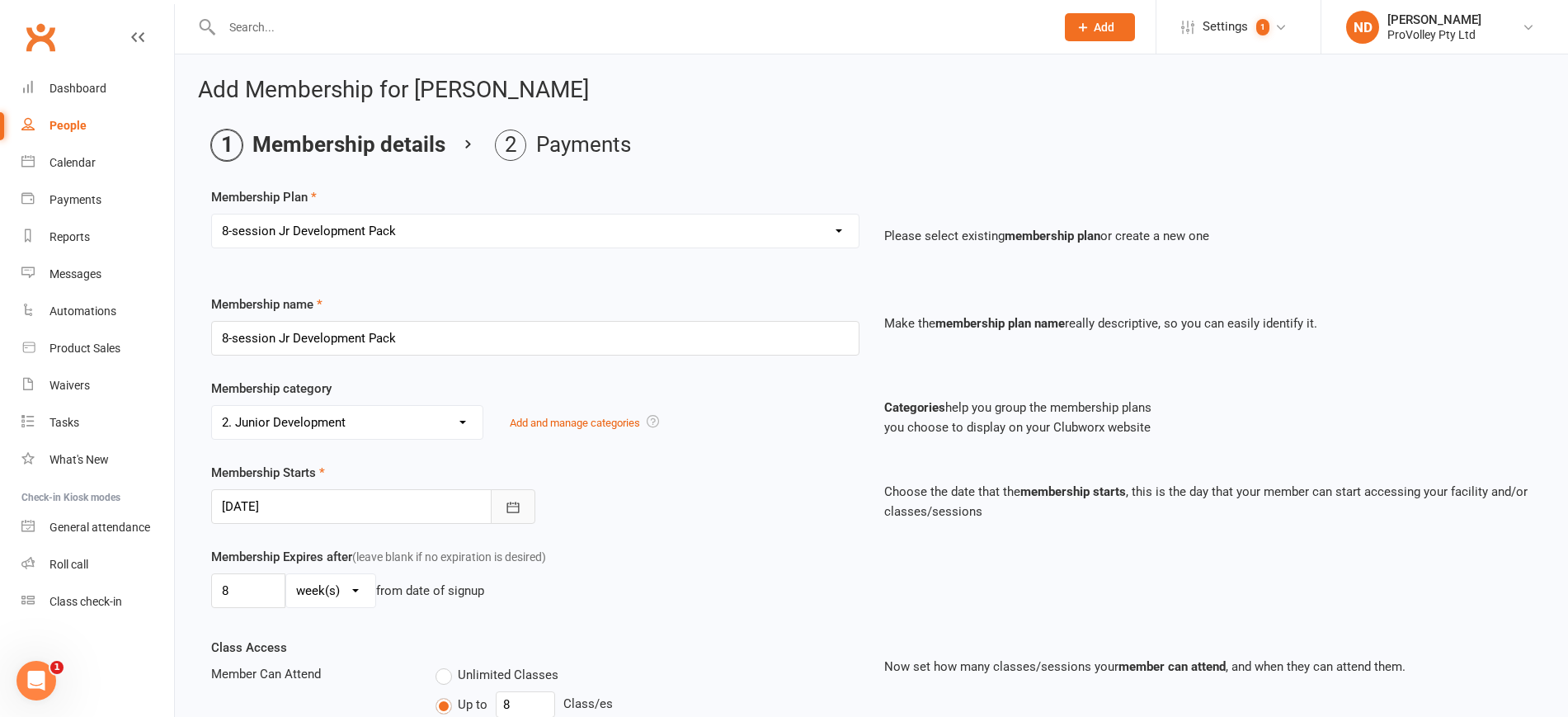
click at [508, 513] on icon "button" at bounding box center [513, 508] width 17 height 17
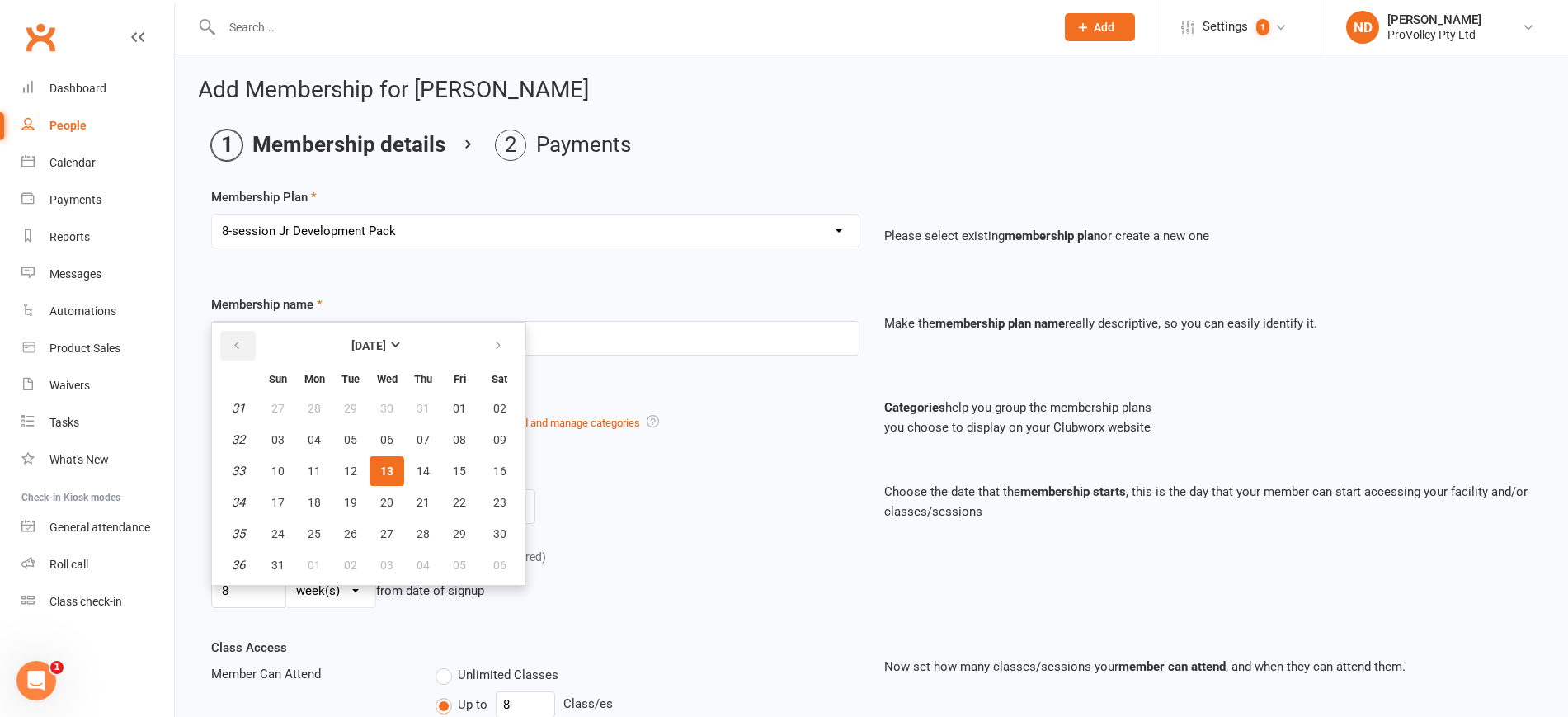
click at [241, 348] on icon "button" at bounding box center [237, 346] width 12 height 13
click at [313, 500] on span "21" at bounding box center [314, 503] width 13 height 13
type input "21 Jul 2025"
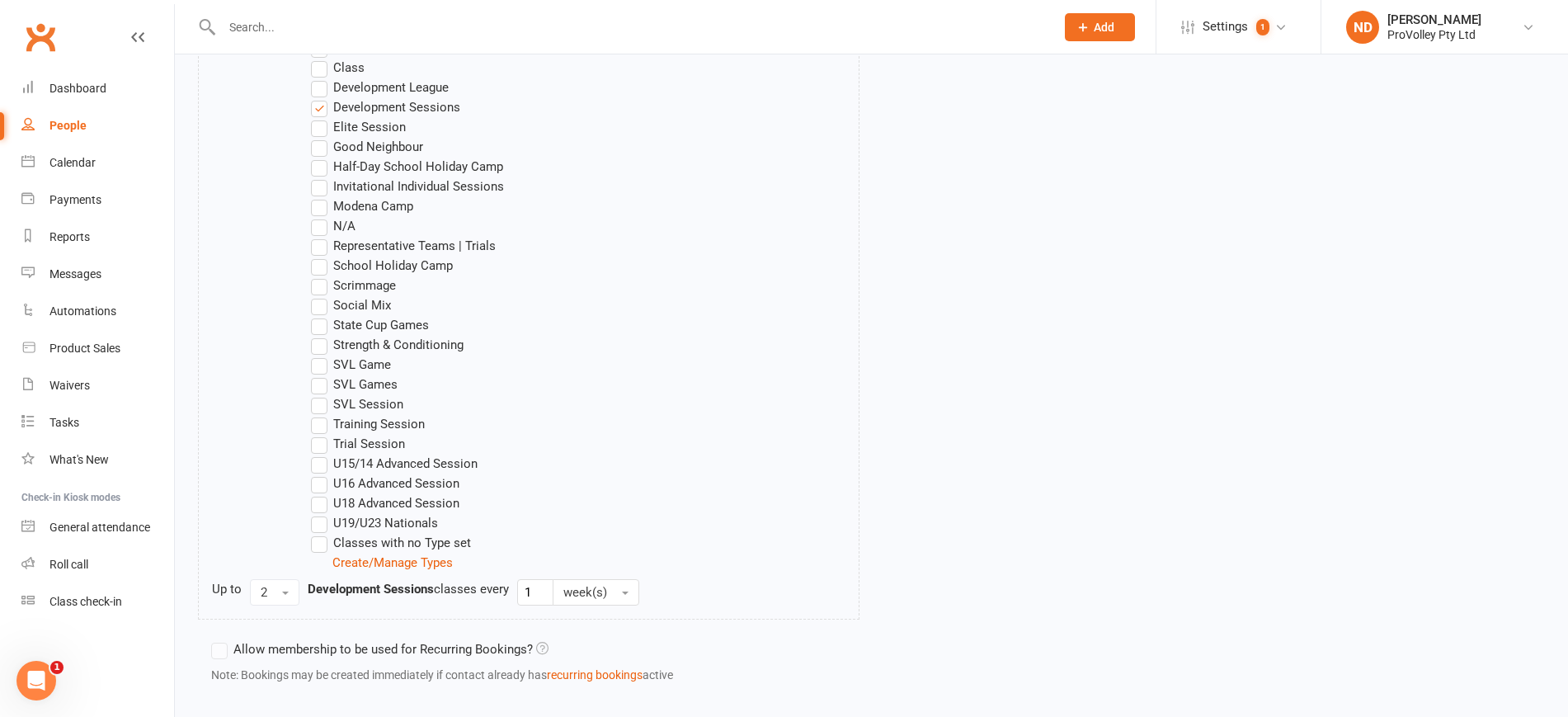
scroll to position [1032, 0]
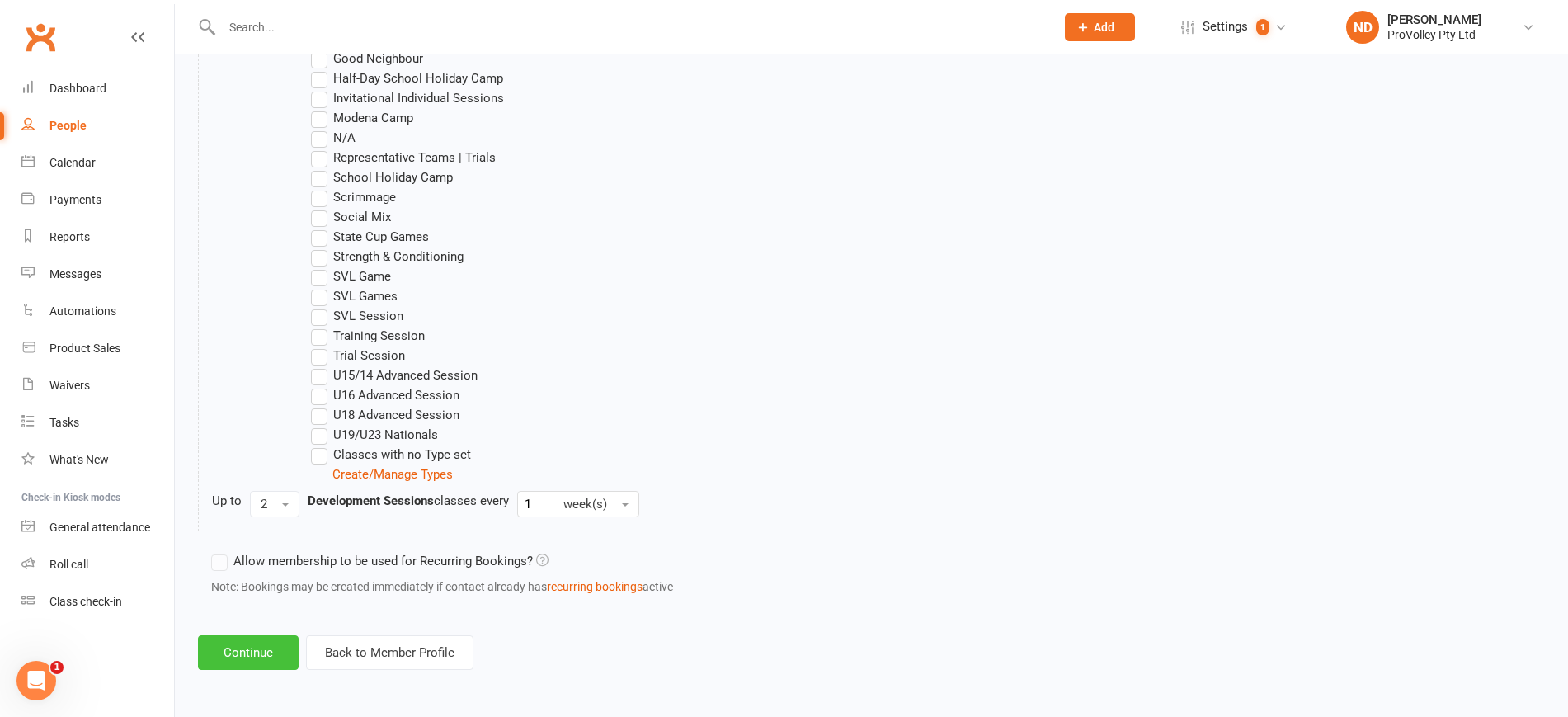
click at [267, 645] on button "Continue" at bounding box center [248, 653] width 101 height 35
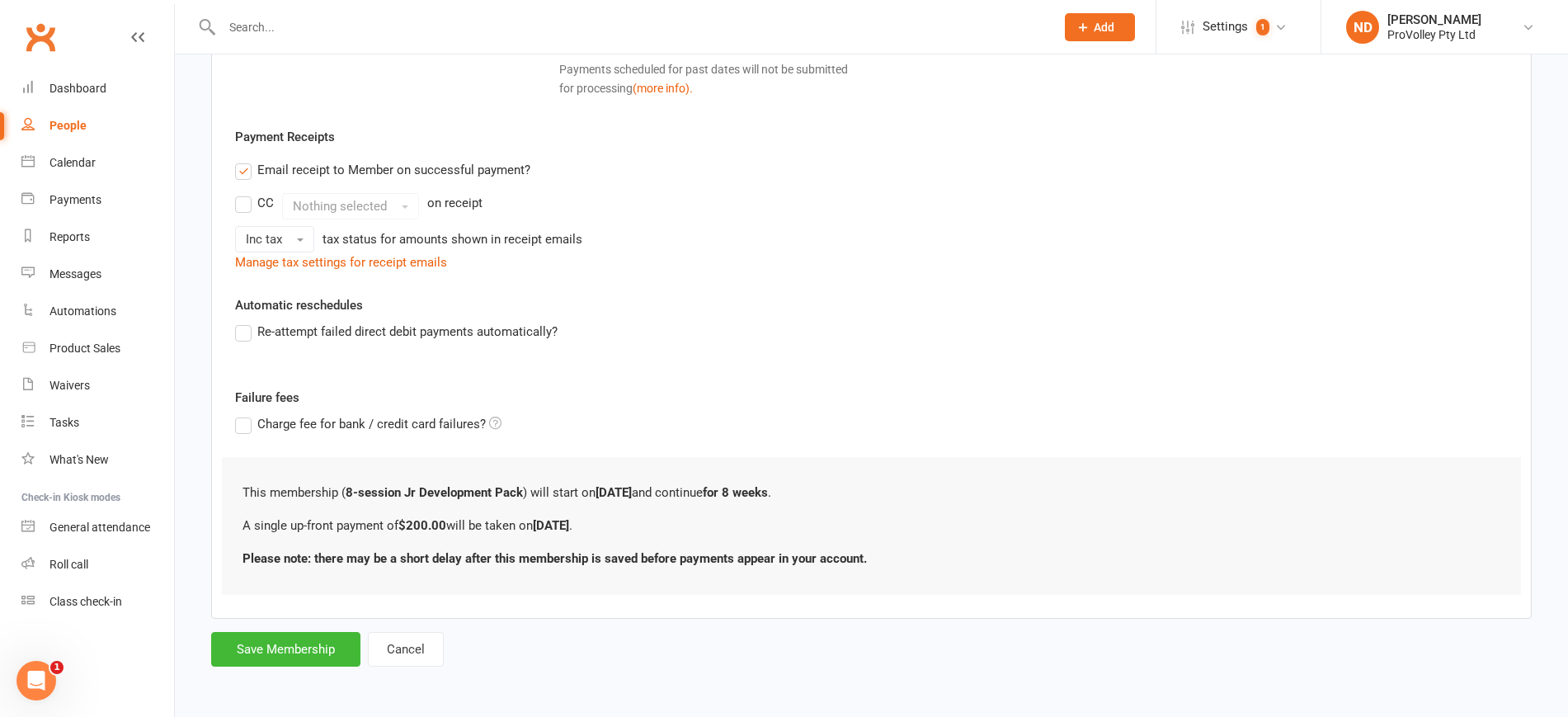
scroll to position [0, 0]
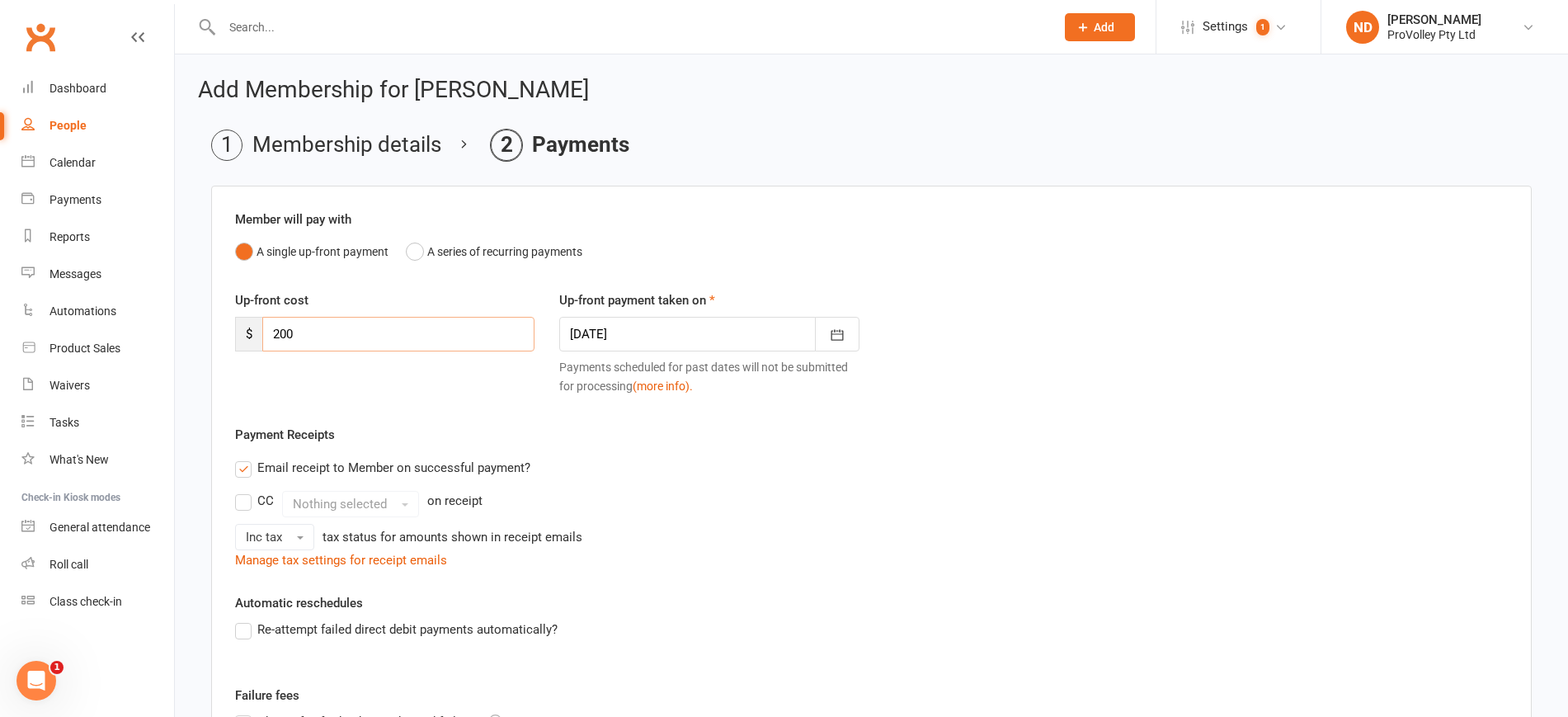
drag, startPoint x: 336, startPoint y: 325, endPoint x: 195, endPoint y: 306, distance: 142.3
click at [195, 306] on div "Add Membership for Lavinia Carreras Membership details Payments Member will pay…" at bounding box center [871, 523] width 1393 height 937
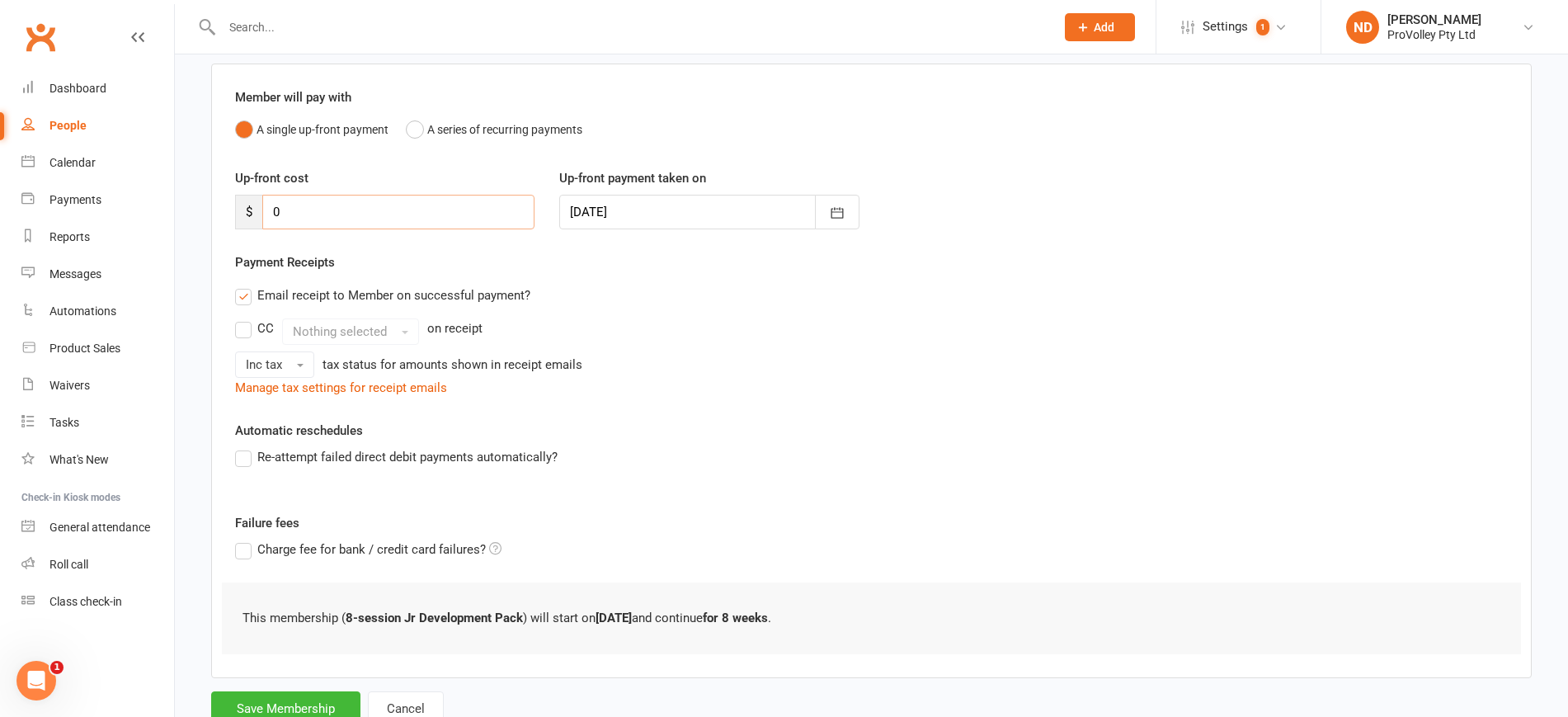
scroll to position [182, 0]
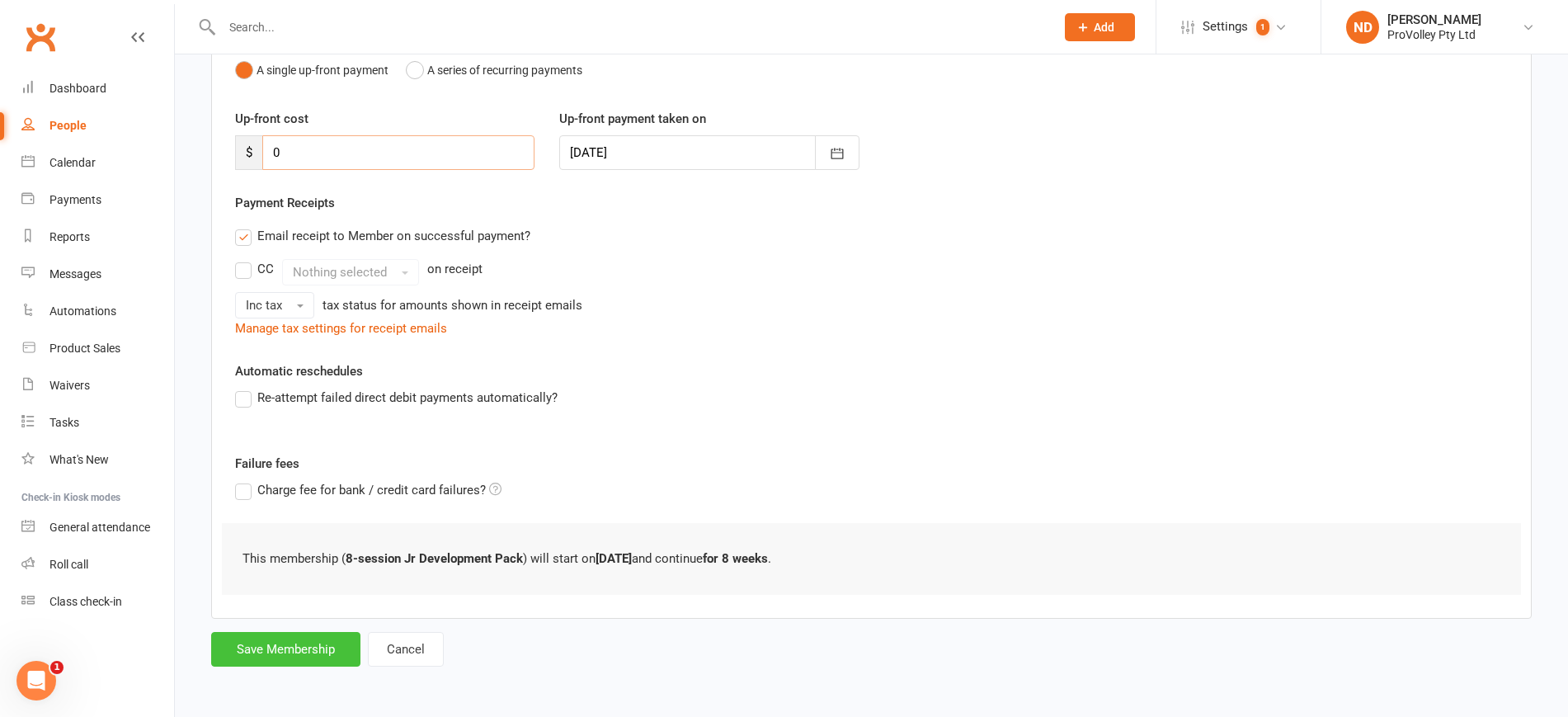
type input "0"
click at [276, 650] on button "Save Membership" at bounding box center [285, 649] width 149 height 35
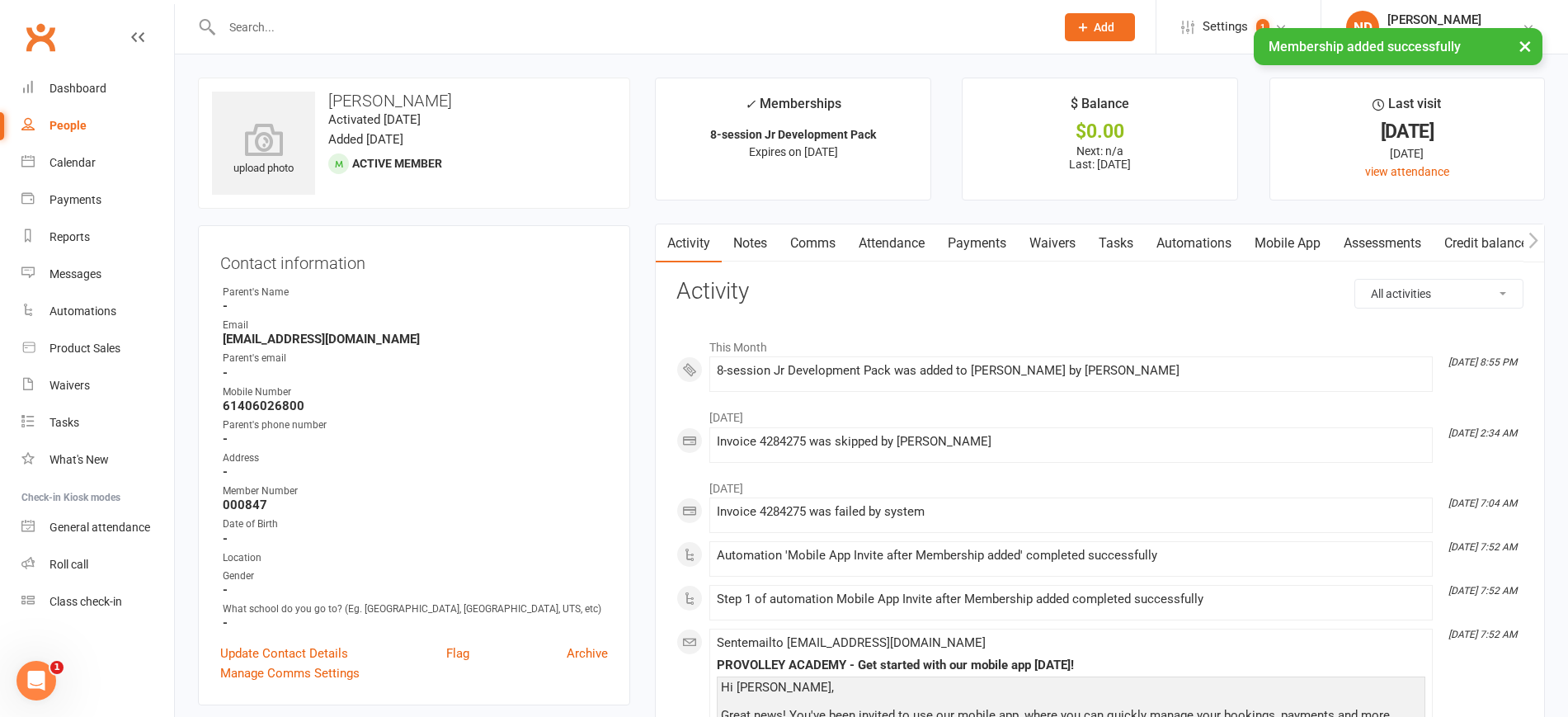
drag, startPoint x: 1004, startPoint y: 239, endPoint x: 1009, endPoint y: 259, distance: 20.6
click at [1003, 239] on link "Payments" at bounding box center [977, 243] width 82 height 38
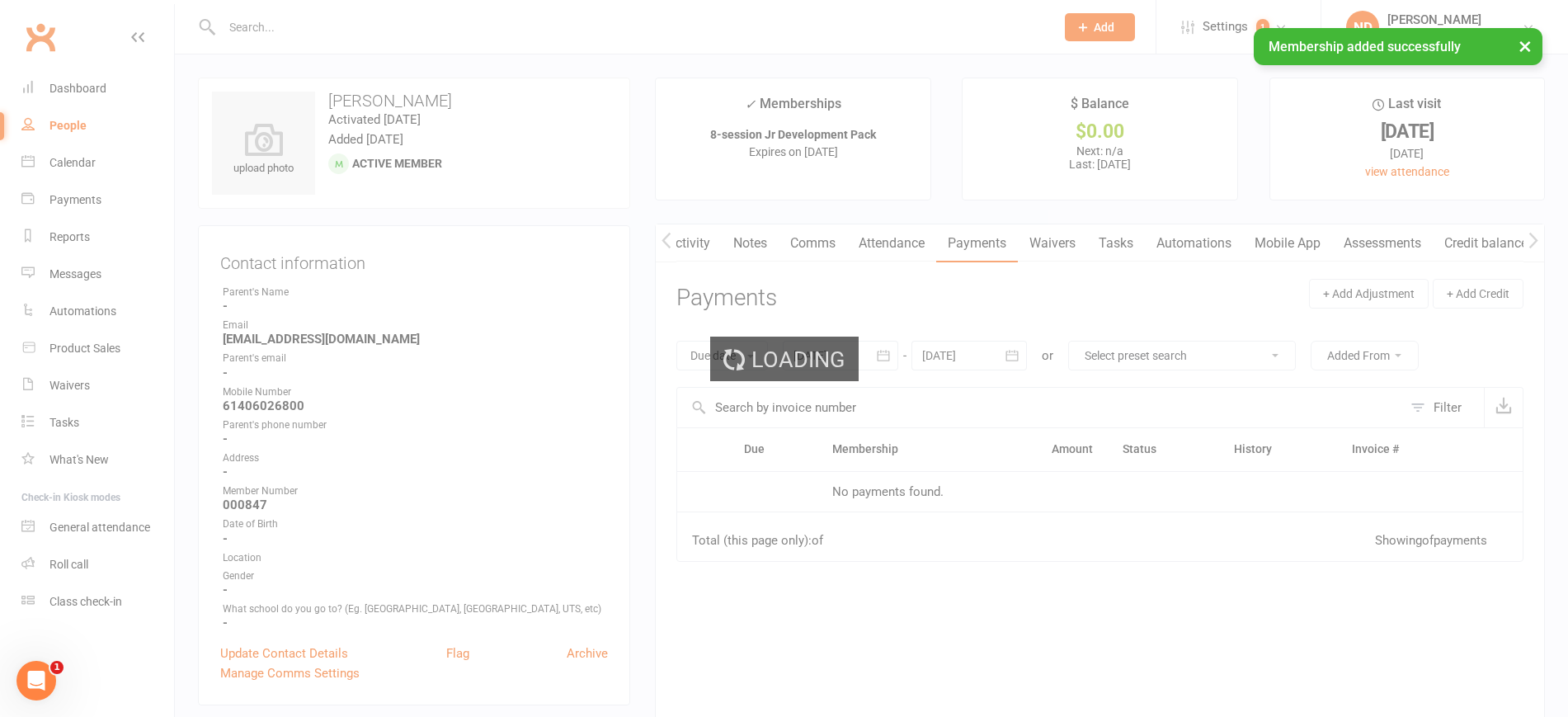
scroll to position [0, 1]
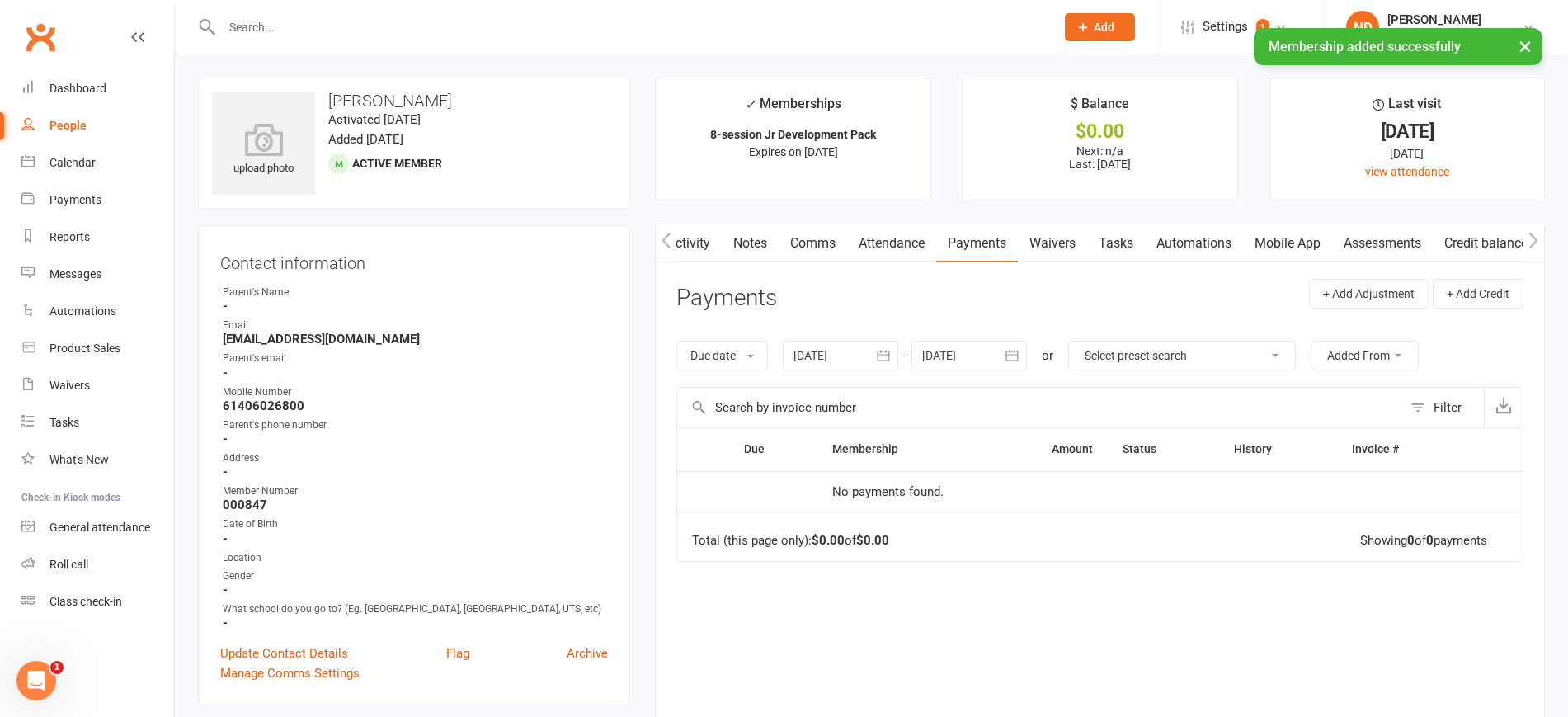
click at [879, 361] on icon "button" at bounding box center [883, 356] width 17 height 17
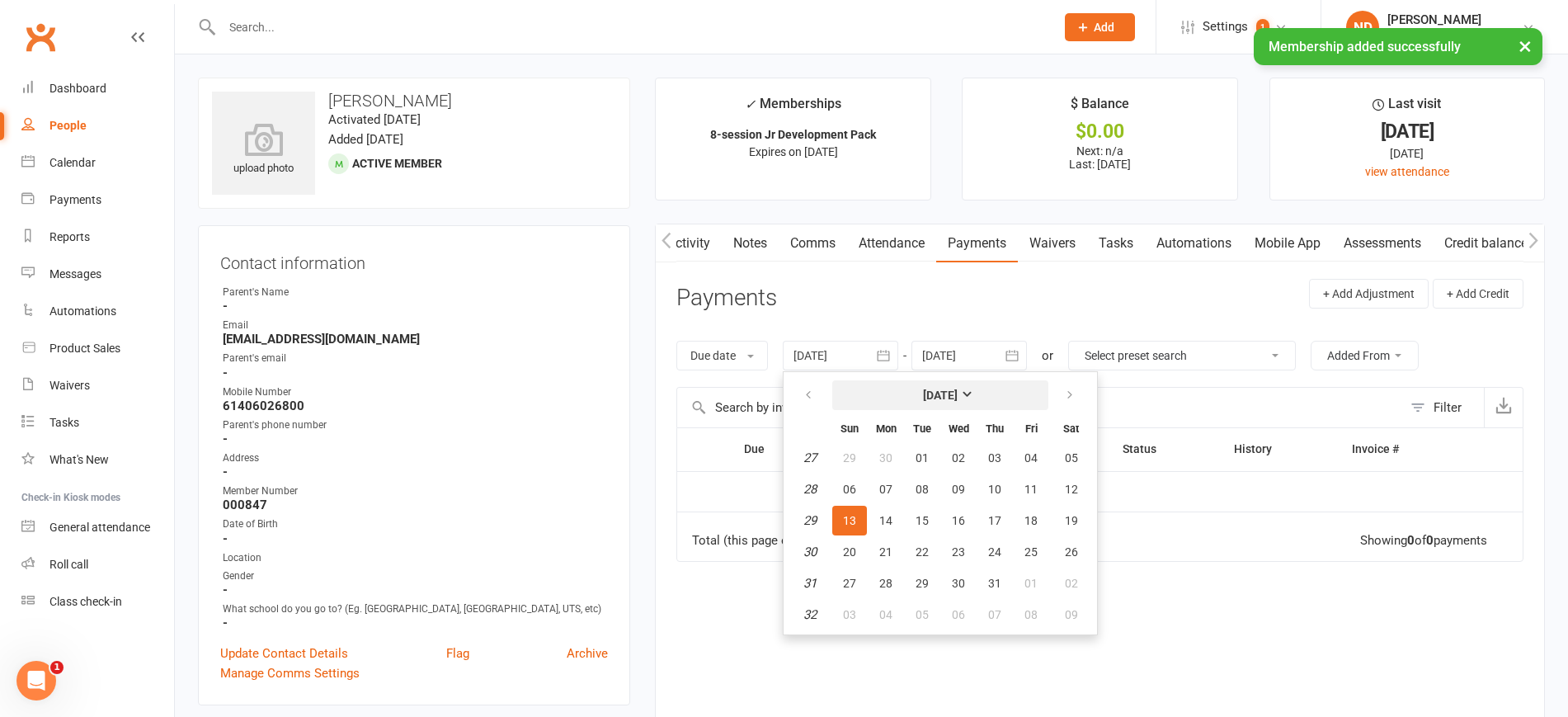
click at [939, 396] on strong "[DATE]" at bounding box center [941, 395] width 35 height 13
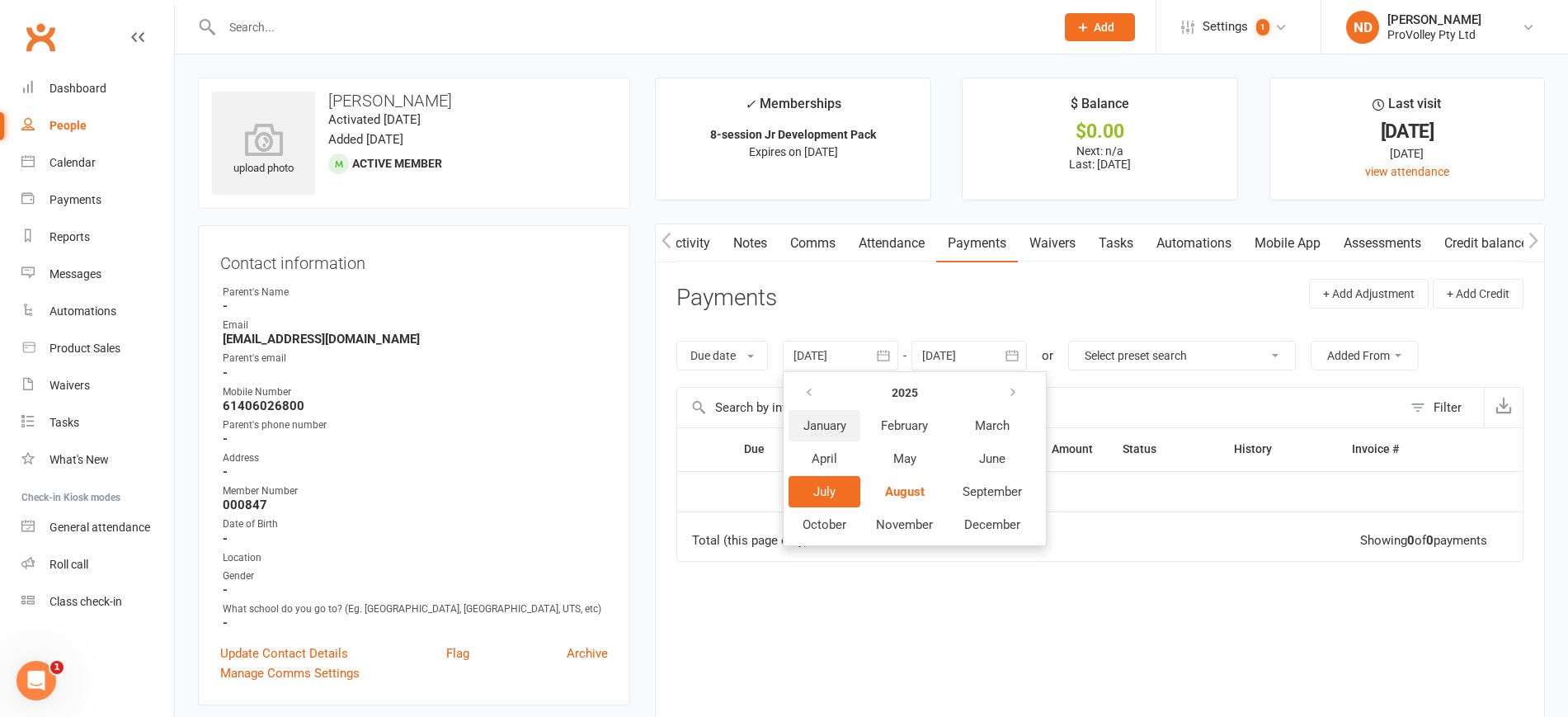
click at [841, 422] on span "January" at bounding box center [824, 426] width 42 height 15
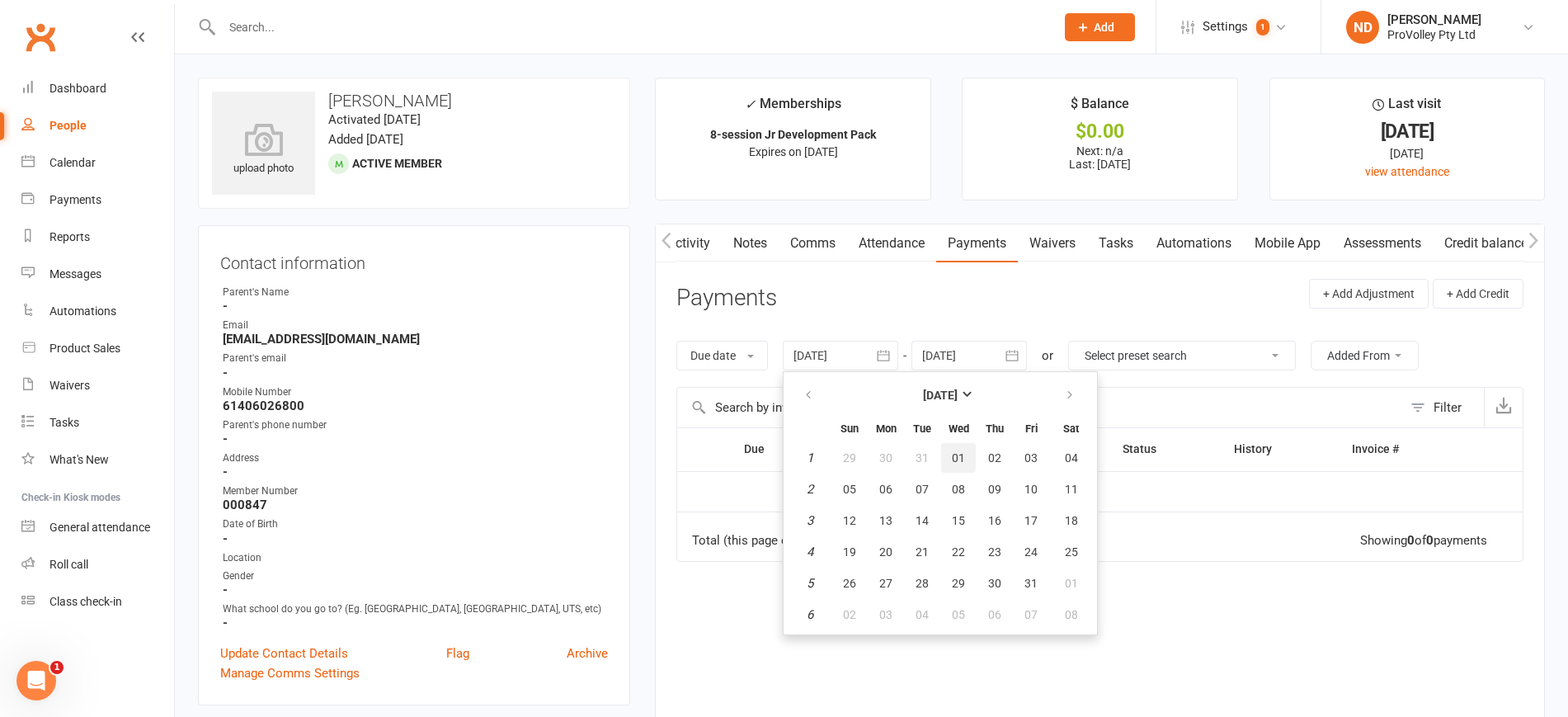
click at [958, 459] on span "01" at bounding box center [959, 459] width 13 height 13
type input "01 Jan 2025"
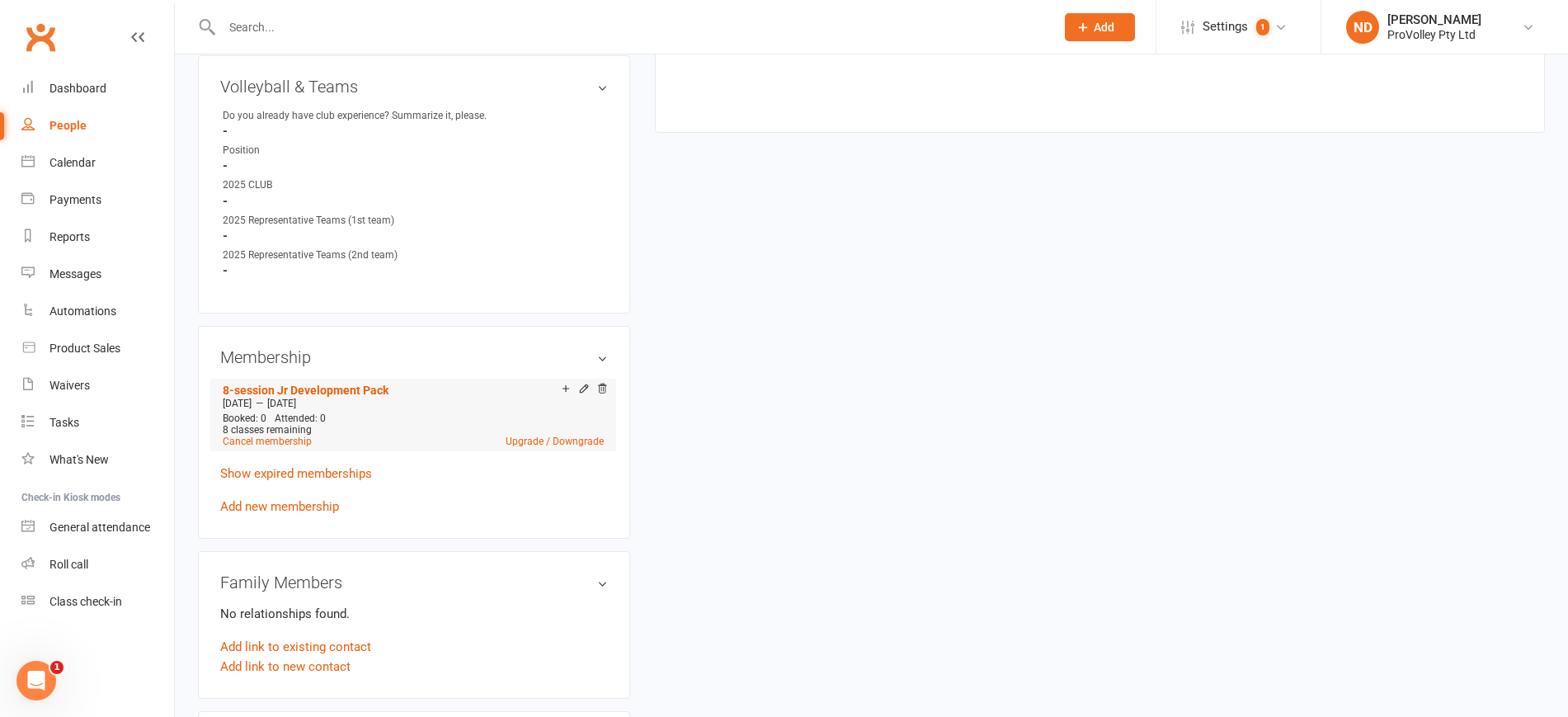
scroll to position [825, 0]
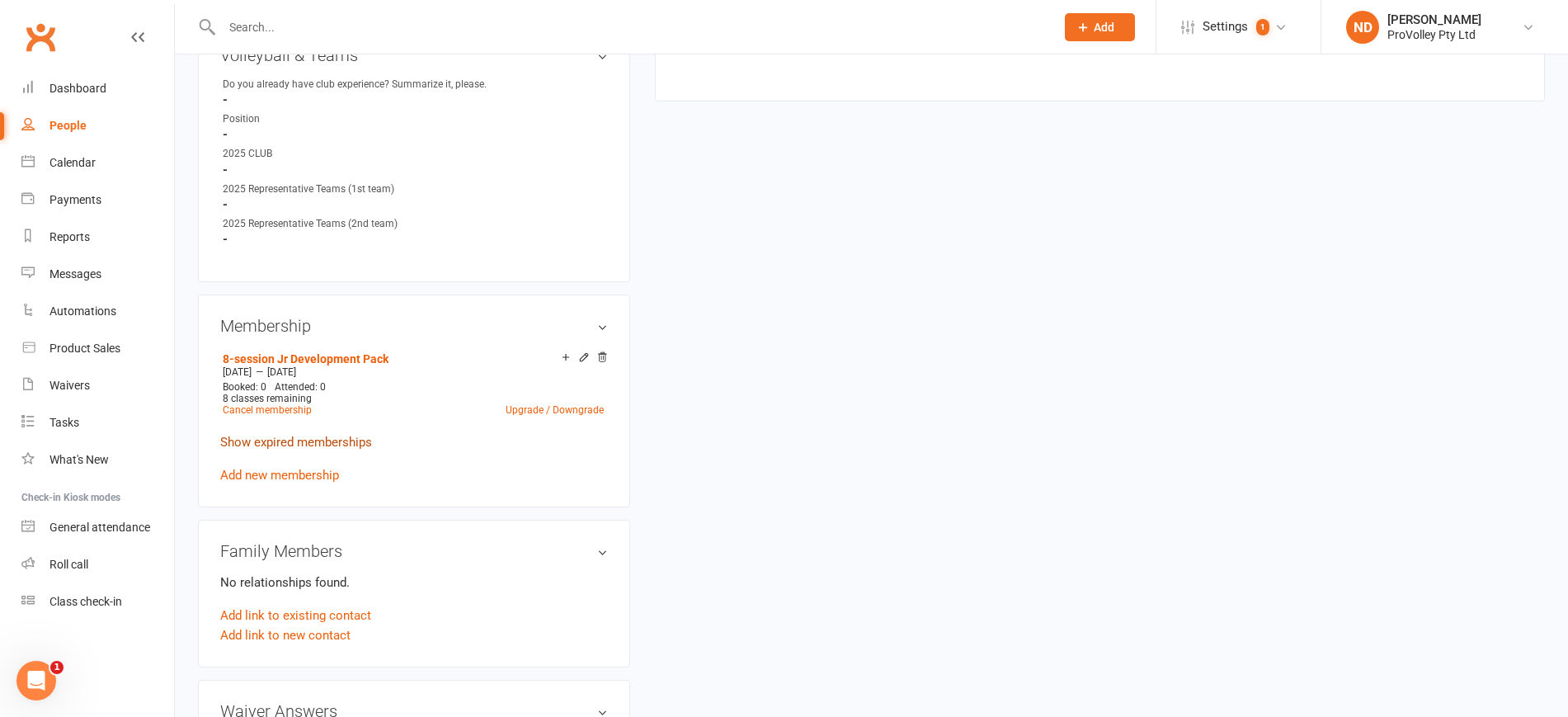
click at [324, 450] on link "Show expired memberships" at bounding box center [296, 443] width 152 height 15
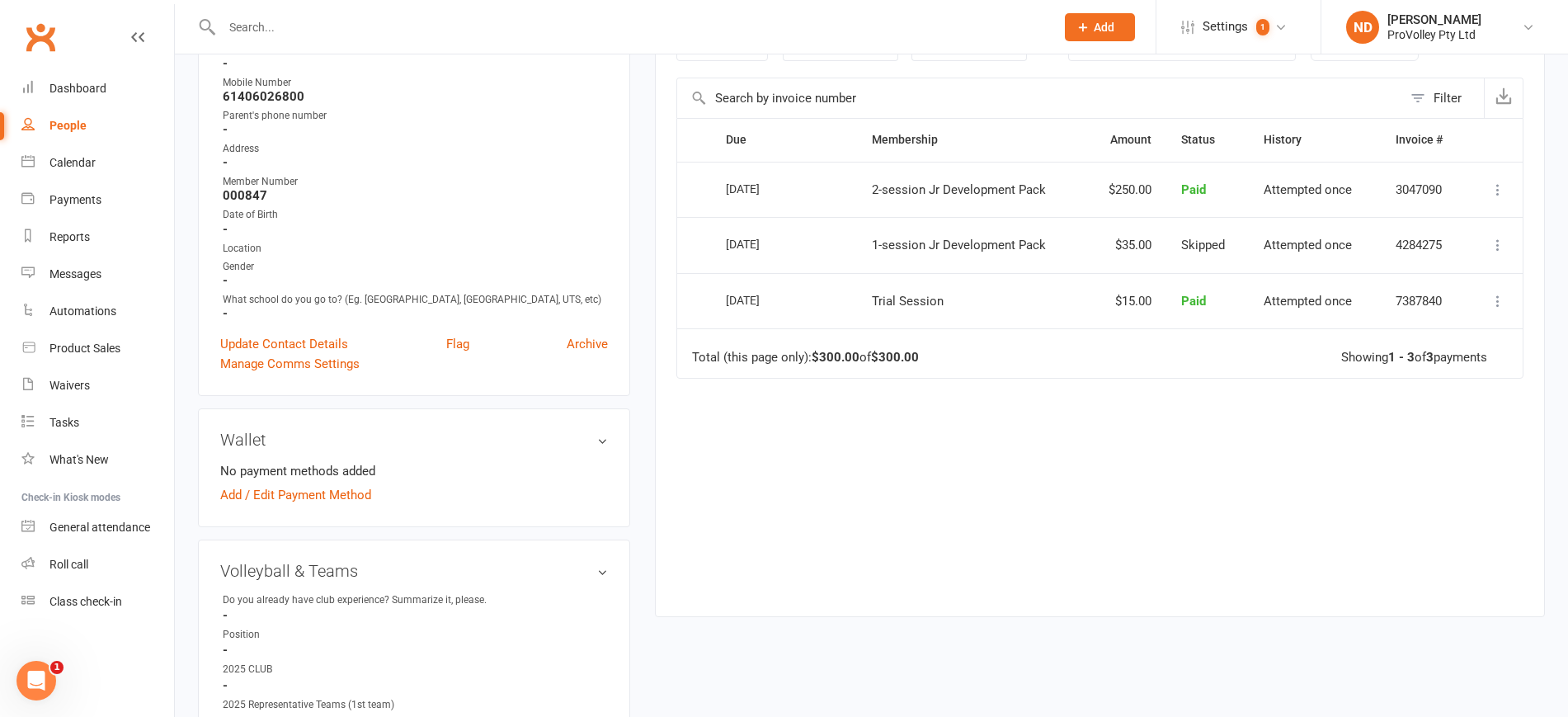
scroll to position [0, 0]
